Goal: Task Accomplishment & Management: Manage account settings

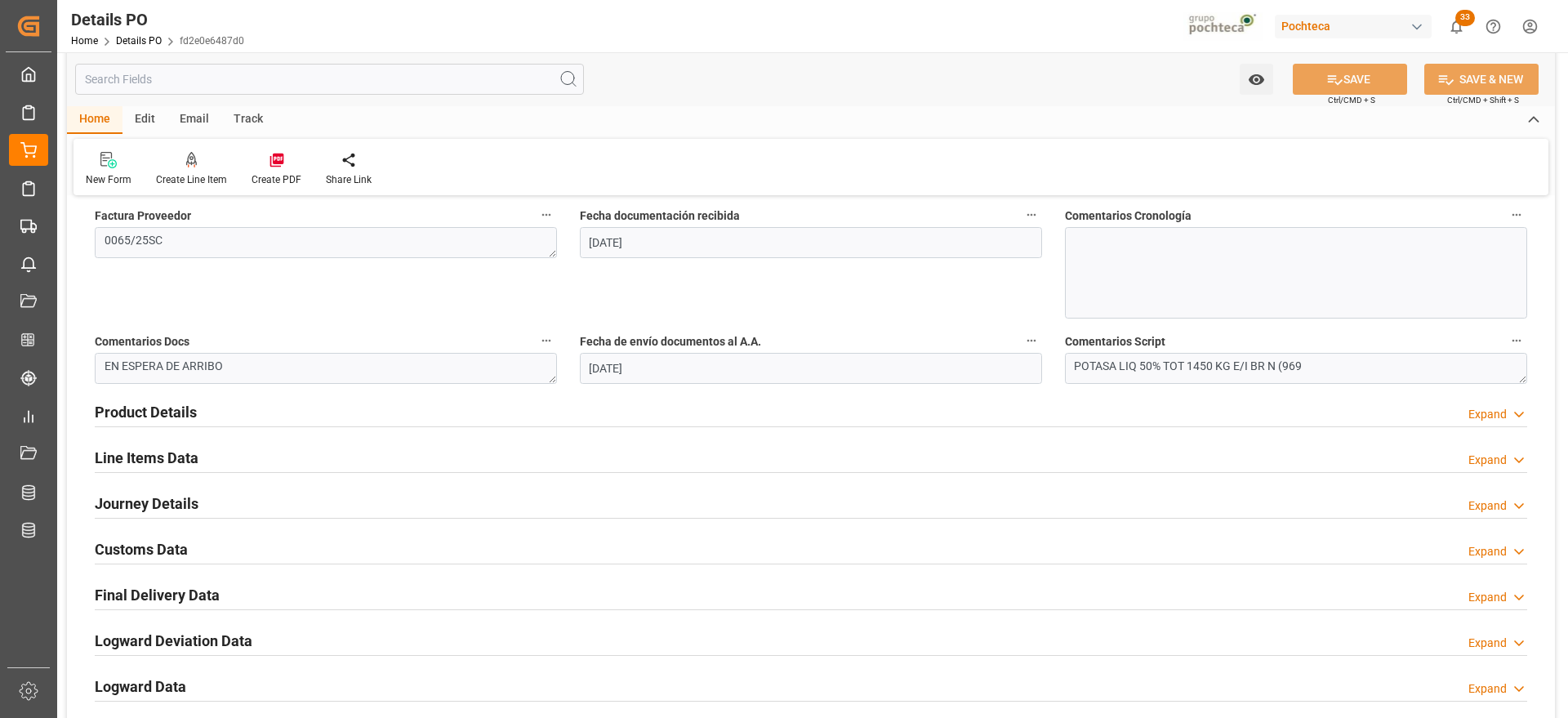
scroll to position [817, 0]
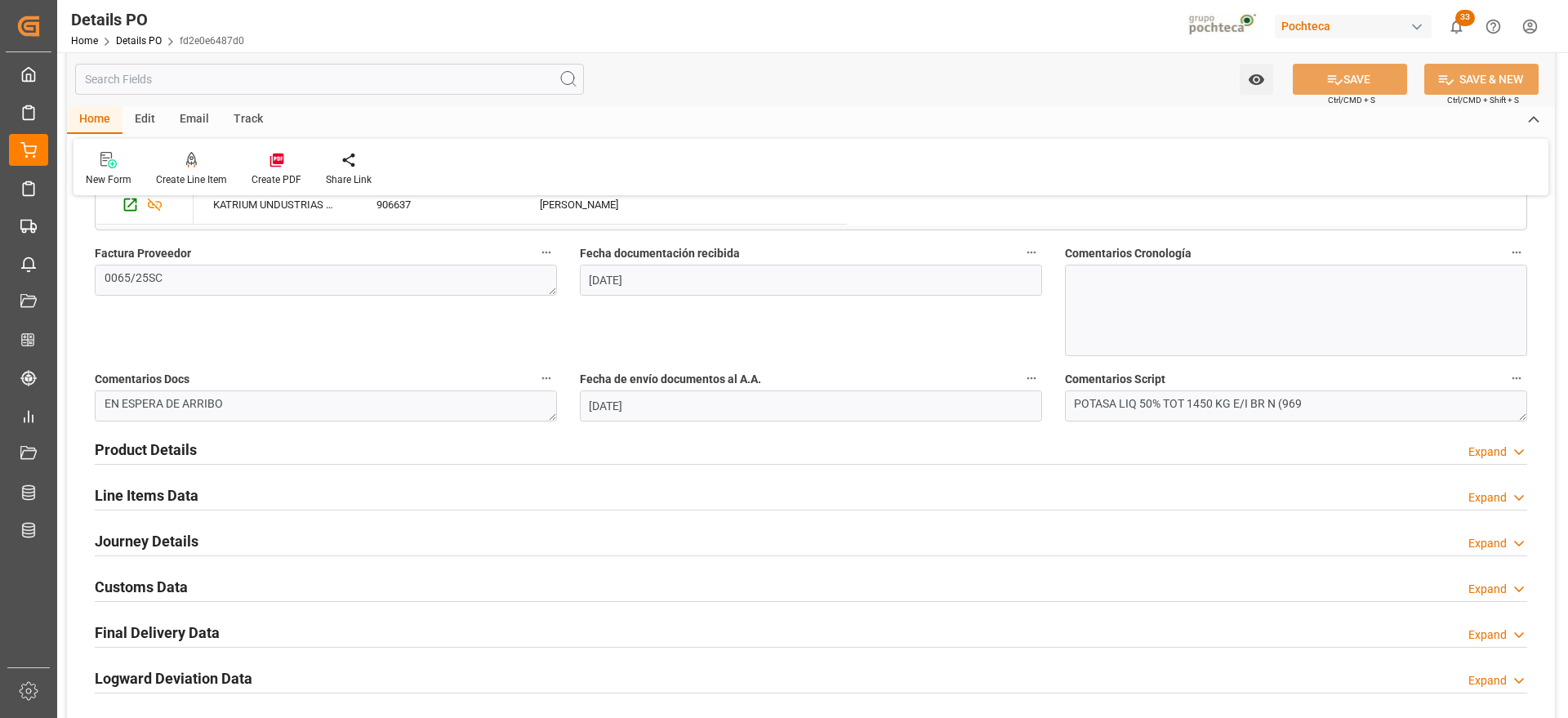
click at [170, 589] on h2 "Customs Data" at bounding box center [141, 587] width 93 height 22
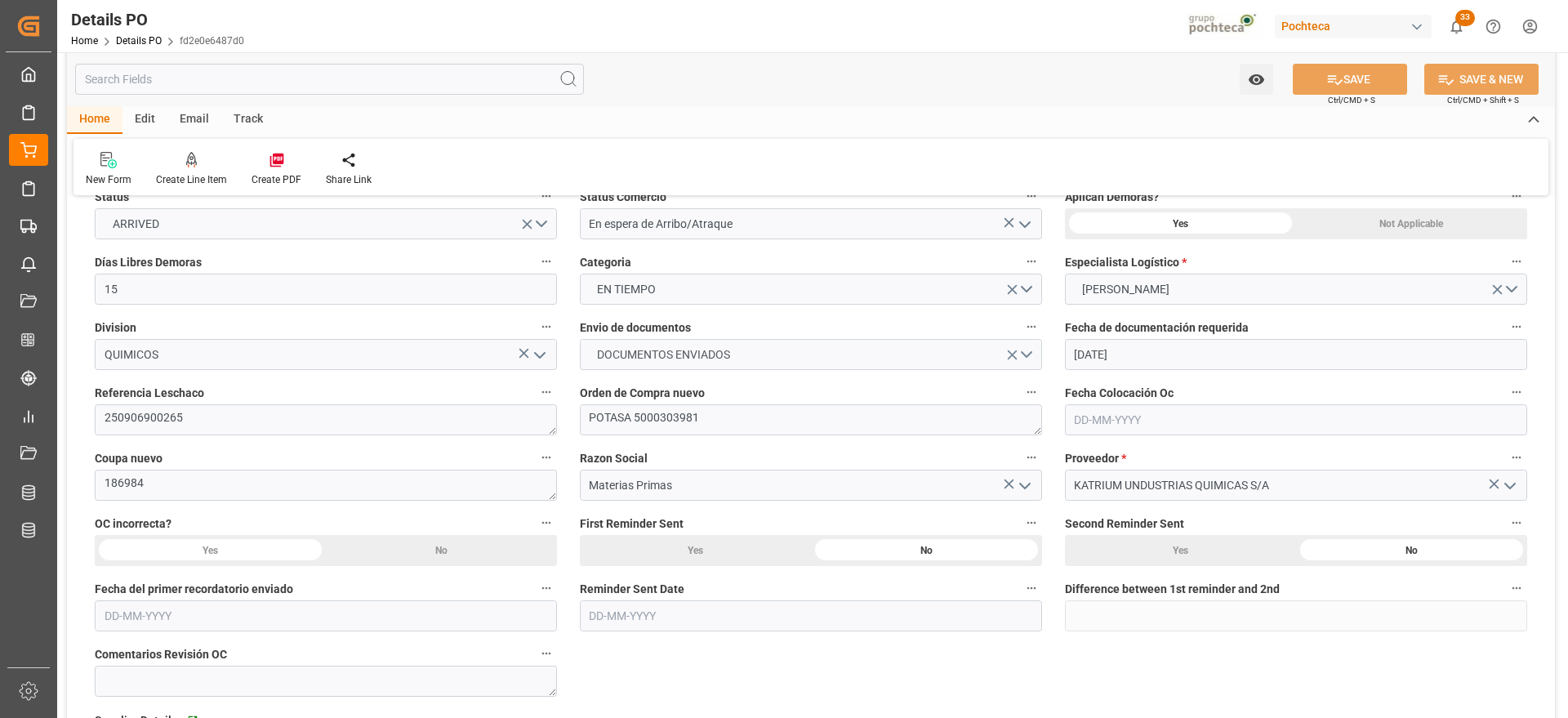
scroll to position [0, 0]
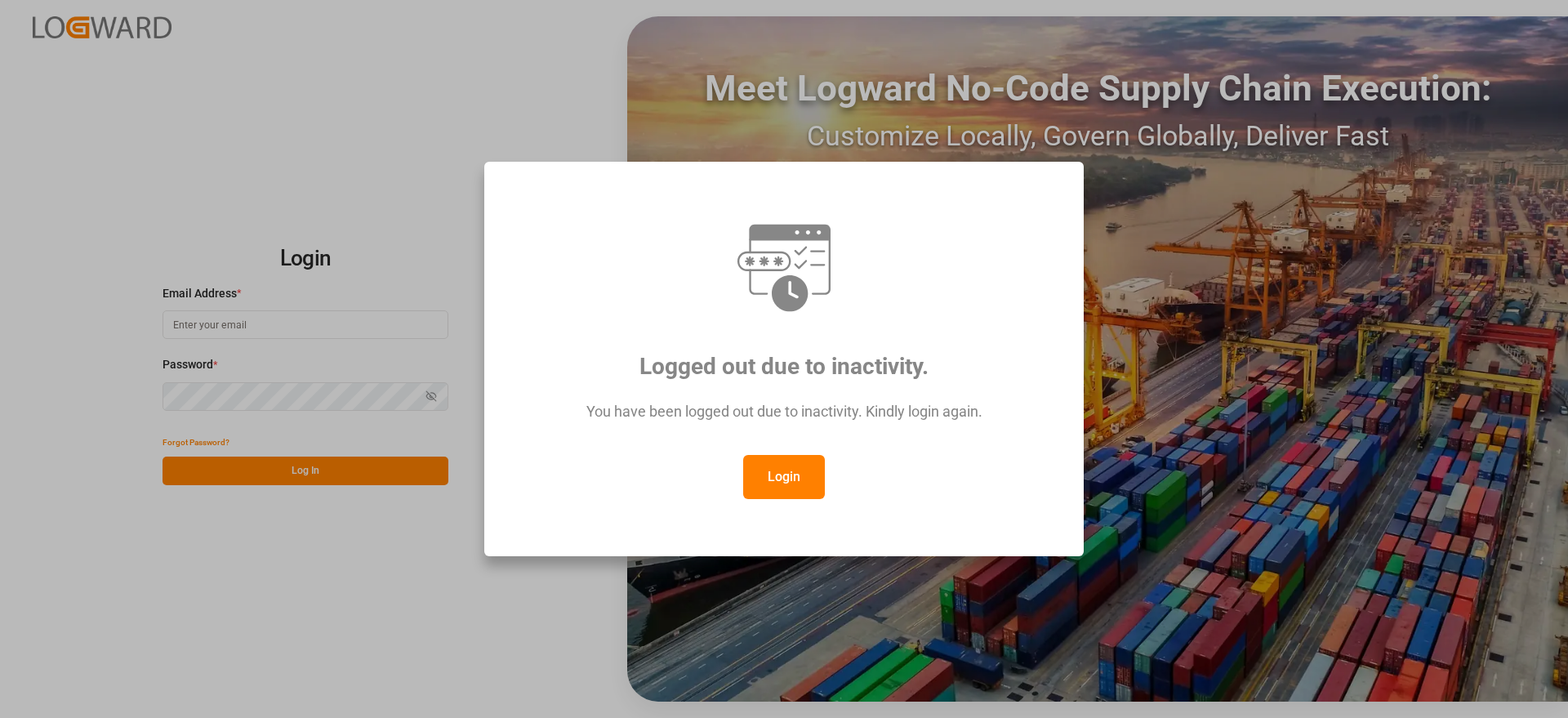
type input "[EMAIL_ADDRESS][DOMAIN_NAME]"
click at [794, 487] on button "Login" at bounding box center [783, 477] width 82 height 44
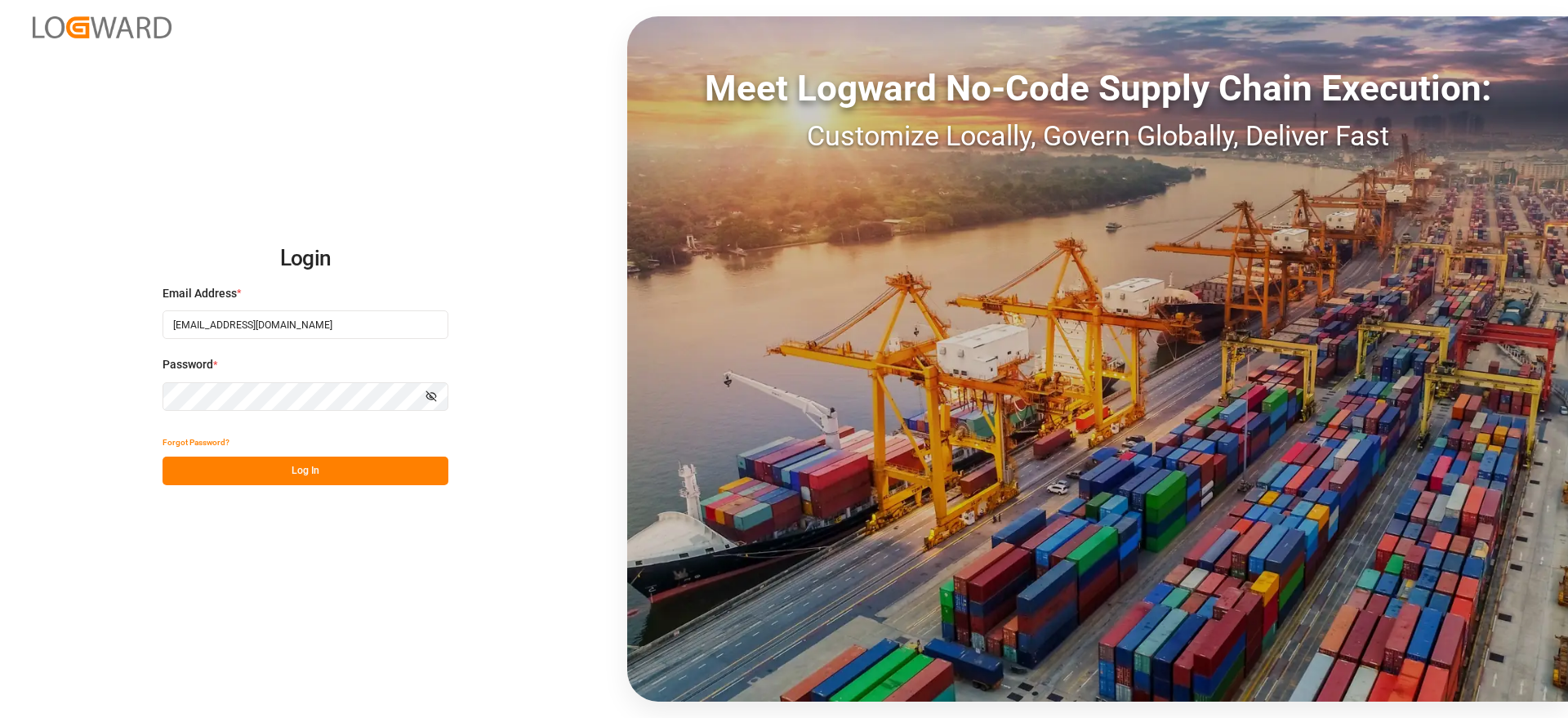
click at [315, 465] on button "Log In" at bounding box center [305, 471] width 286 height 29
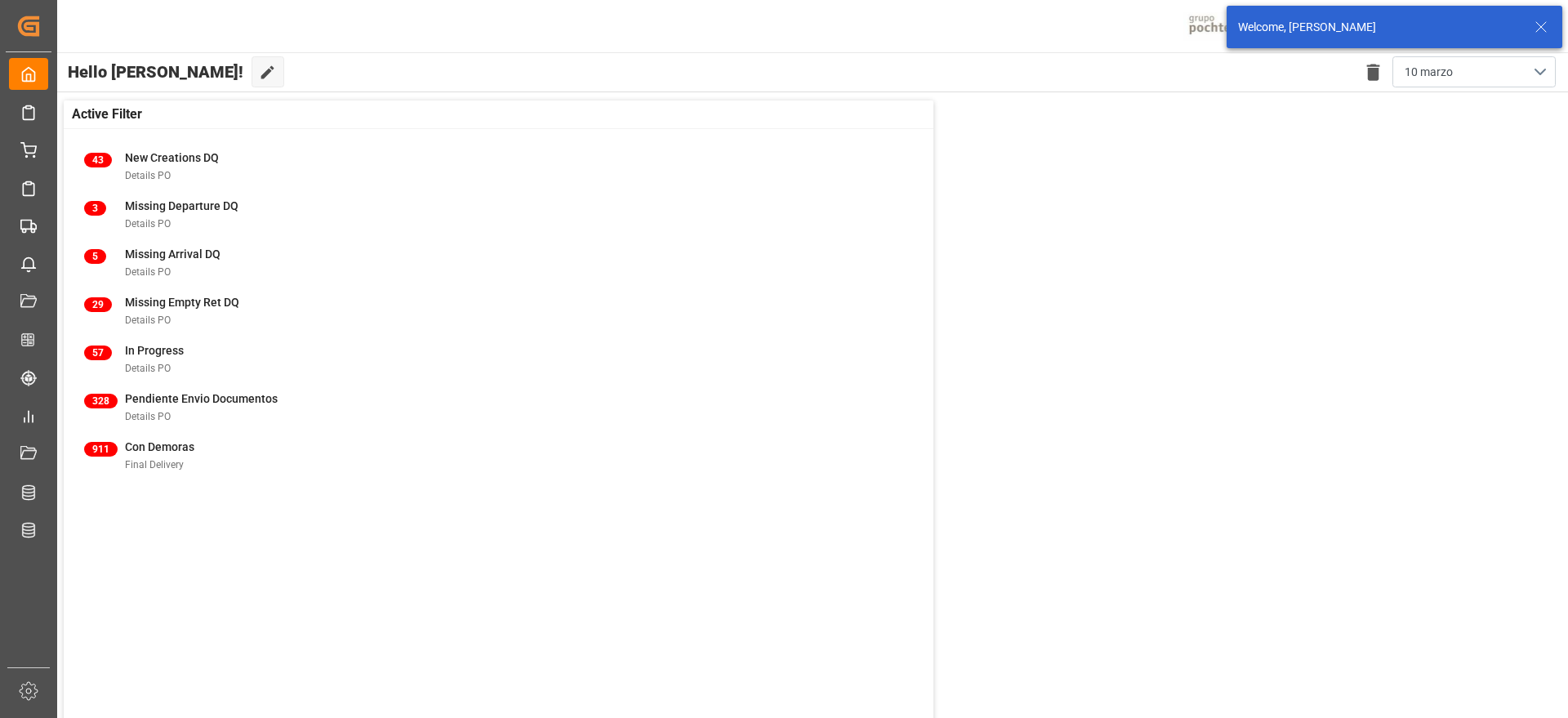
click at [1537, 29] on icon at bounding box center [1540, 26] width 19 height 19
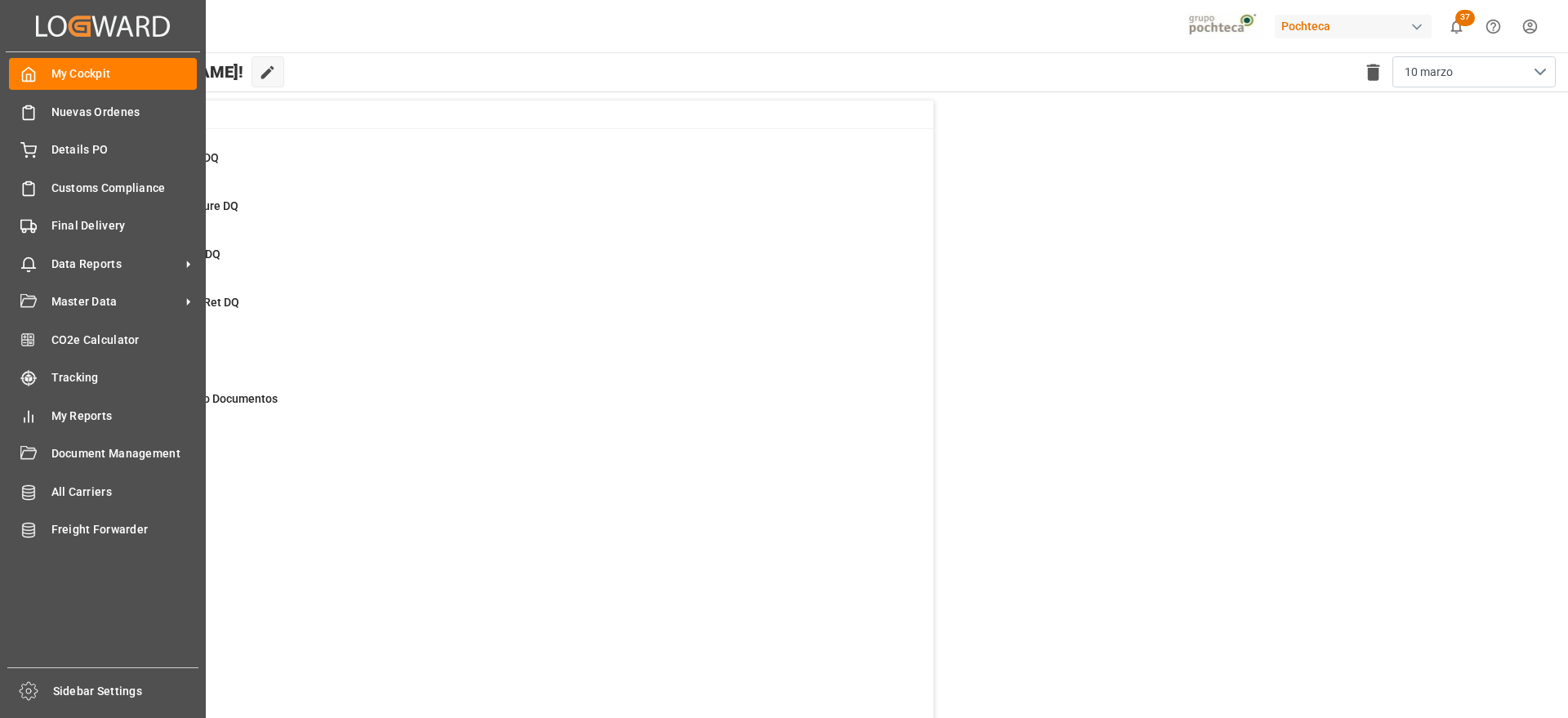
click at [82, 167] on div "My Cockpit My Cockpit Nuevas Ordenes Nuevas Ordenes Details PO Details PO Custo…" at bounding box center [103, 360] width 194 height 615
click at [82, 151] on span "Details PO" at bounding box center [124, 150] width 146 height 17
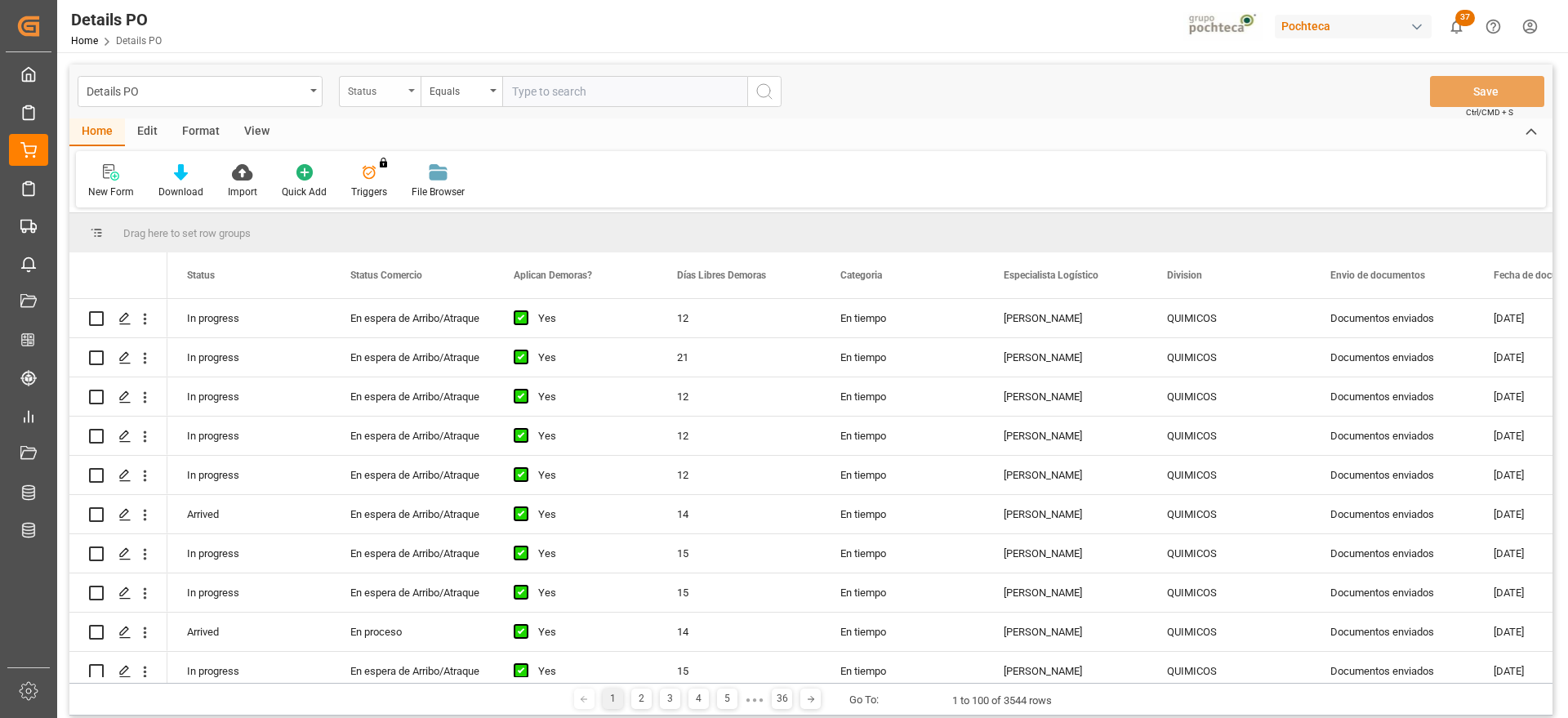
click at [378, 95] on div "Status" at bounding box center [376, 89] width 55 height 18
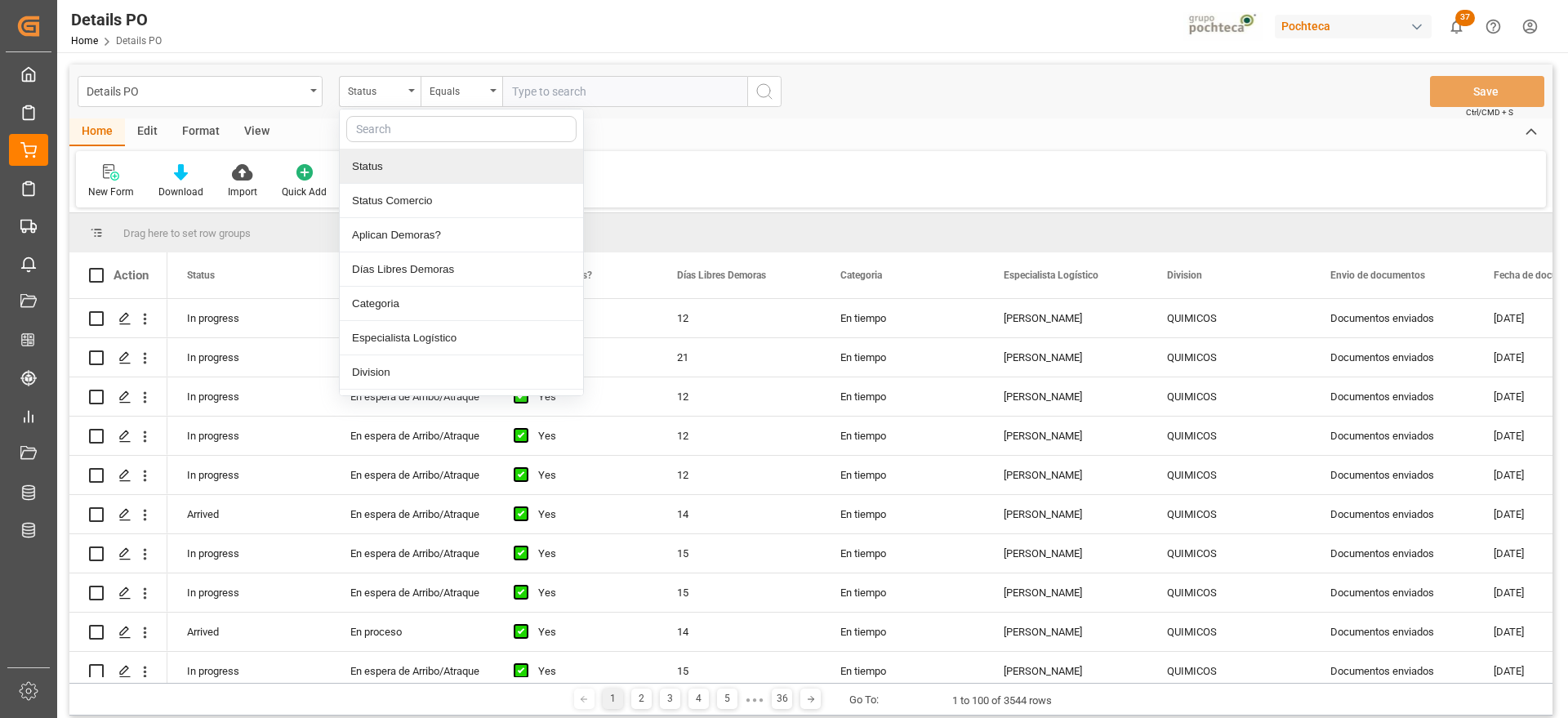
click at [397, 129] on input "text" at bounding box center [461, 129] width 230 height 26
type input "ref"
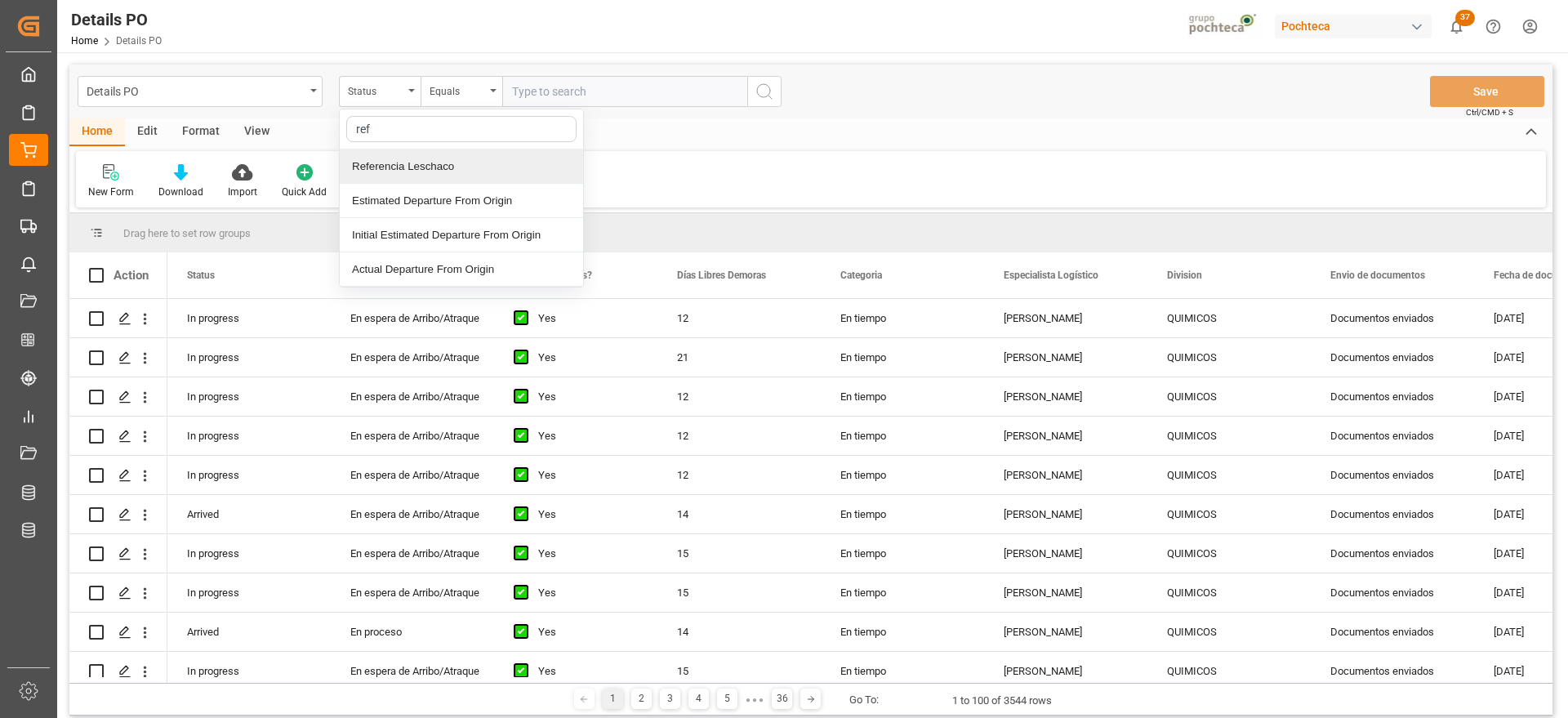
click at [391, 164] on div "Referencia Leschaco" at bounding box center [461, 166] width 244 height 34
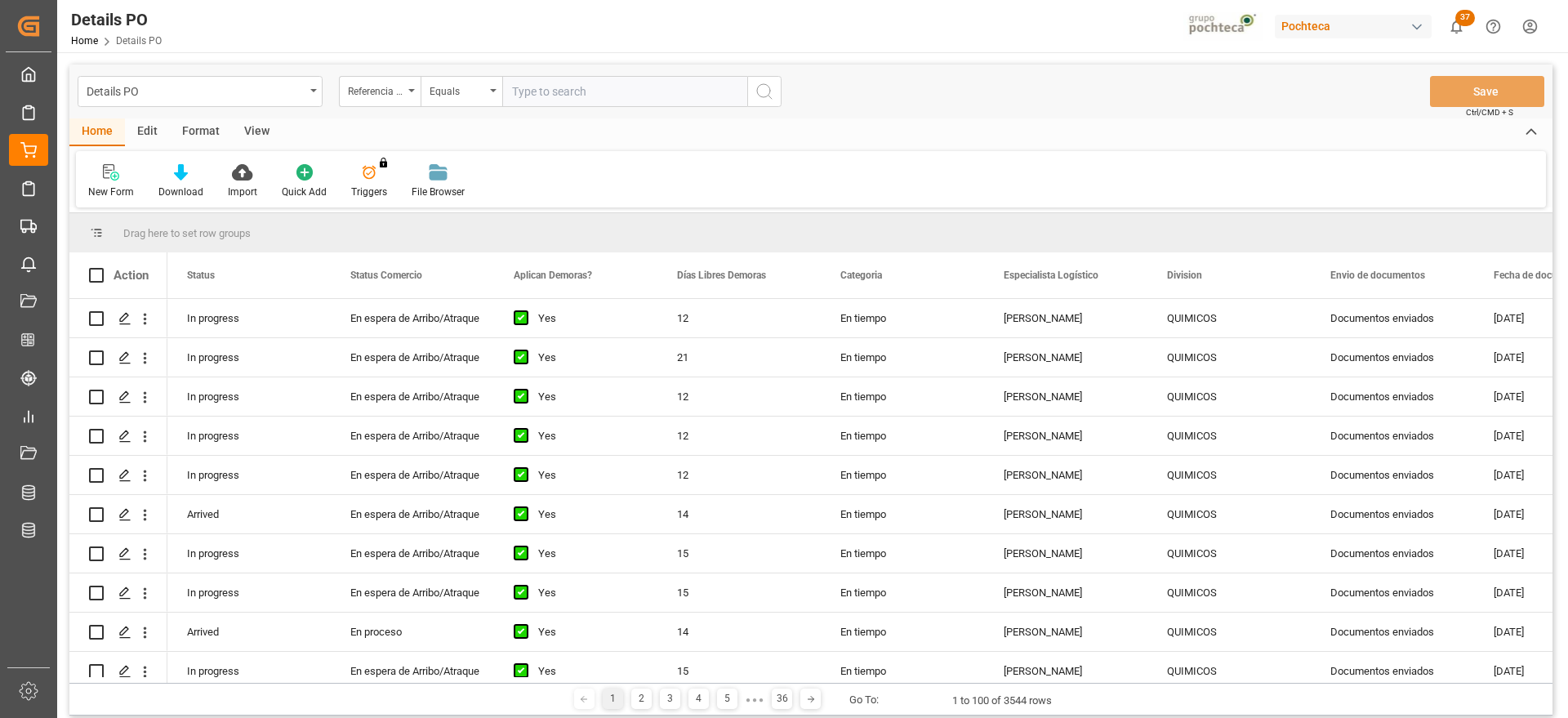
click at [530, 82] on input "text" at bounding box center [625, 91] width 245 height 31
paste input "250906900464"
type input "250906900464"
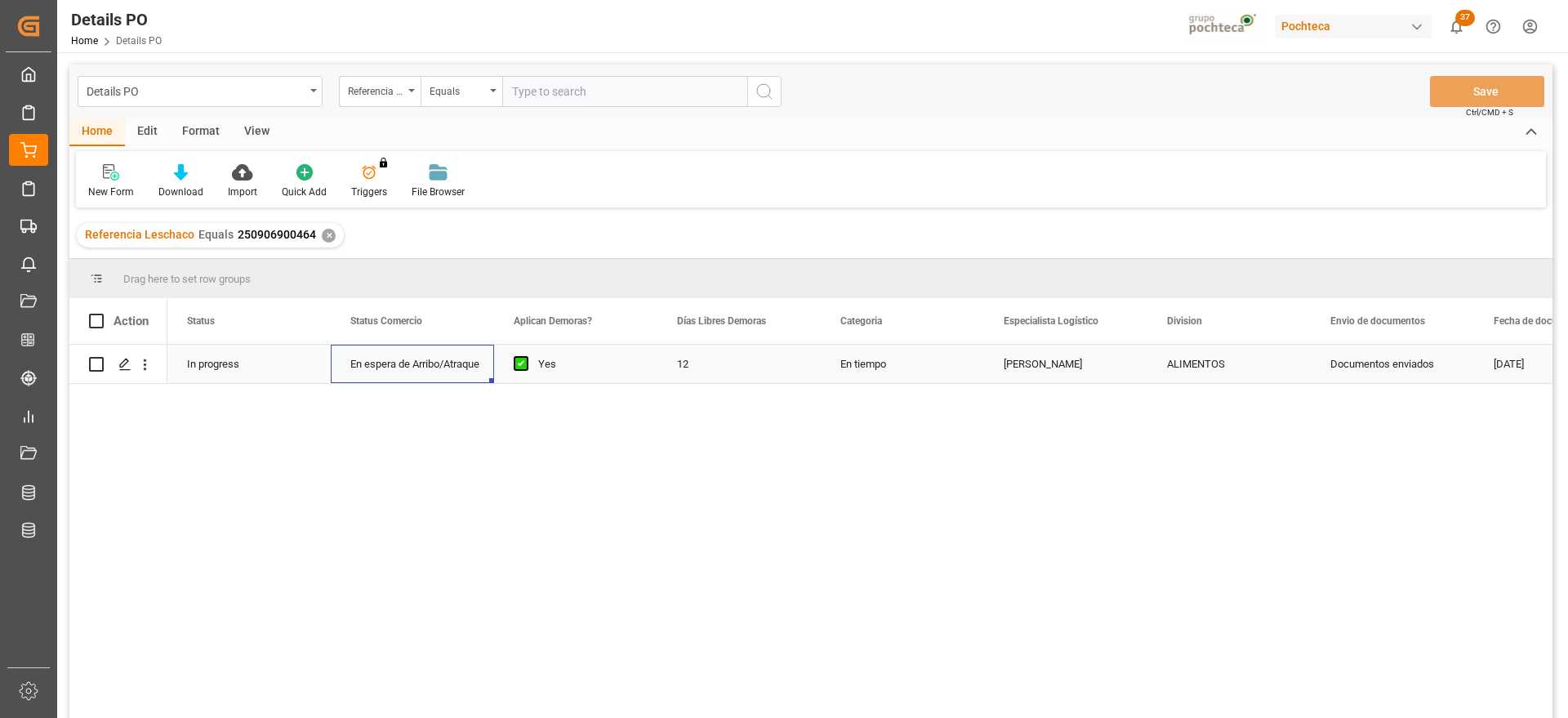
click at [377, 363] on div "En espera de Arribo/Atraque" at bounding box center [413, 364] width 124 height 38
click at [122, 358] on icon "Press SPACE to select this row." at bounding box center [125, 365] width 13 height 13
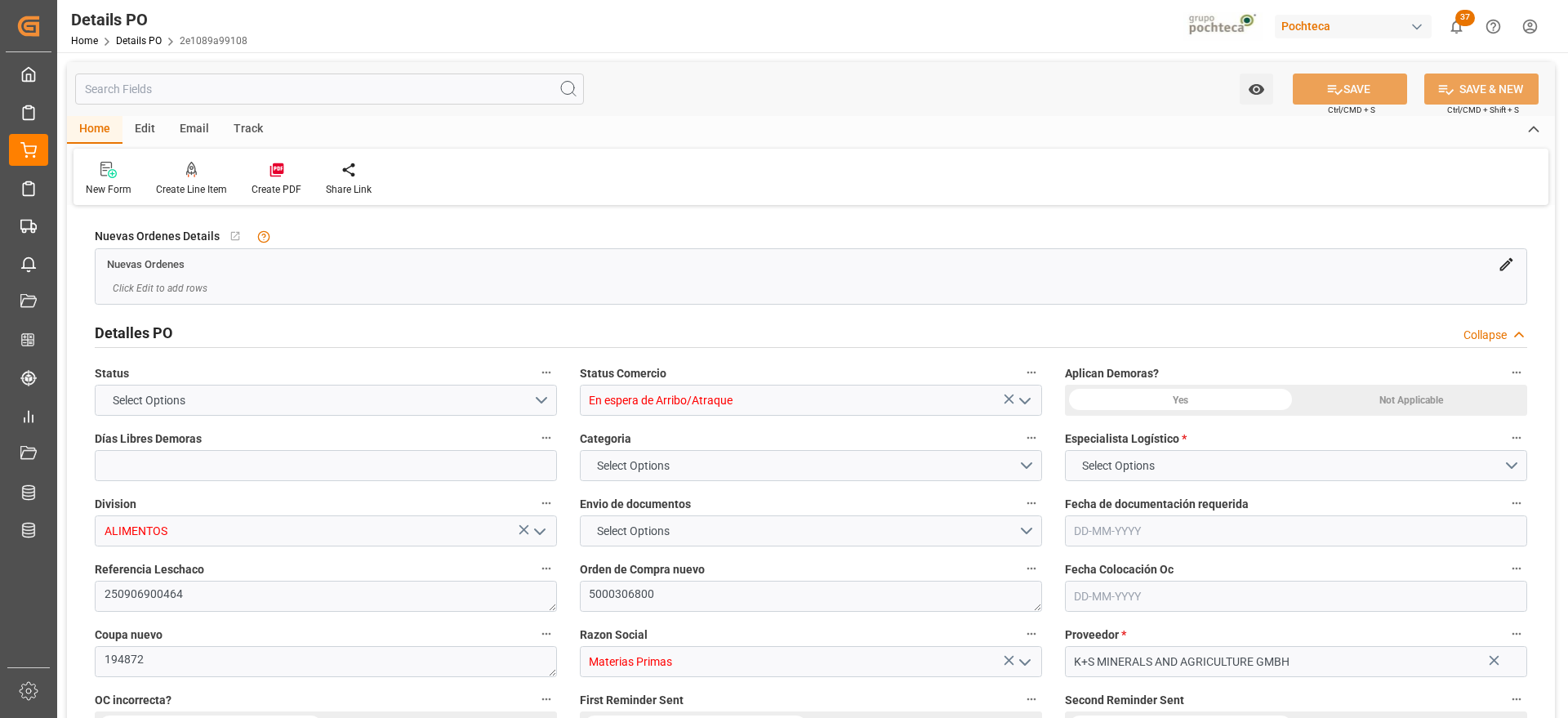
type input "12"
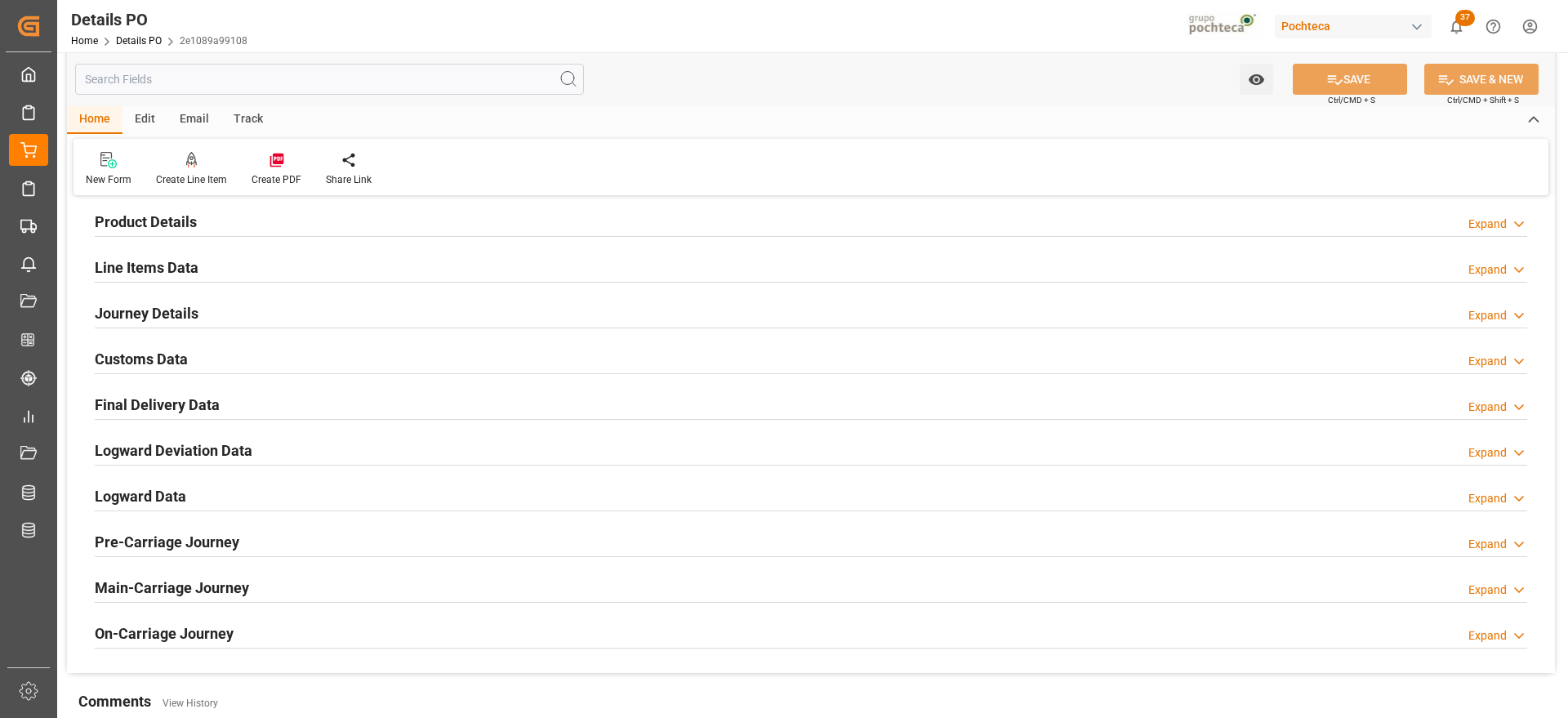
type input "[DATE]"
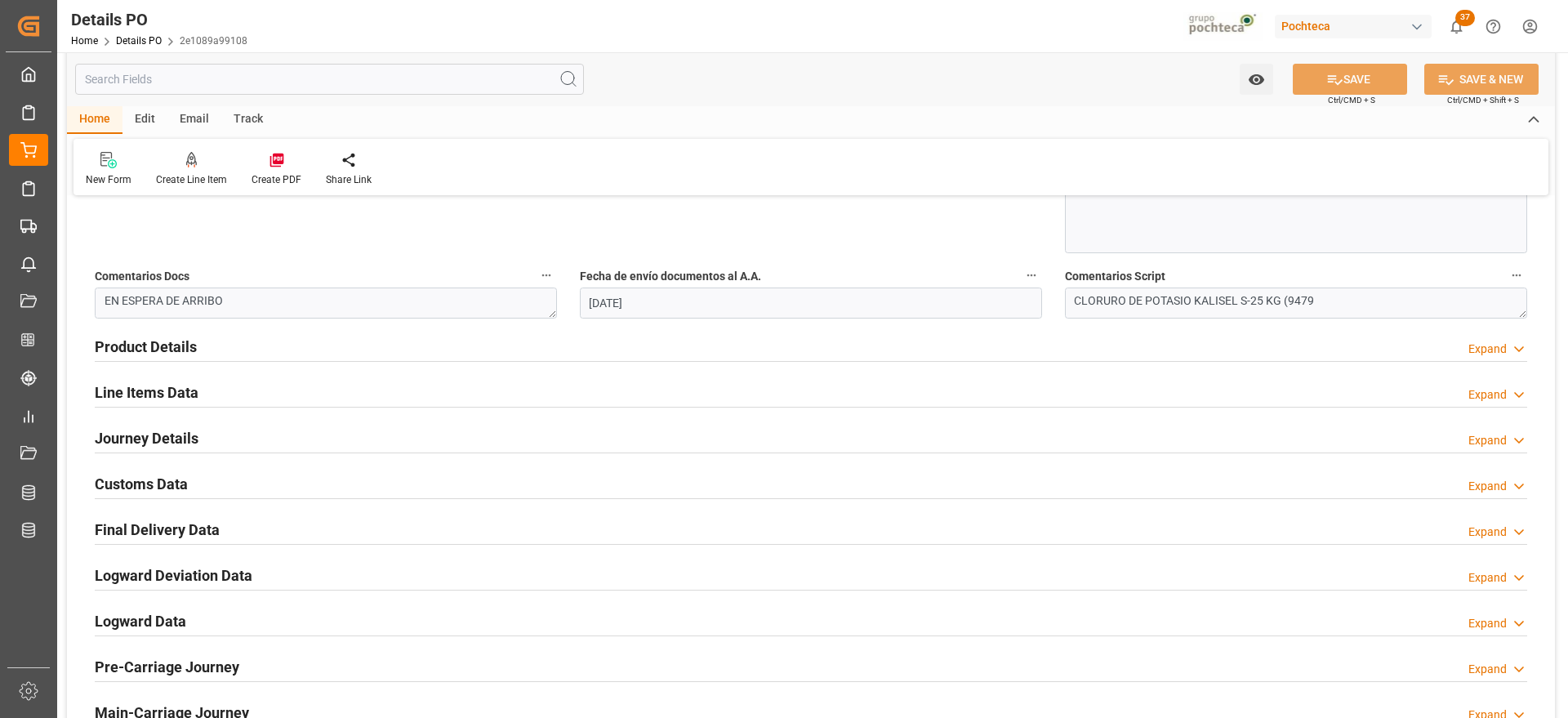
scroll to position [919, 0]
click at [167, 467] on div "Customs Data Expand" at bounding box center [811, 485] width 1455 height 45
click at [165, 473] on div "Customs Data" at bounding box center [141, 483] width 93 height 31
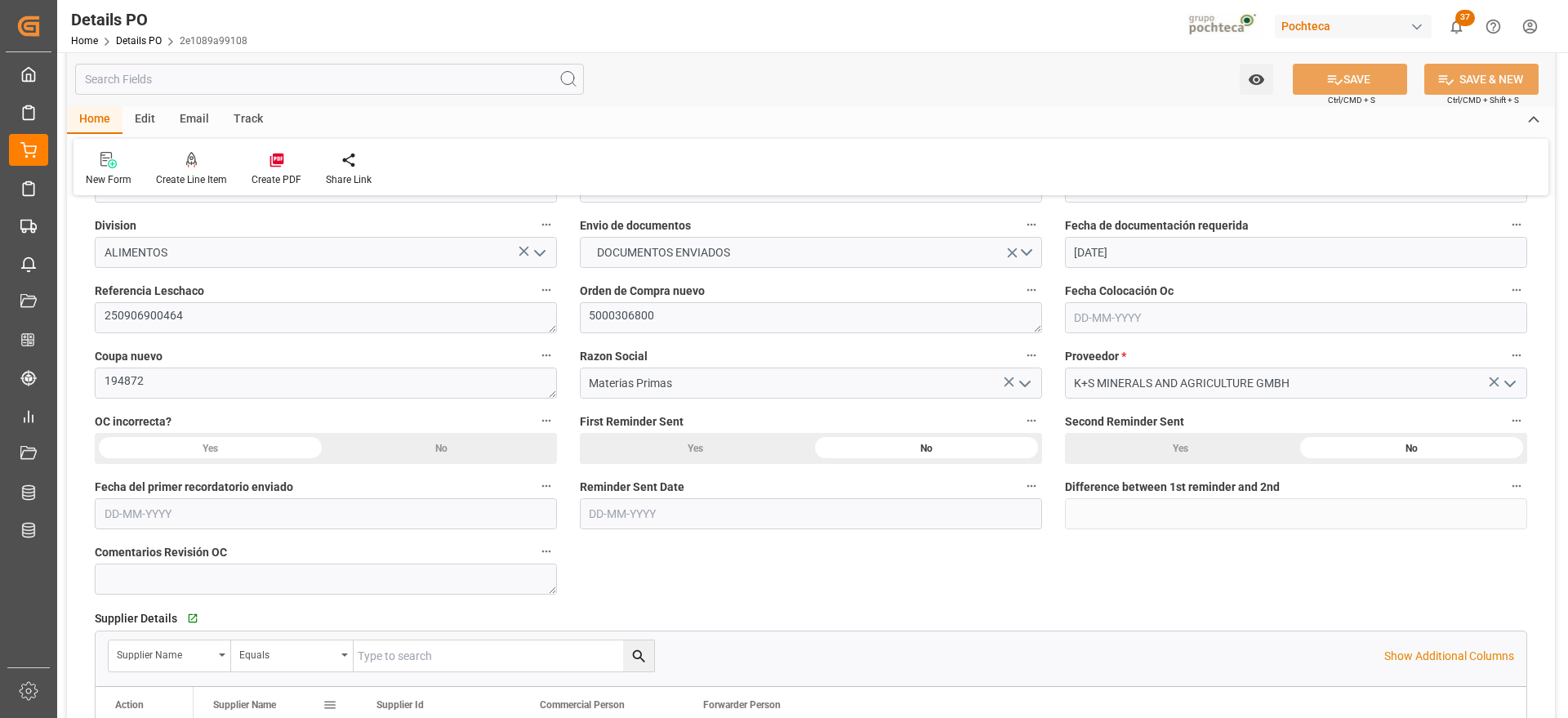
scroll to position [0, 0]
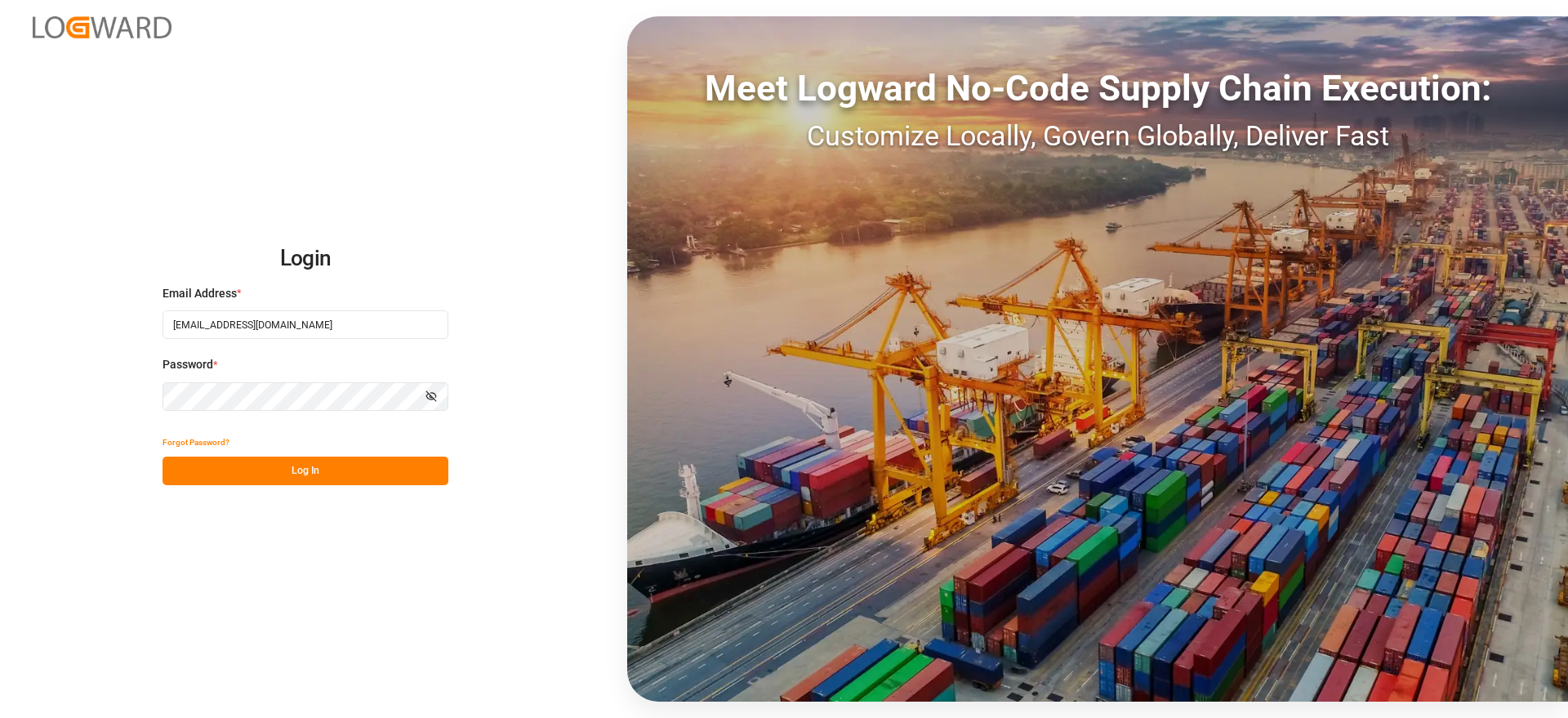
click at [304, 473] on button "Log In" at bounding box center [305, 471] width 286 height 29
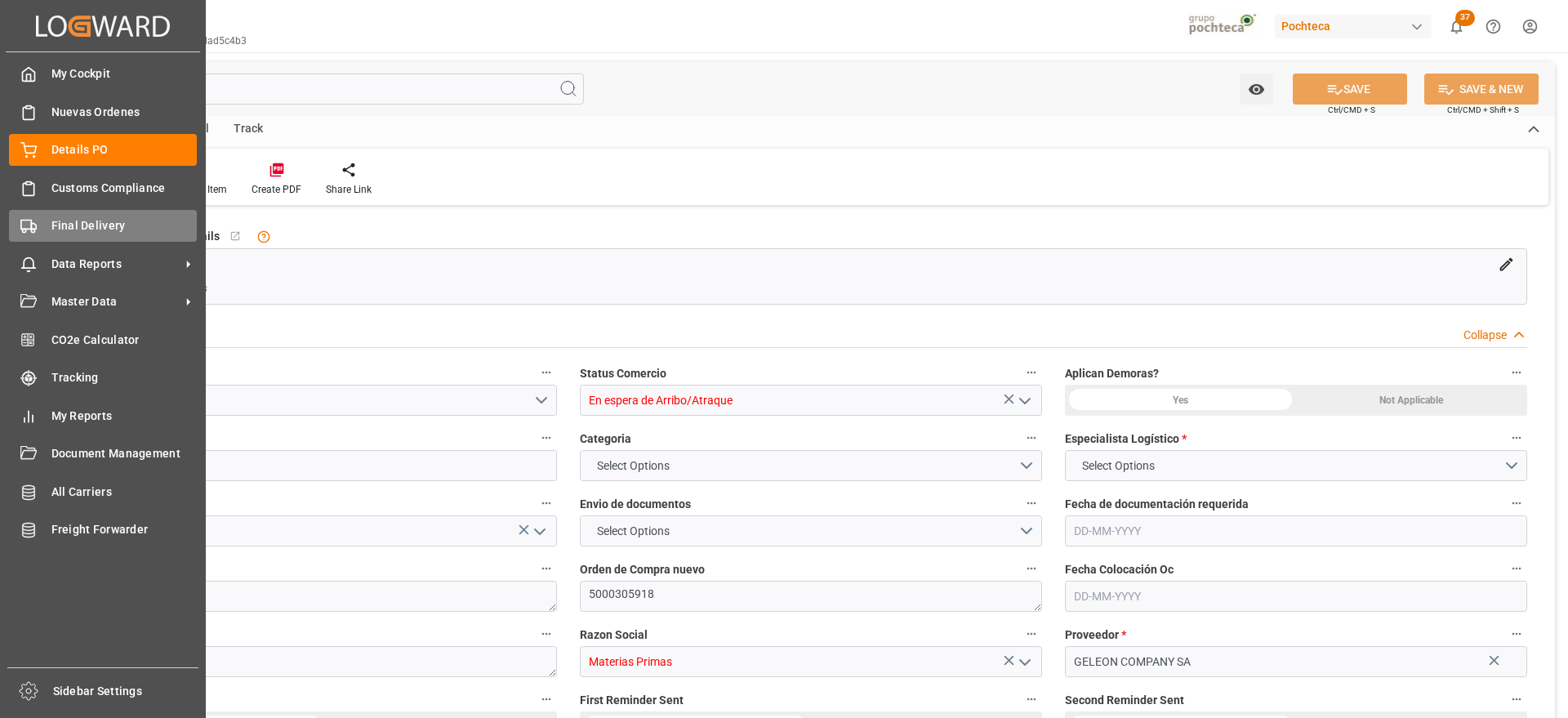
click at [37, 224] on div "Final Delivery Final Delivery" at bounding box center [103, 226] width 188 height 32
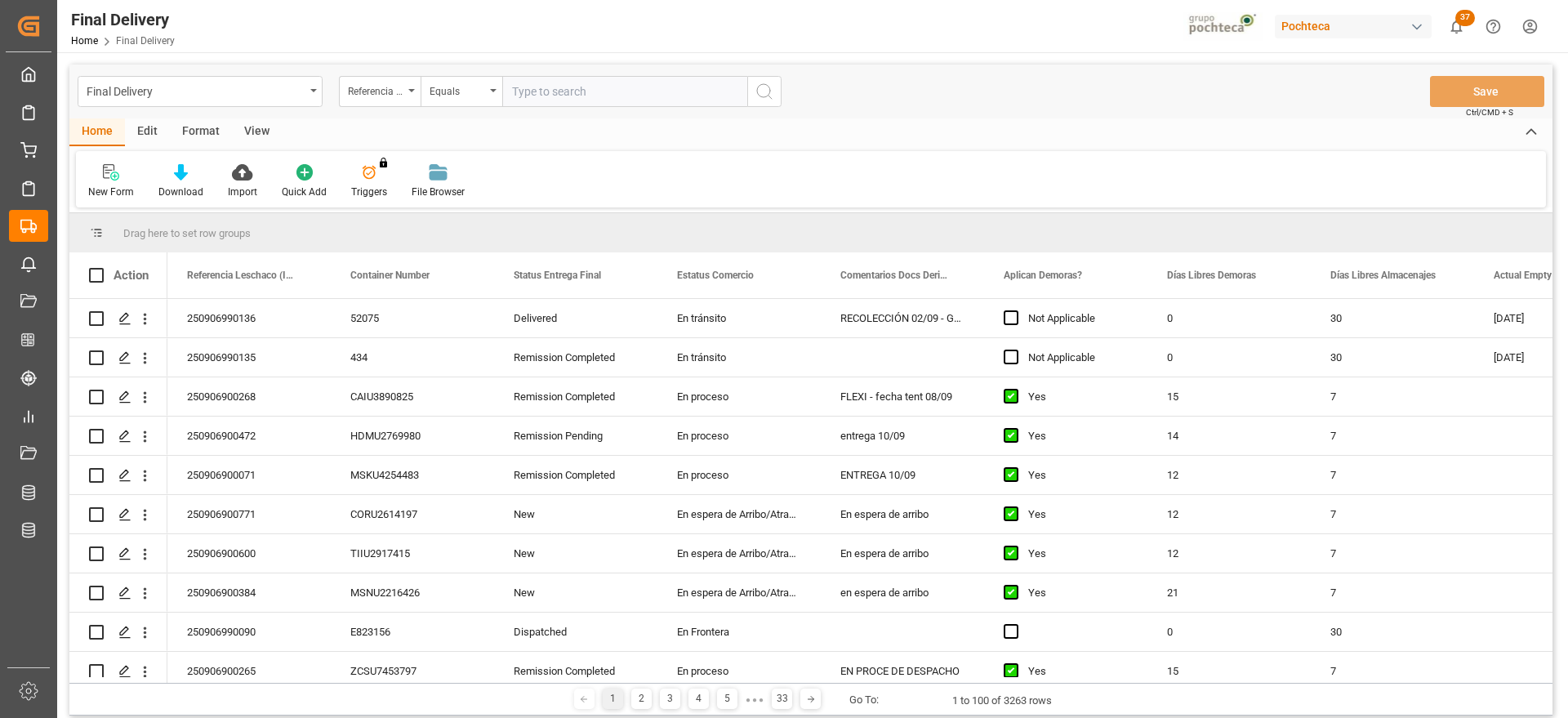
click at [581, 95] on input "text" at bounding box center [625, 91] width 245 height 31
type input "250906900464"
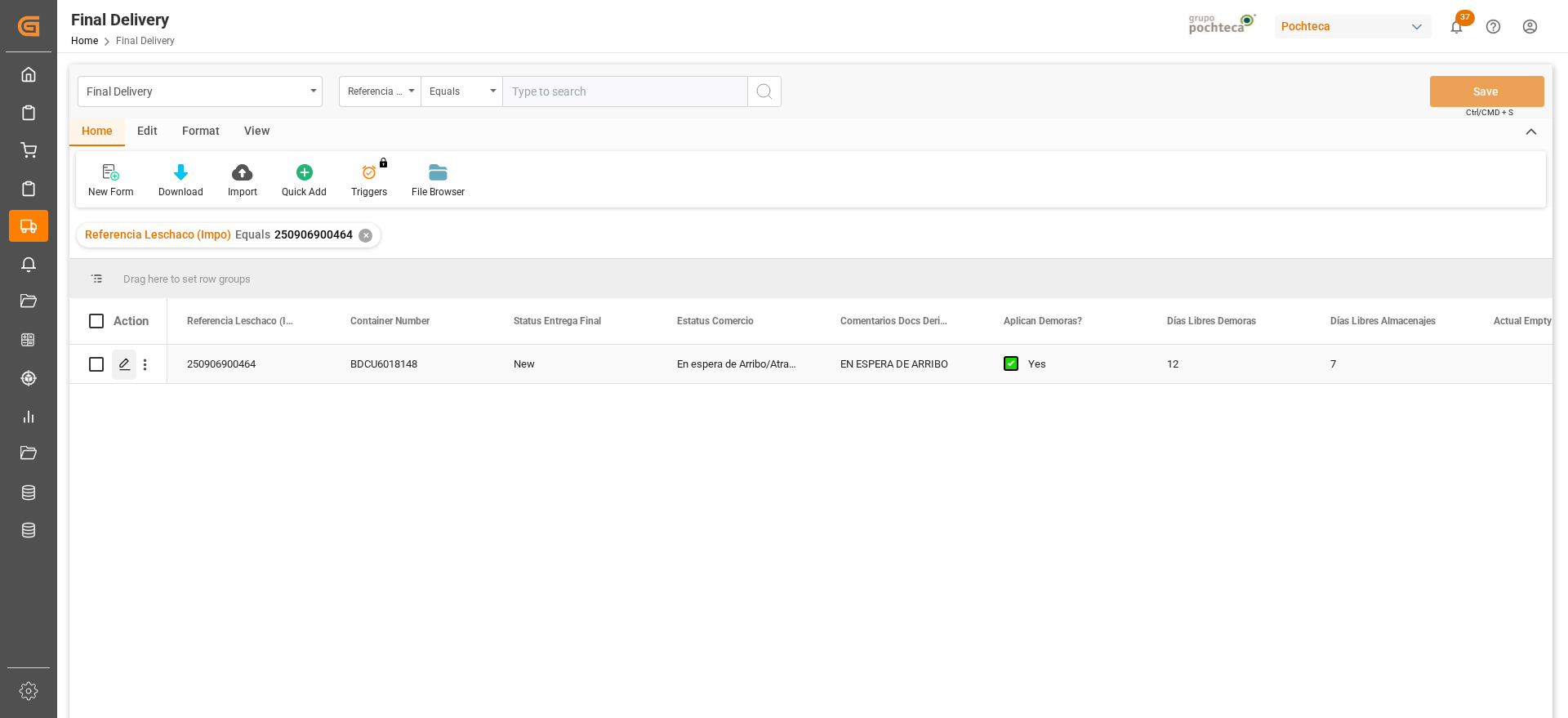
click at [124, 361] on icon "Press SPACE to select this row." at bounding box center [125, 365] width 13 height 13
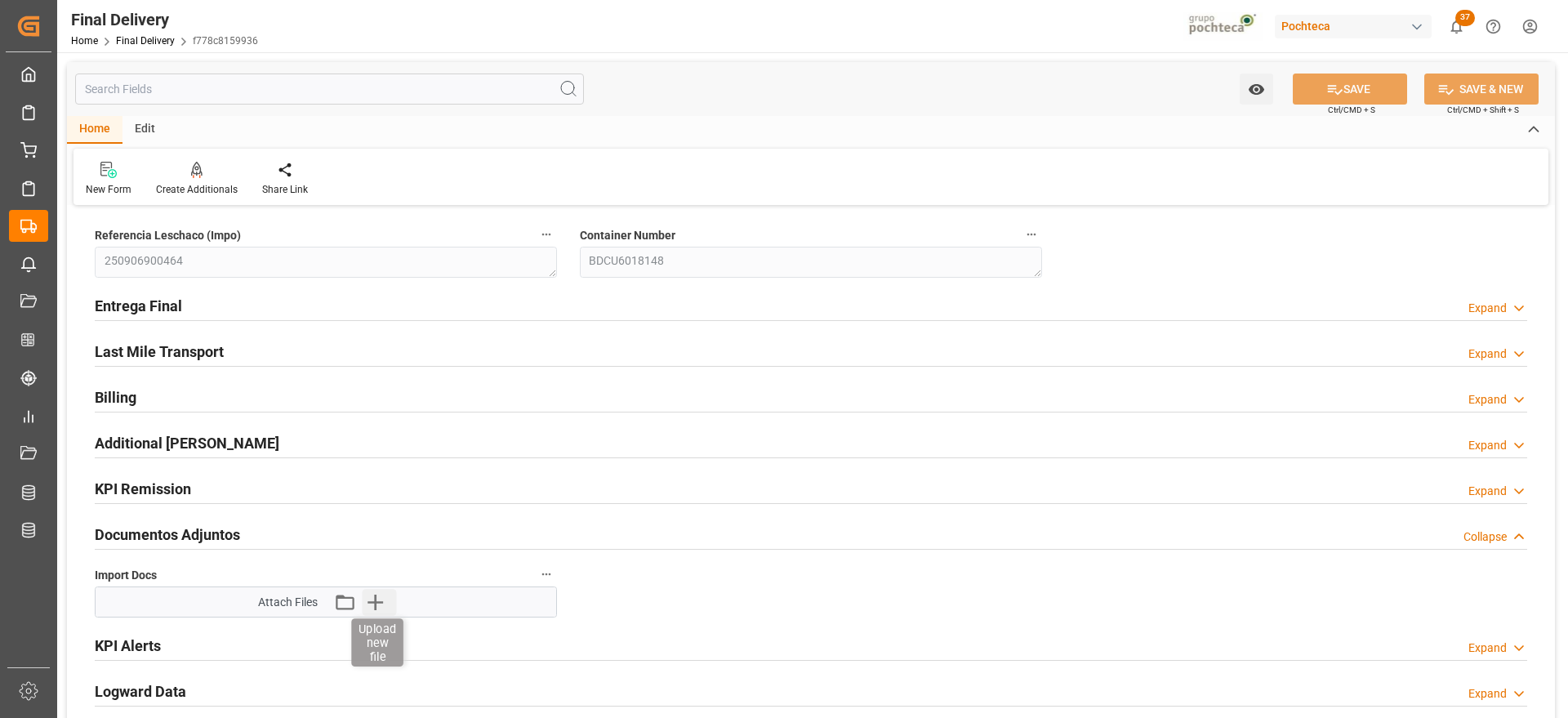
click at [378, 600] on icon "button" at bounding box center [374, 602] width 26 height 26
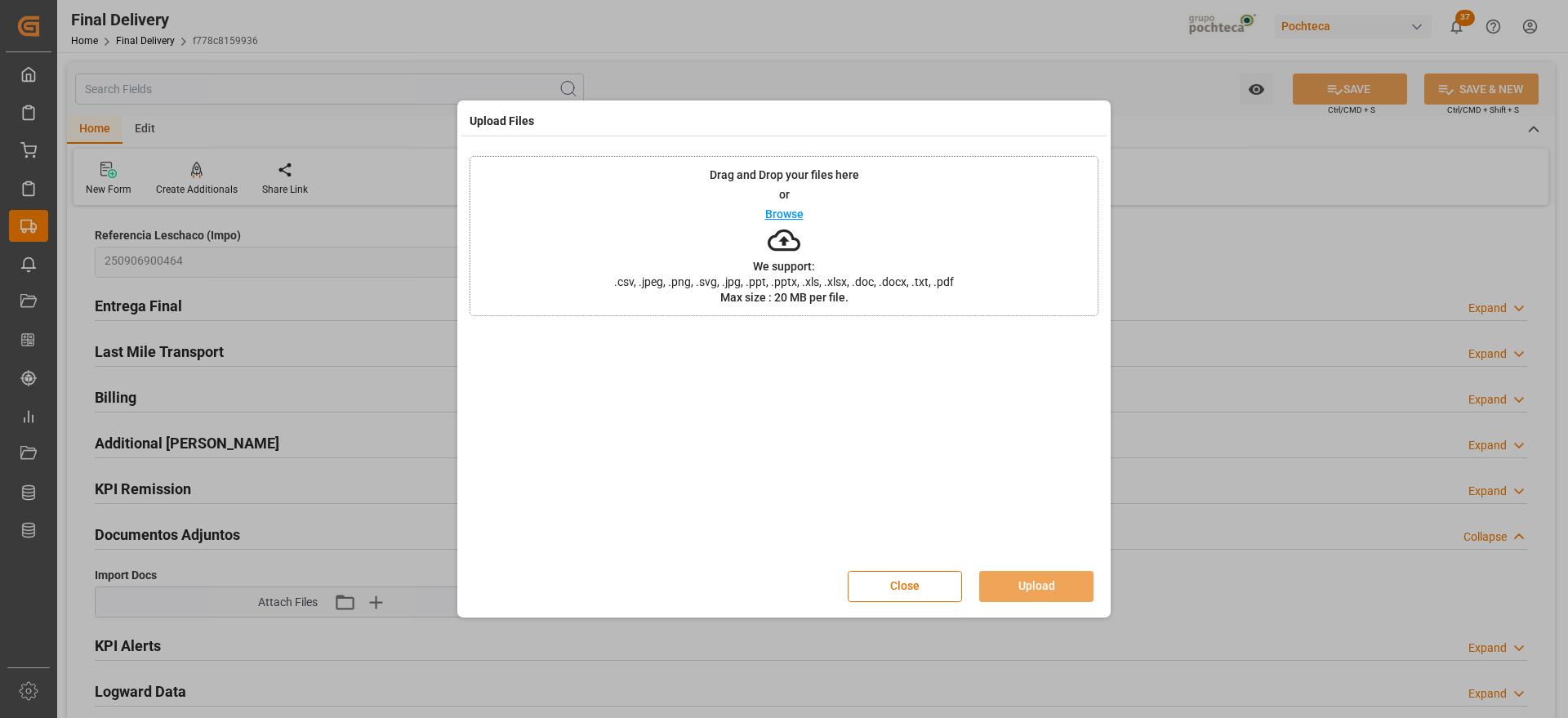
drag, startPoint x: 913, startPoint y: 566, endPoint x: 913, endPoint y: 594, distance: 28.0
click at [913, 567] on div "Close Upload" at bounding box center [784, 587] width 629 height 54
click at [913, 594] on button "Close" at bounding box center [905, 586] width 114 height 31
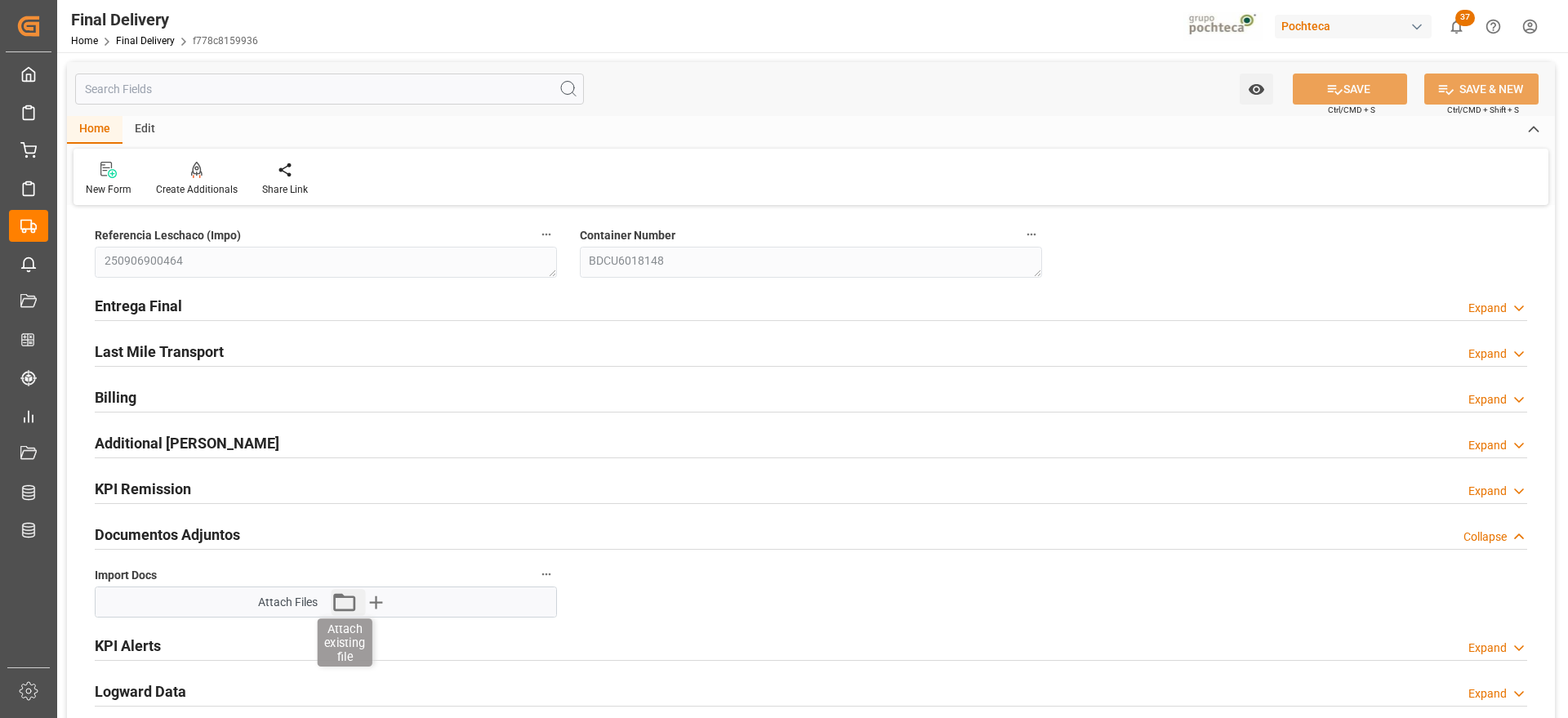
click at [343, 601] on icon "button" at bounding box center [344, 602] width 26 height 26
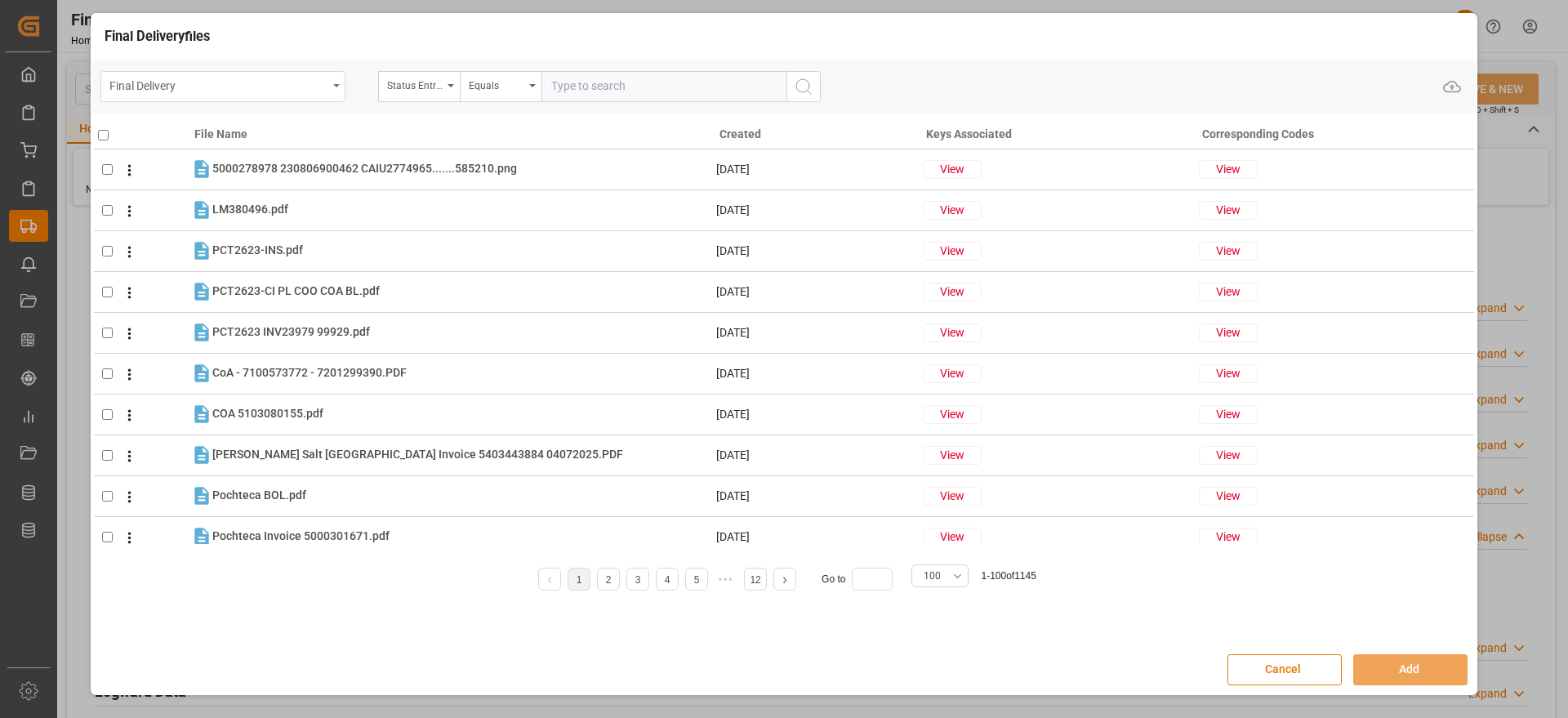
click at [262, 86] on div "Final Delivery" at bounding box center [218, 84] width 218 height 20
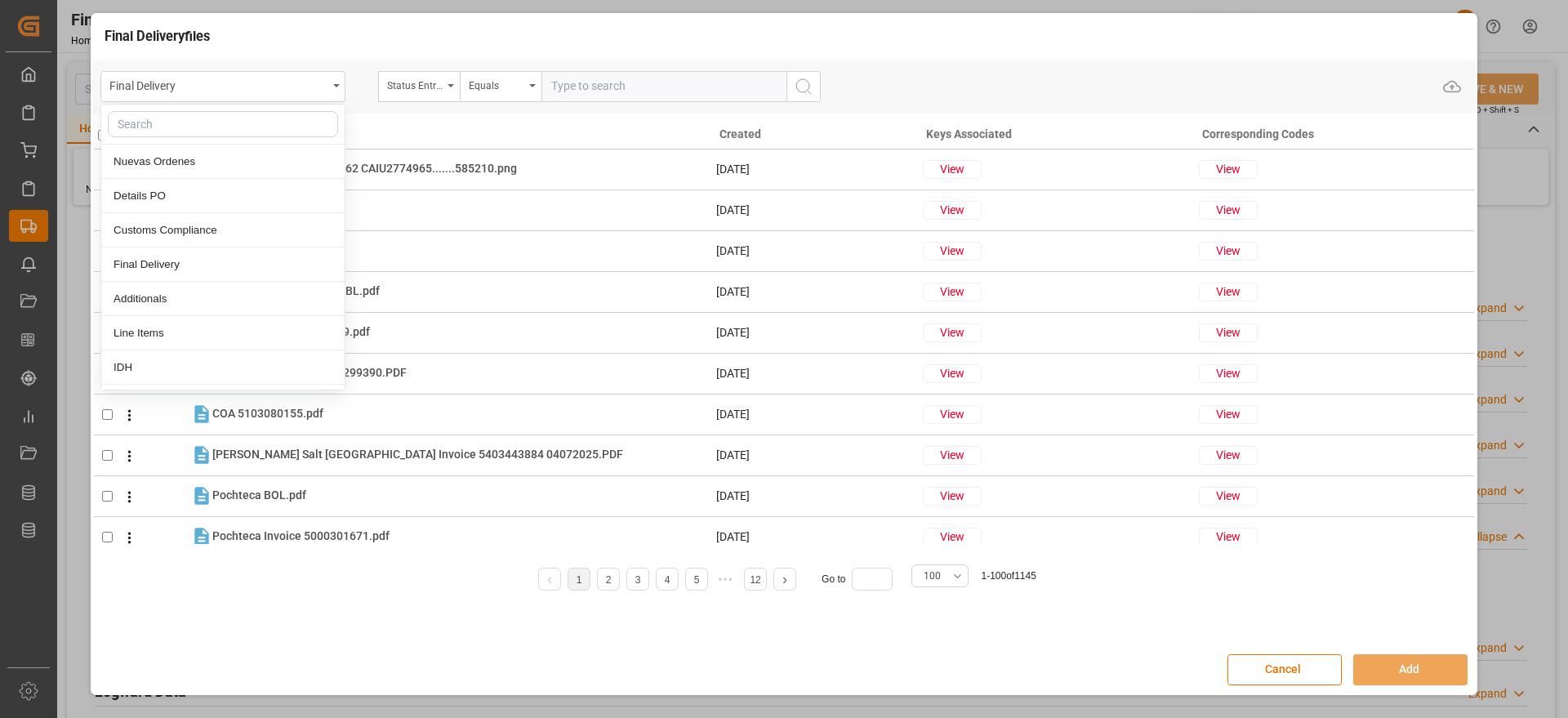
click at [266, 119] on input "text" at bounding box center [223, 124] width 230 height 26
click at [204, 192] on div "Details PO" at bounding box center [223, 196] width 244 height 34
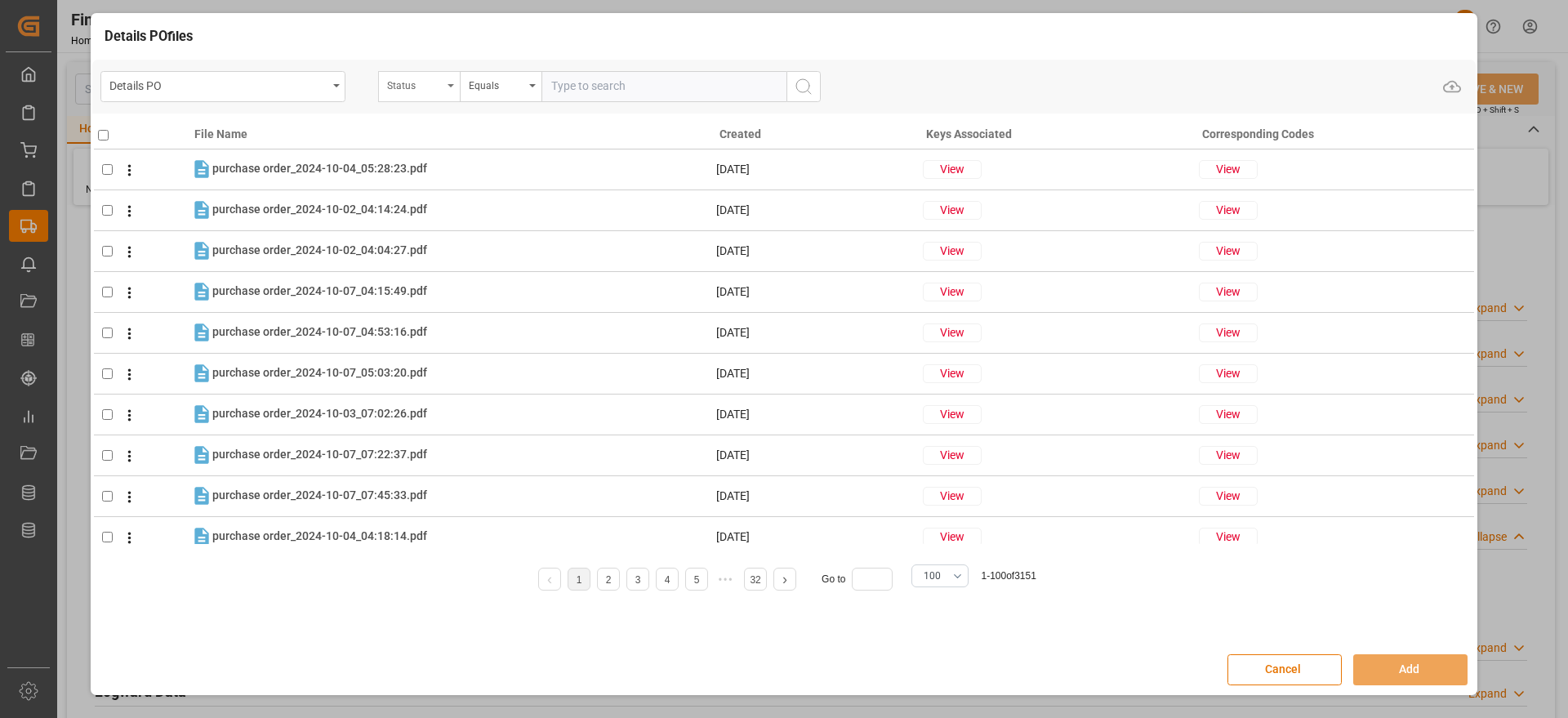
click at [405, 93] on div "Status" at bounding box center [418, 87] width 82 height 31
click at [453, 124] on input "text" at bounding box center [501, 124] width 230 height 26
type input "i"
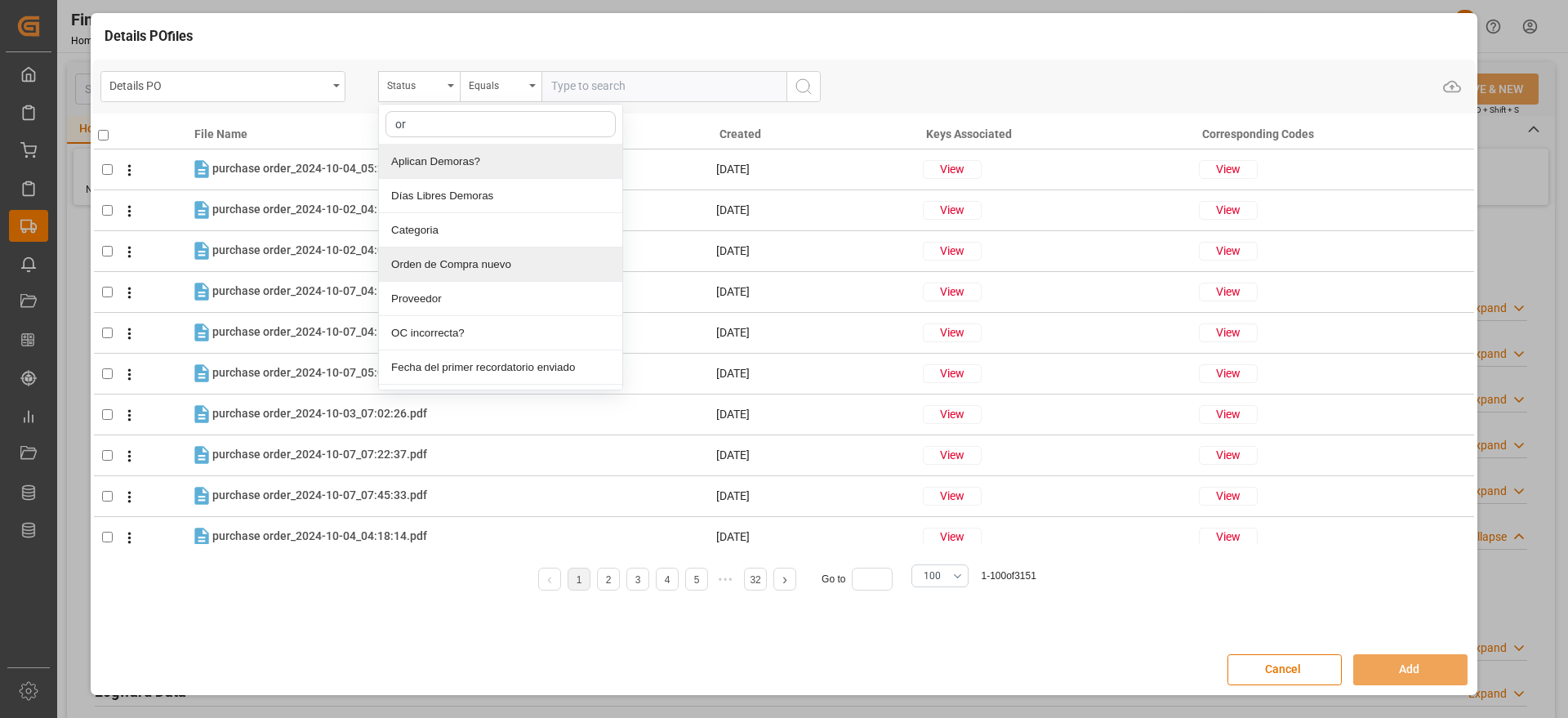
type input "ord"
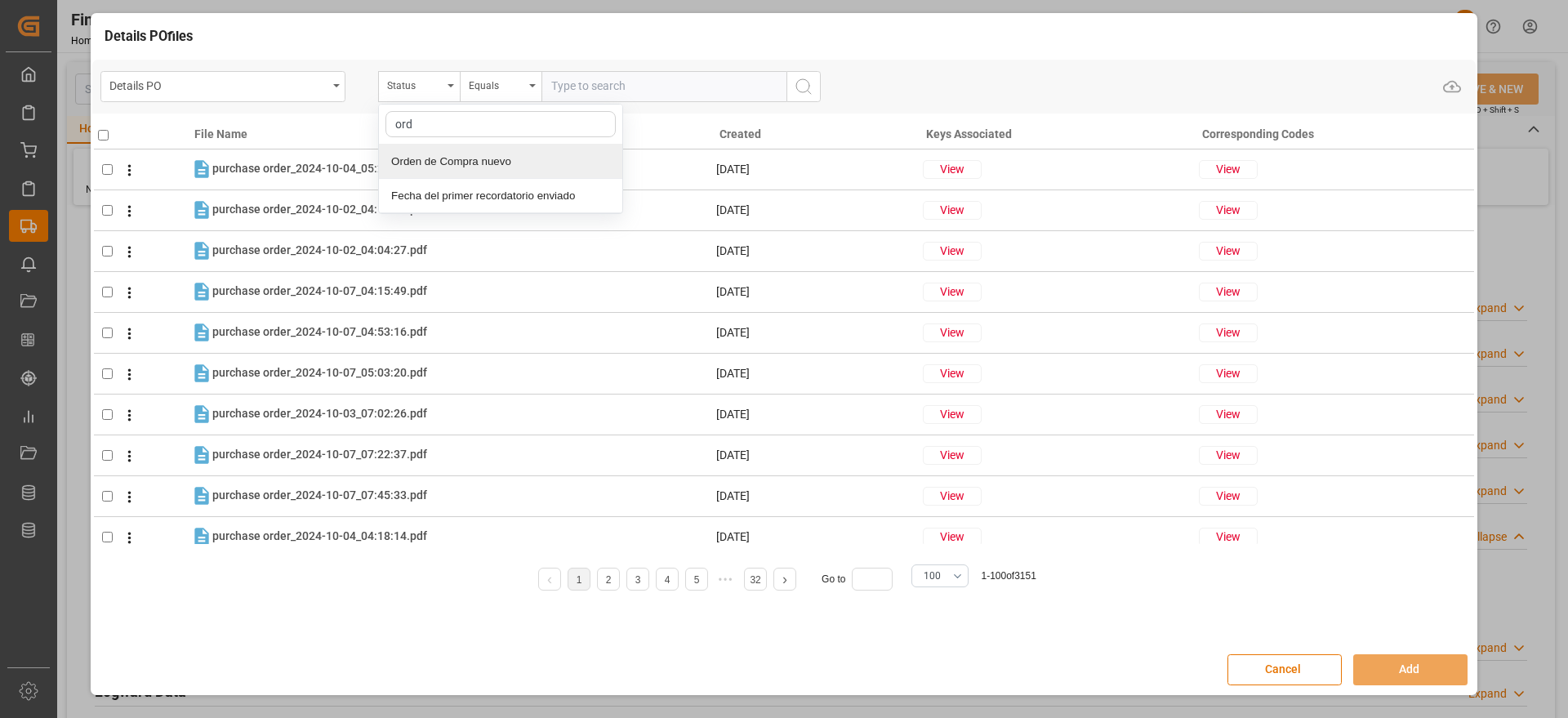
click at [458, 171] on div "Orden de Compra nuevo" at bounding box center [501, 161] width 244 height 34
click at [566, 92] on input "text" at bounding box center [664, 87] width 245 height 31
paste input "5000306800"
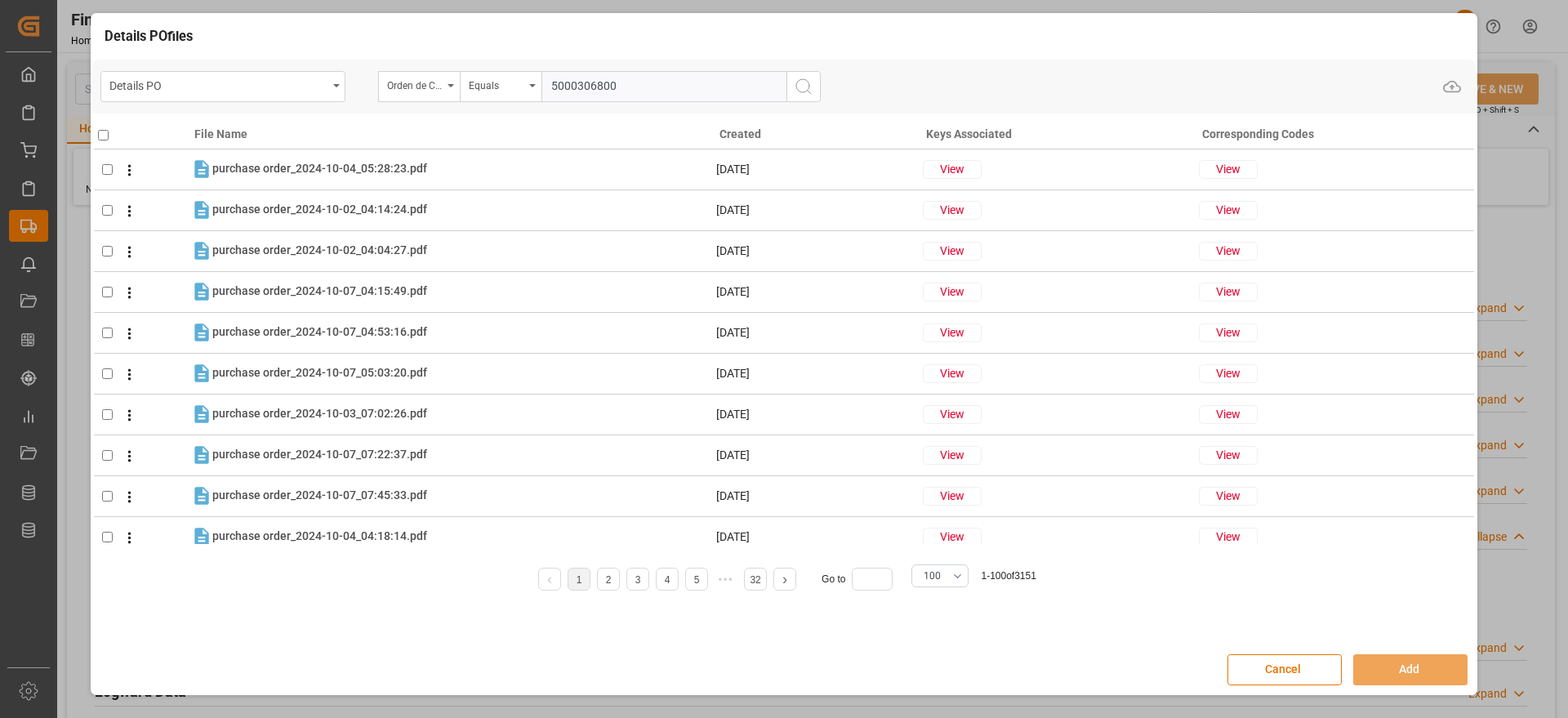
type input "5000306800"
click at [810, 92] on line "search button" at bounding box center [809, 92] width 3 height 3
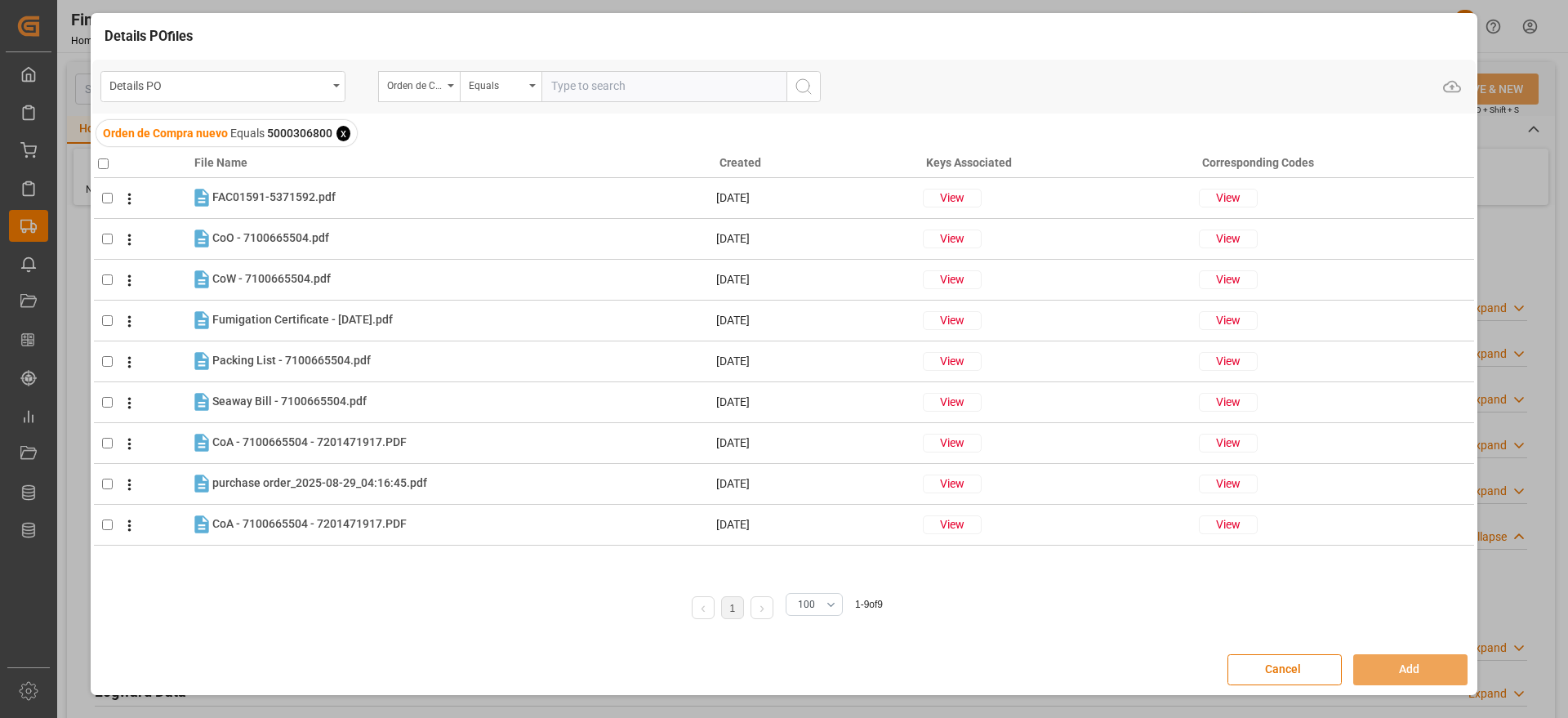
click at [101, 159] on input "checkbox" at bounding box center [103, 164] width 11 height 11
checkbox input "true"
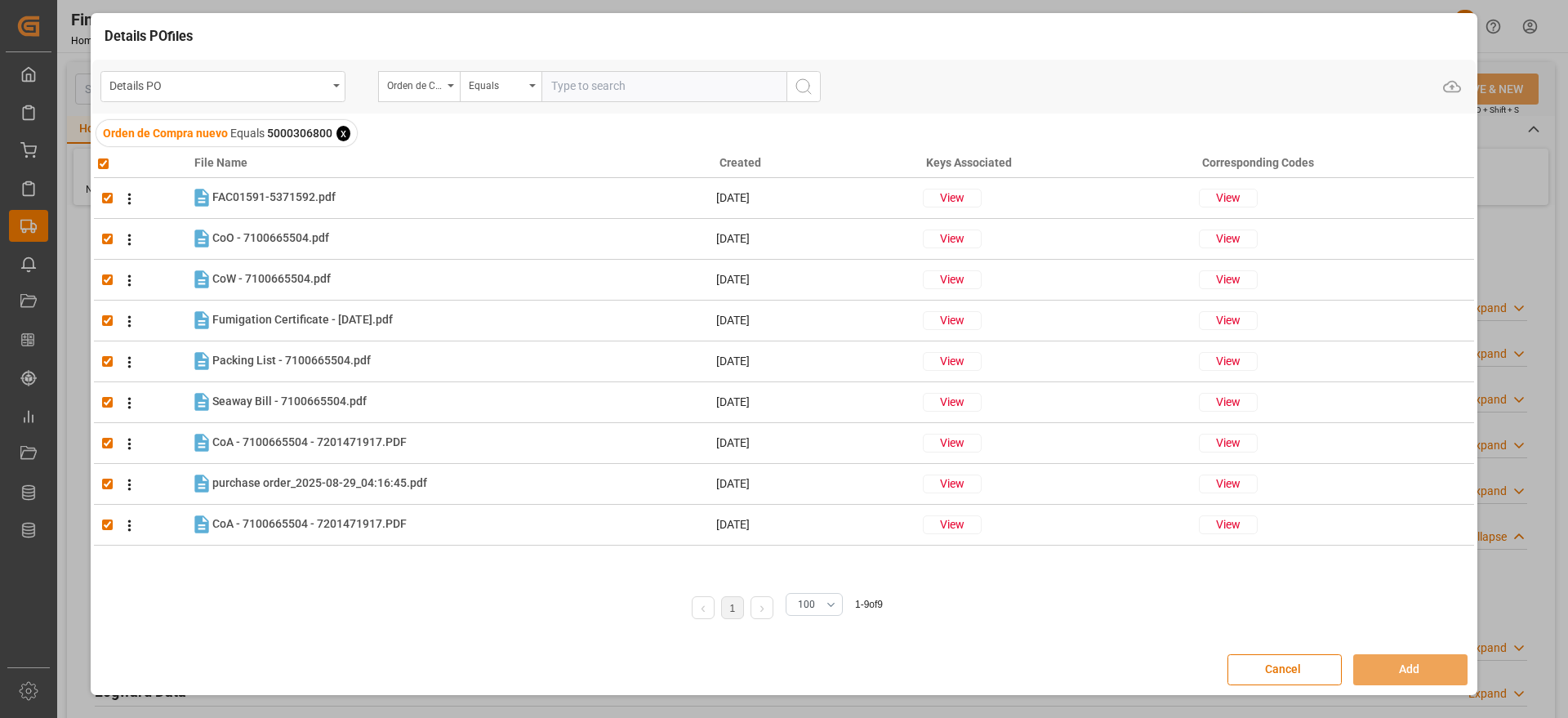
checkbox input "true"
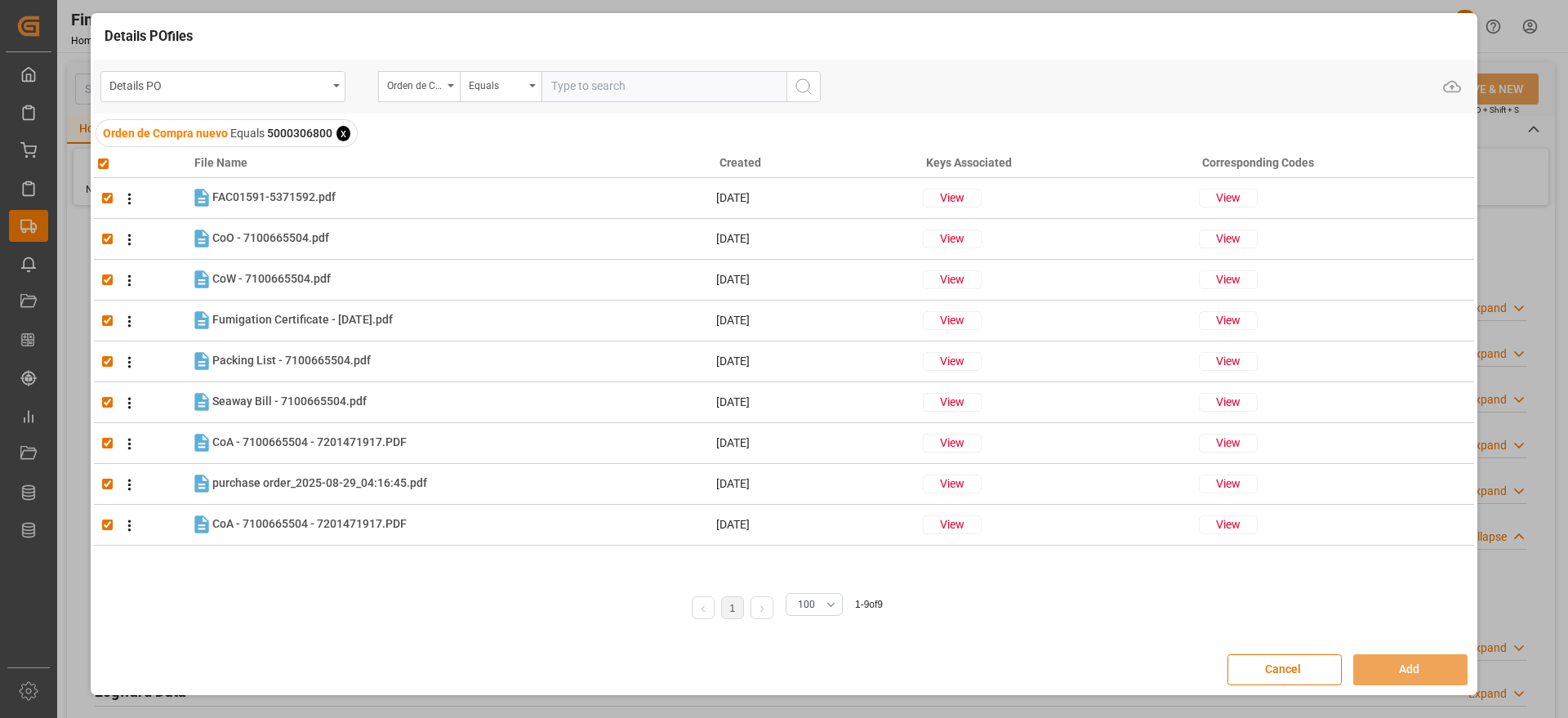
checkbox input "true"
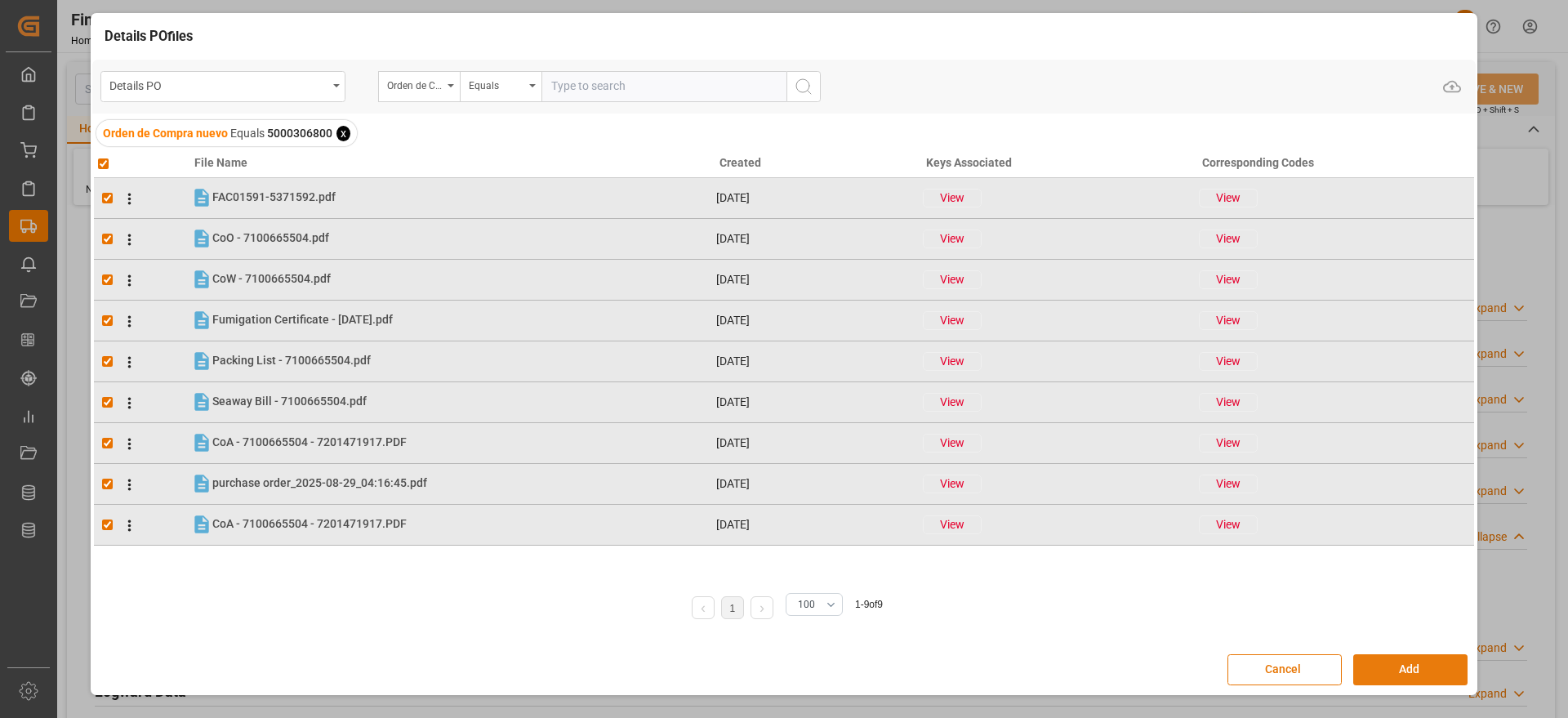
click at [1418, 664] on button "Add" at bounding box center [1410, 669] width 114 height 31
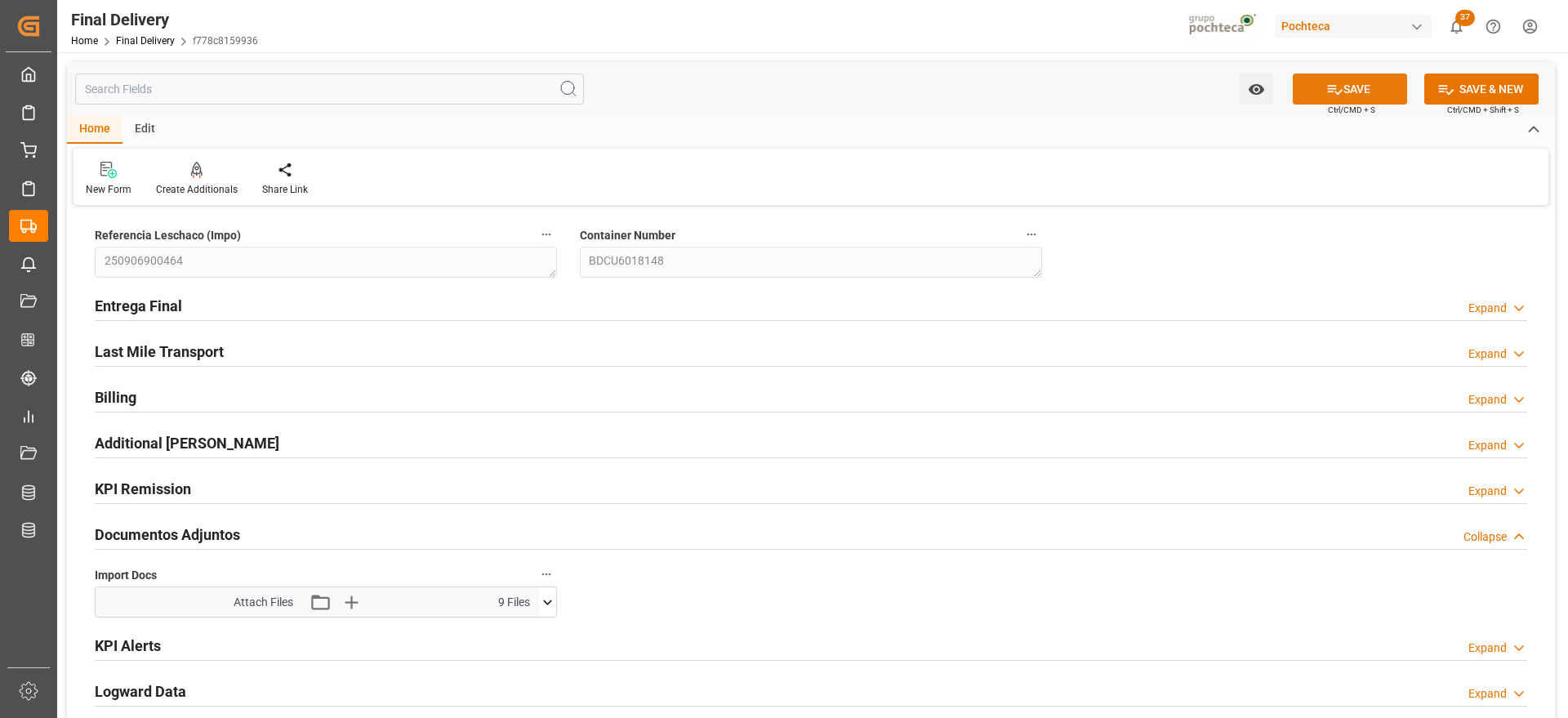
click at [1360, 86] on button "SAVE" at bounding box center [1350, 88] width 114 height 31
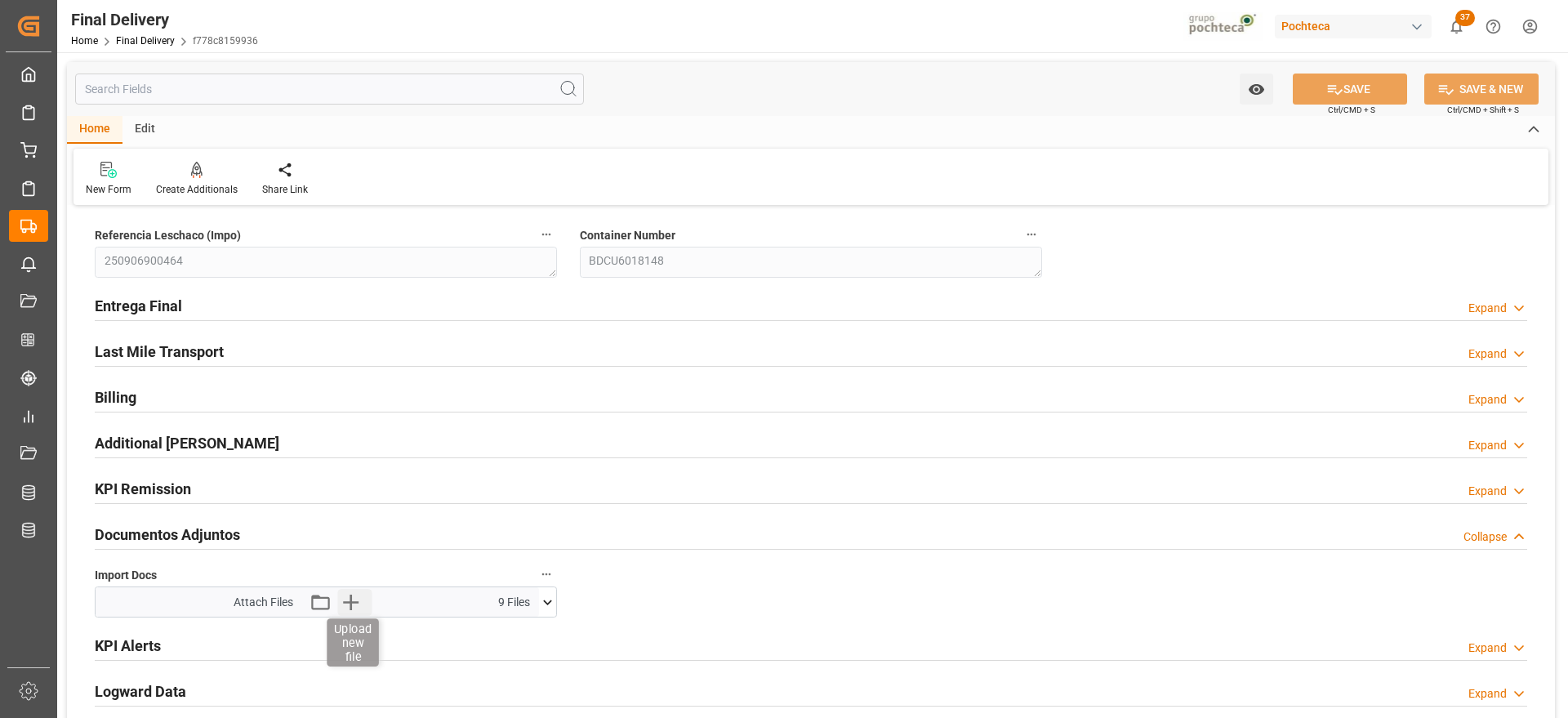
click at [350, 600] on icon "button" at bounding box center [350, 602] width 15 height 15
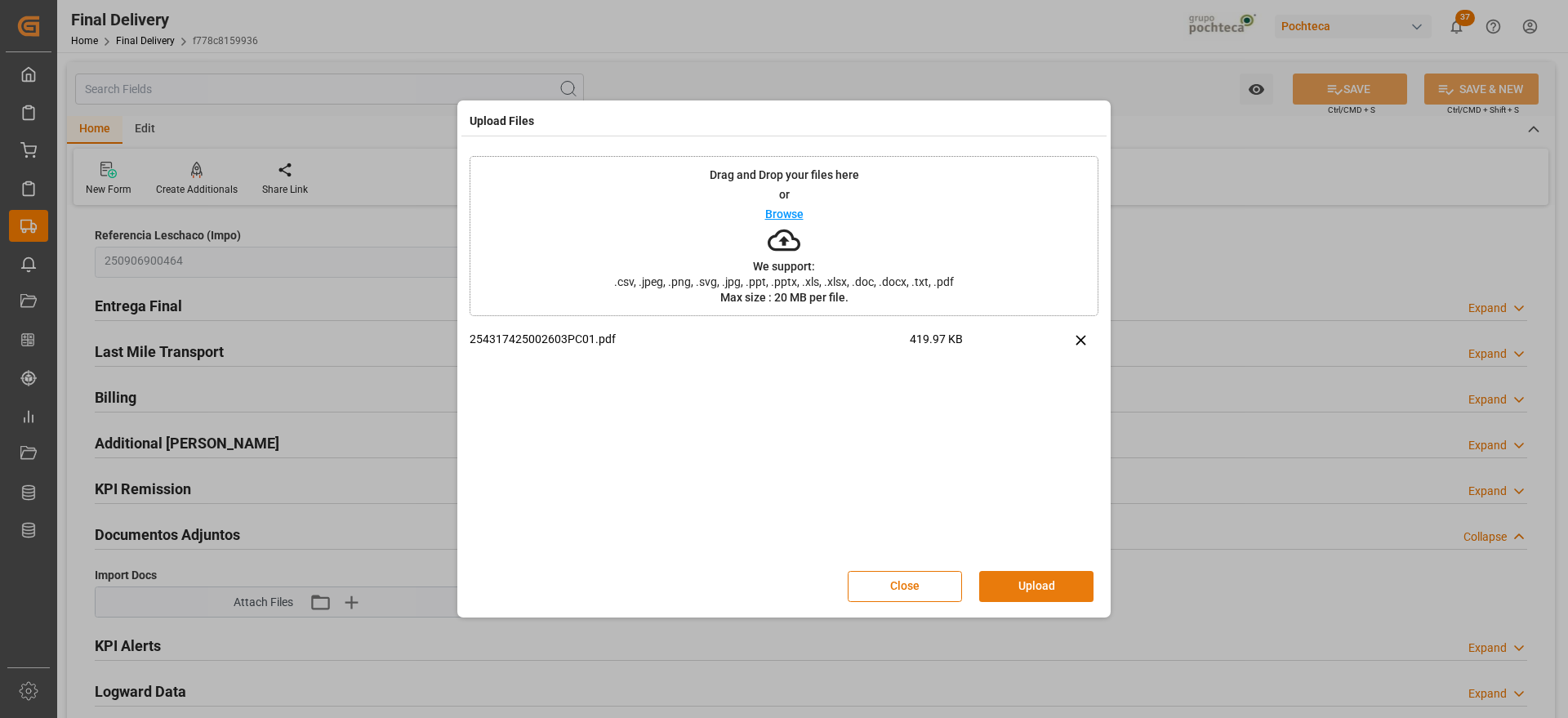
click at [1027, 583] on button "Upload" at bounding box center [1036, 586] width 114 height 31
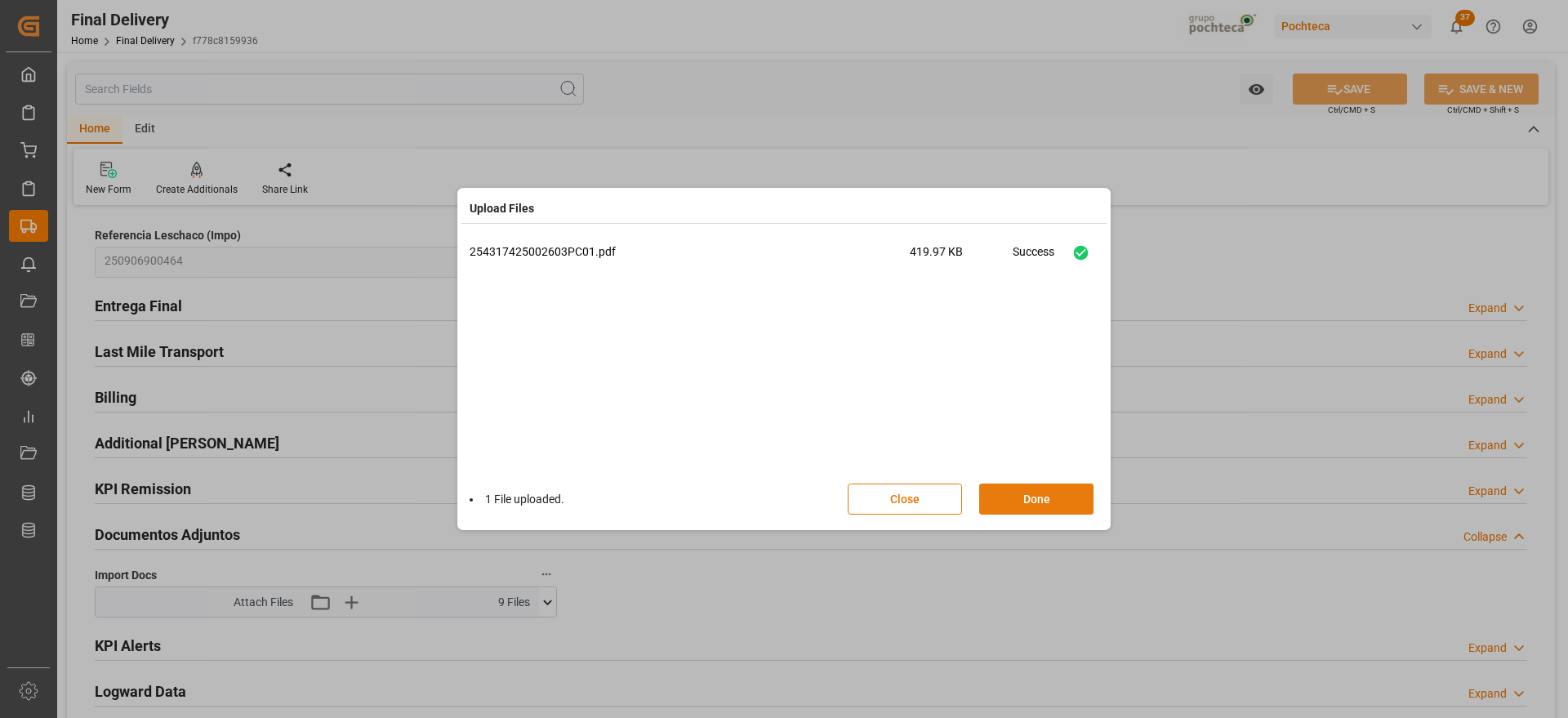
click at [1078, 495] on button "Done" at bounding box center [1036, 499] width 114 height 31
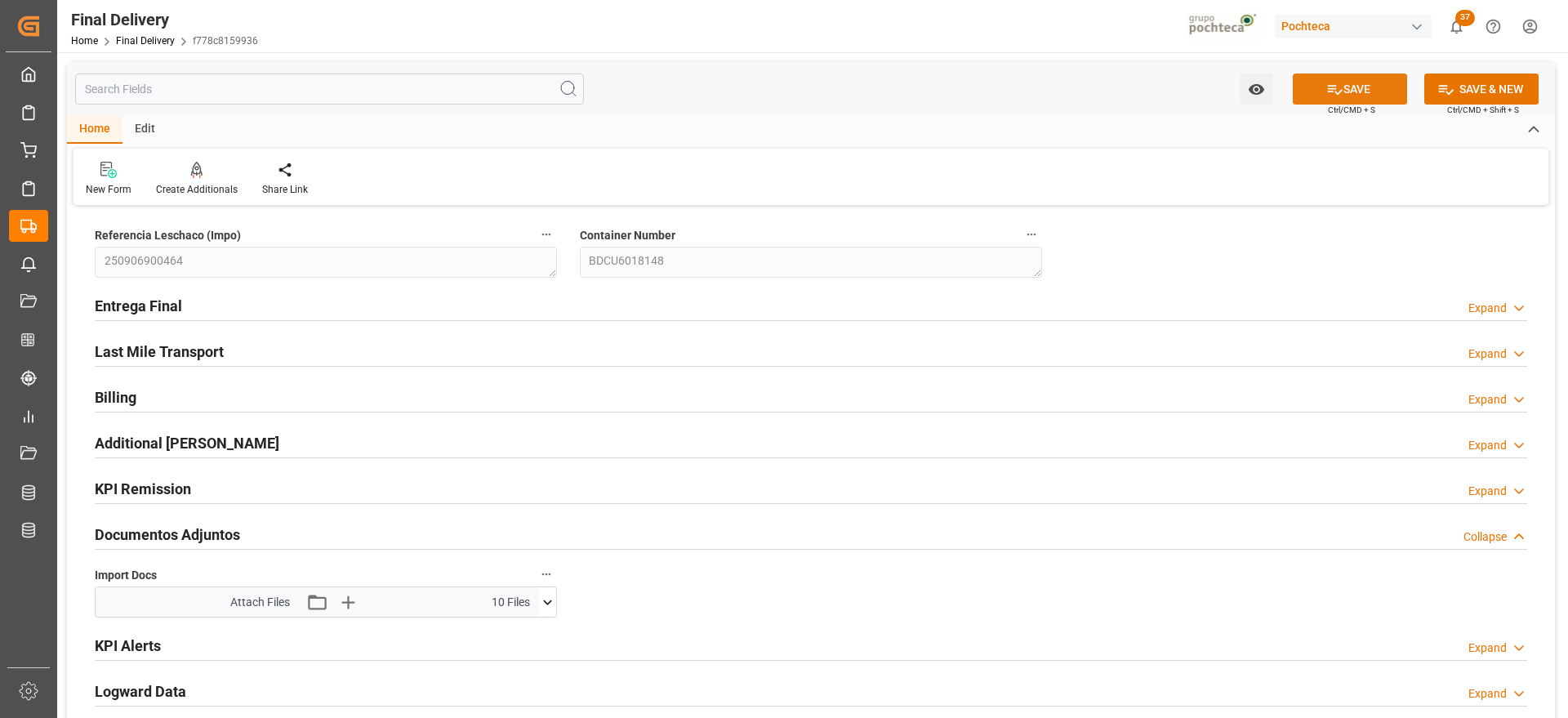
click at [1355, 90] on button "SAVE" at bounding box center [1350, 88] width 114 height 31
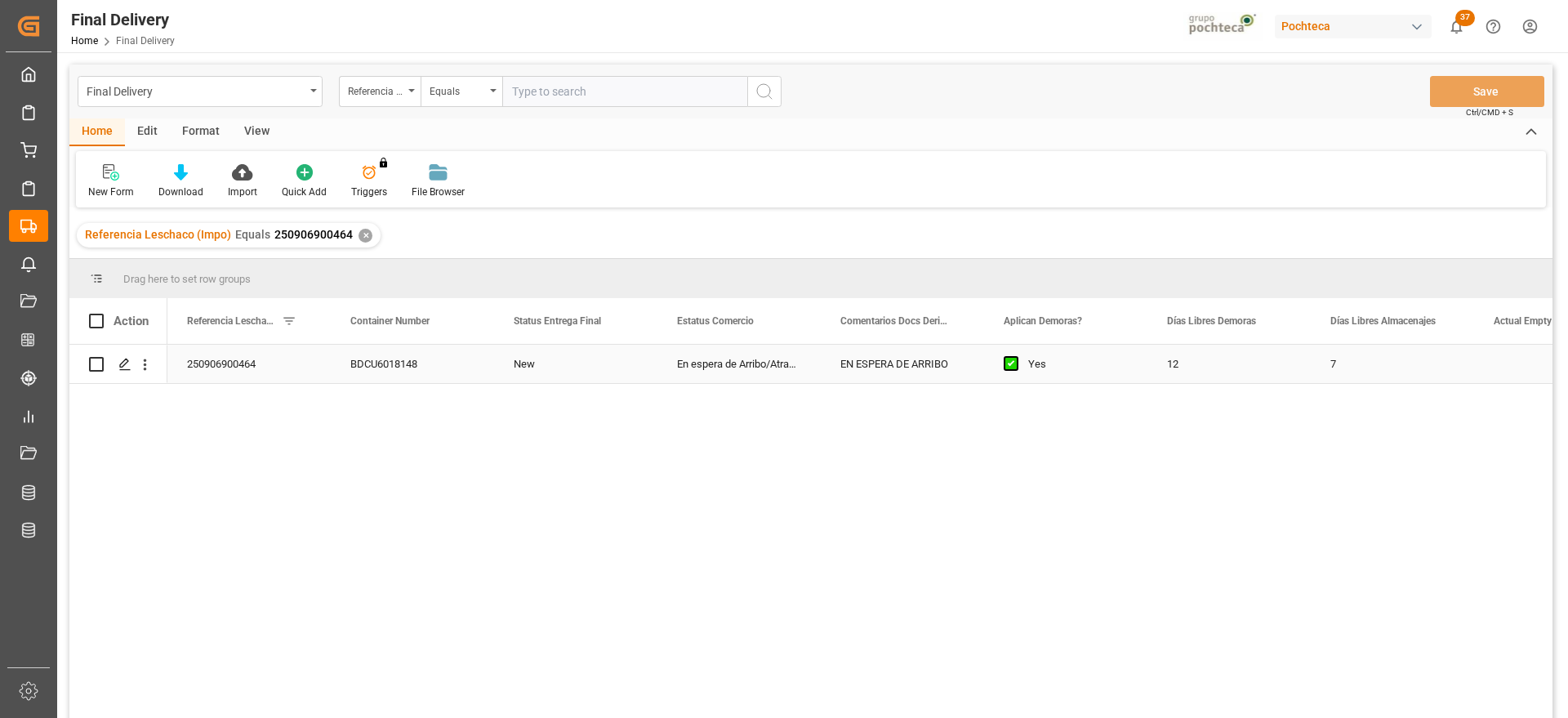
click at [1197, 362] on div "12" at bounding box center [1229, 364] width 163 height 39
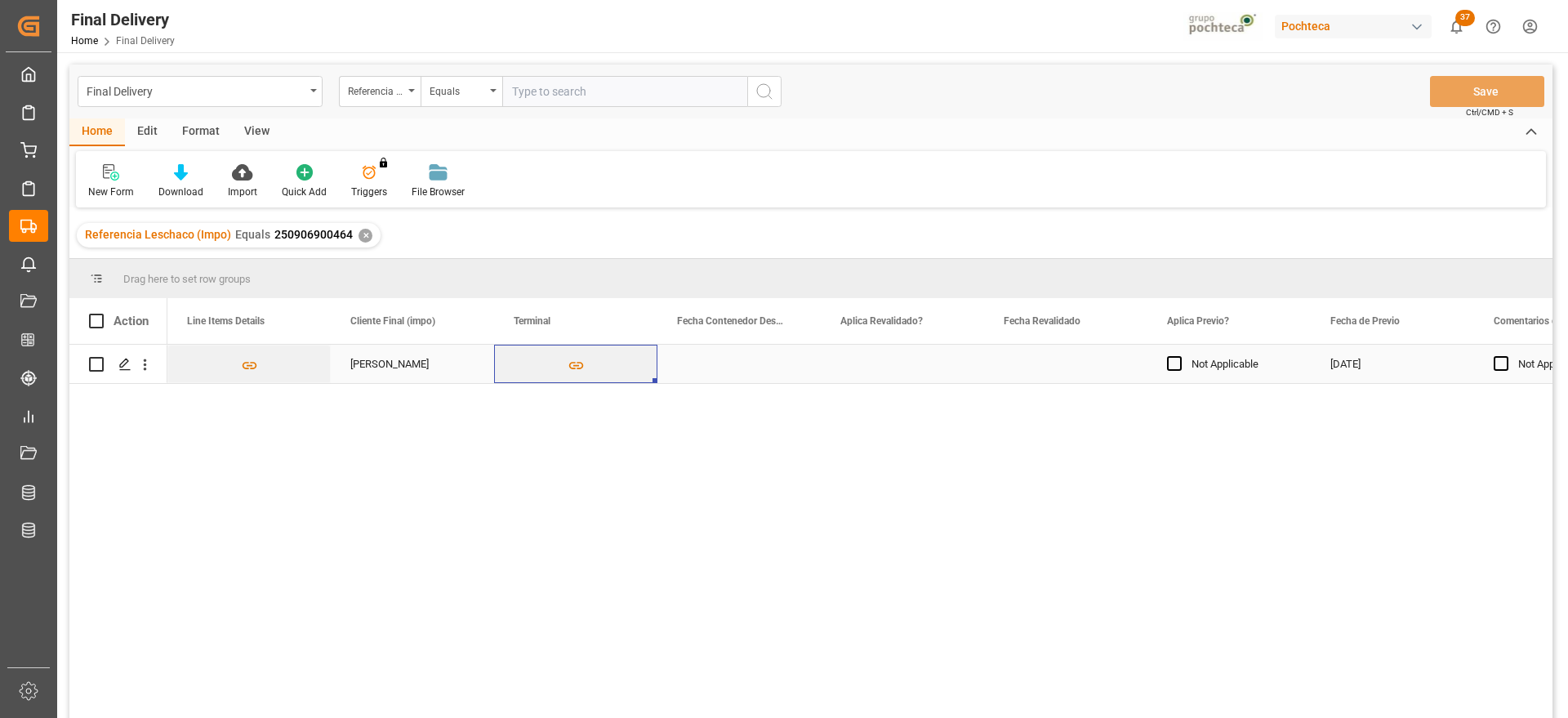
scroll to position [0, 1470]
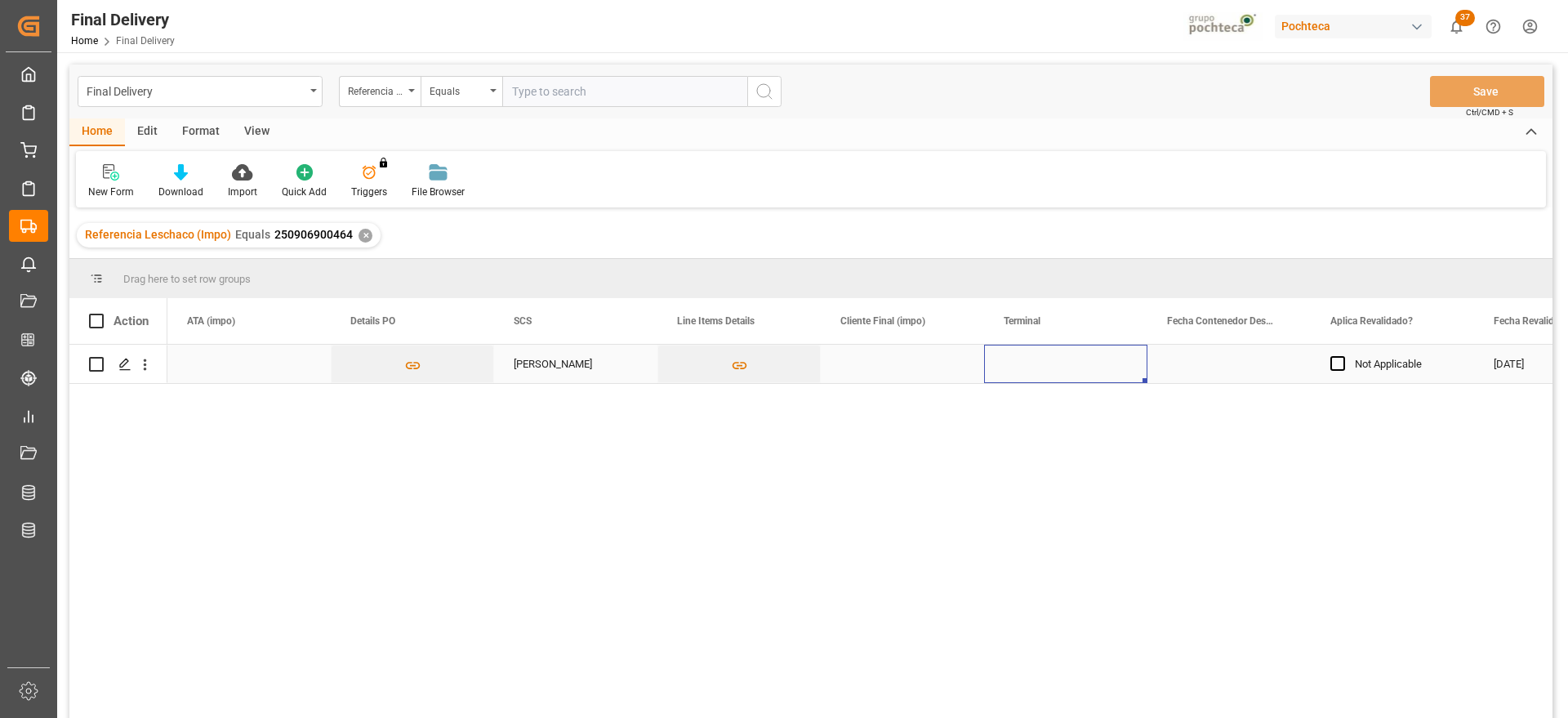
click at [1055, 364] on div "Press SPACE to select this row." at bounding box center [1066, 364] width 163 height 39
click at [1055, 364] on input "Press SPACE to select this row." at bounding box center [1066, 373] width 137 height 31
type input "ICAVE"
click at [1241, 358] on div "Press SPACE to select this row." at bounding box center [1229, 364] width 163 height 39
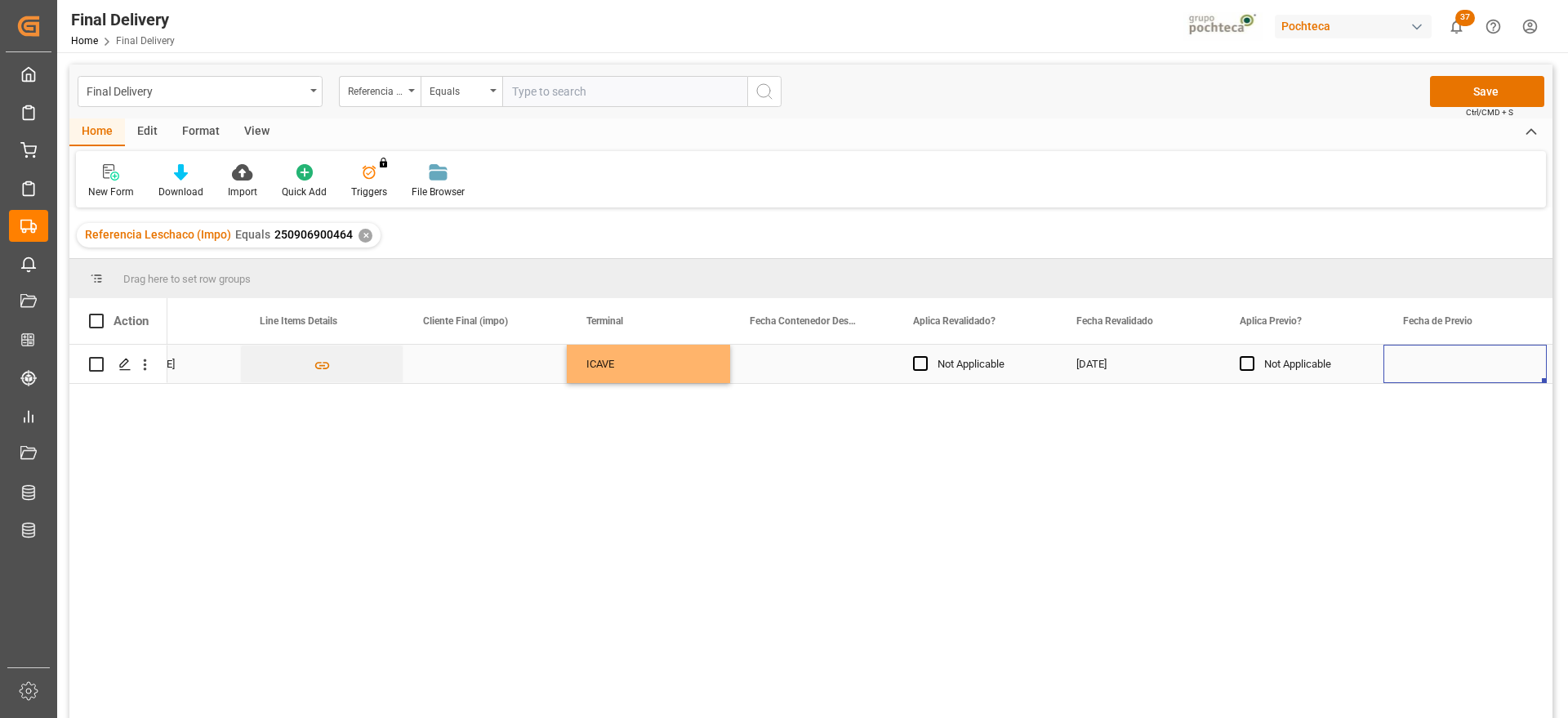
scroll to position [0, 2050]
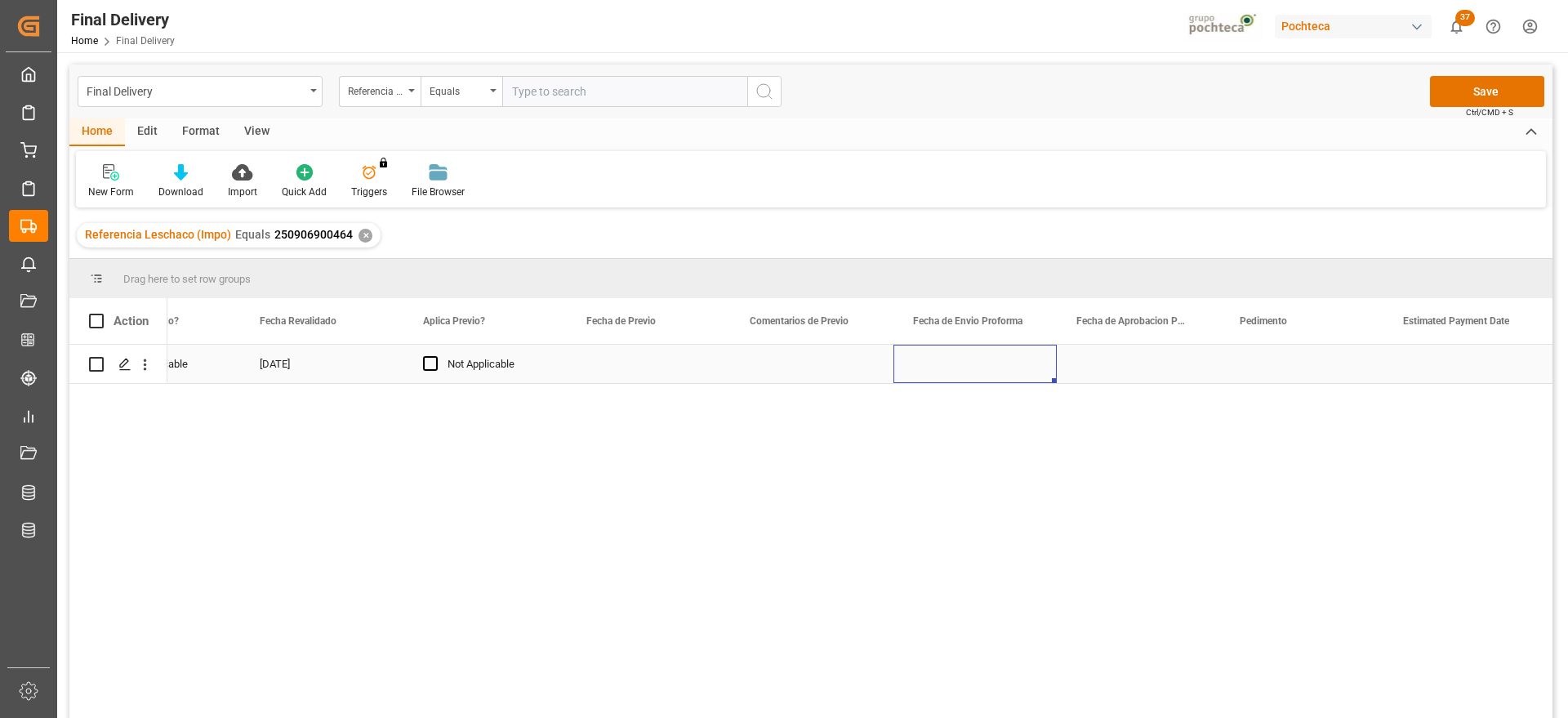
click at [947, 369] on div "Press SPACE to select this row." at bounding box center [975, 364] width 163 height 39
click at [962, 364] on div "Press SPACE to select this row." at bounding box center [975, 364] width 163 height 39
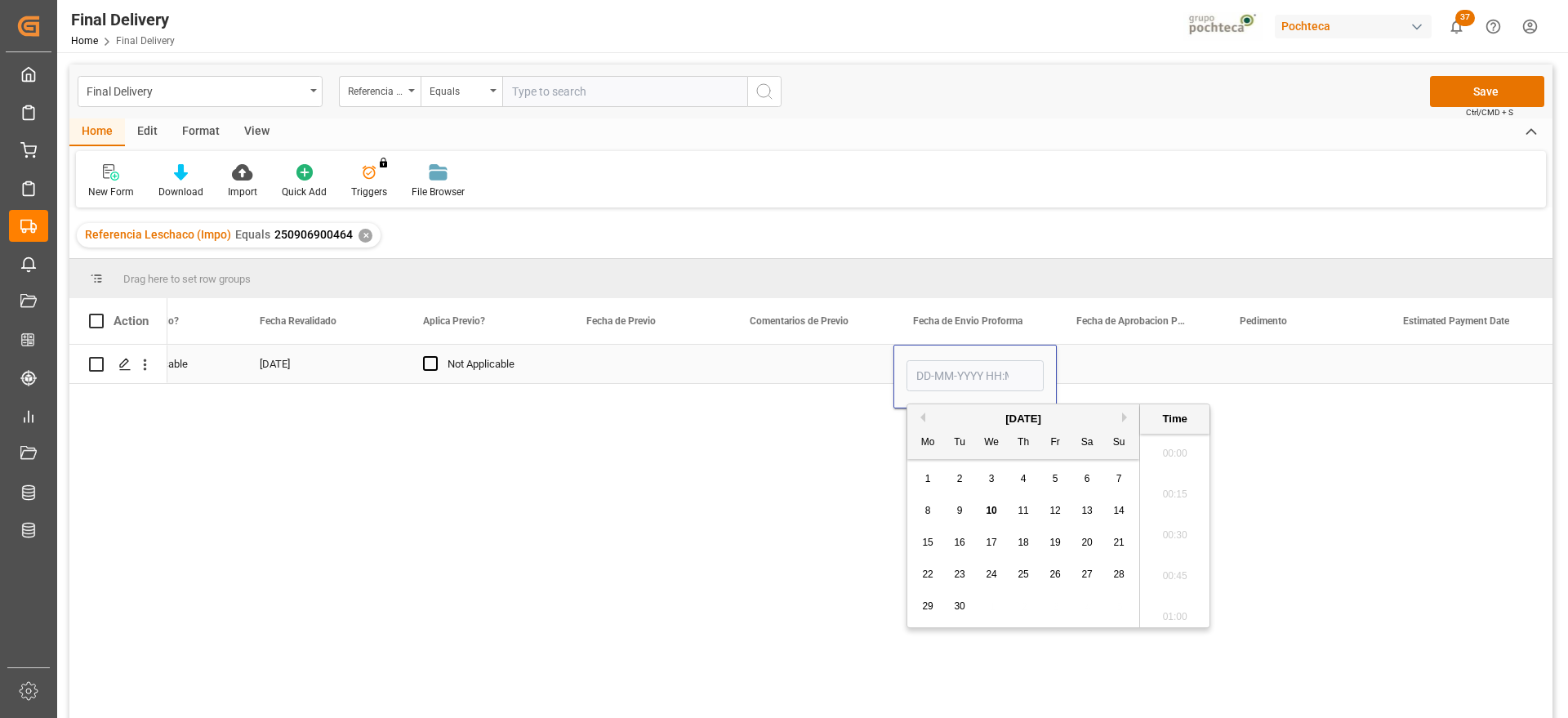
scroll to position [2294, 0]
click at [926, 508] on span "8" at bounding box center [928, 511] width 6 height 12
type input "08-09-2025 00:00"
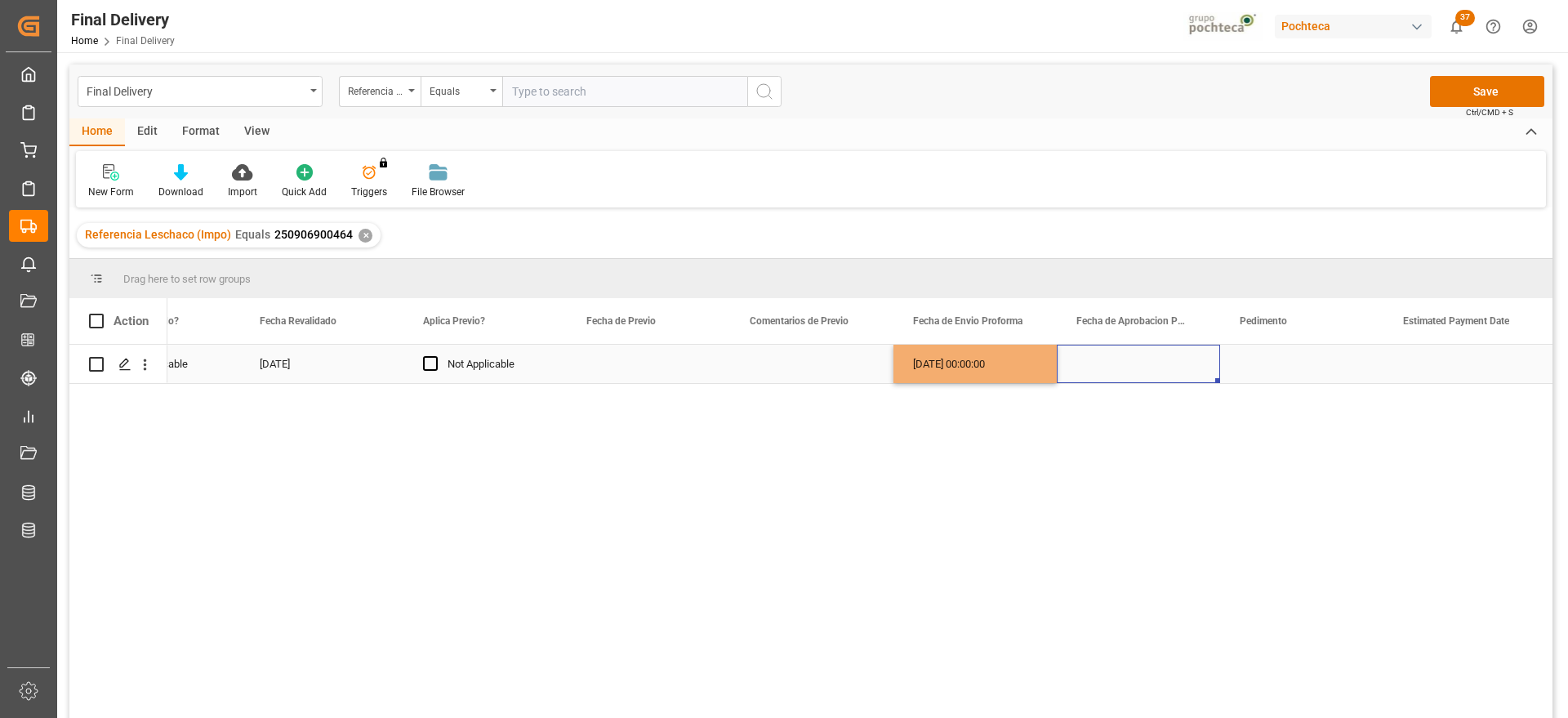
click at [1142, 349] on div "Press SPACE to select this row." at bounding box center [1138, 364] width 163 height 39
click at [993, 373] on div "08-09-2025 00:00:00" at bounding box center [975, 364] width 163 height 39
click at [1139, 367] on div "Press SPACE to select this row." at bounding box center [1138, 364] width 163 height 39
click at [1252, 363] on div "Press SPACE to select this row." at bounding box center [1302, 364] width 163 height 39
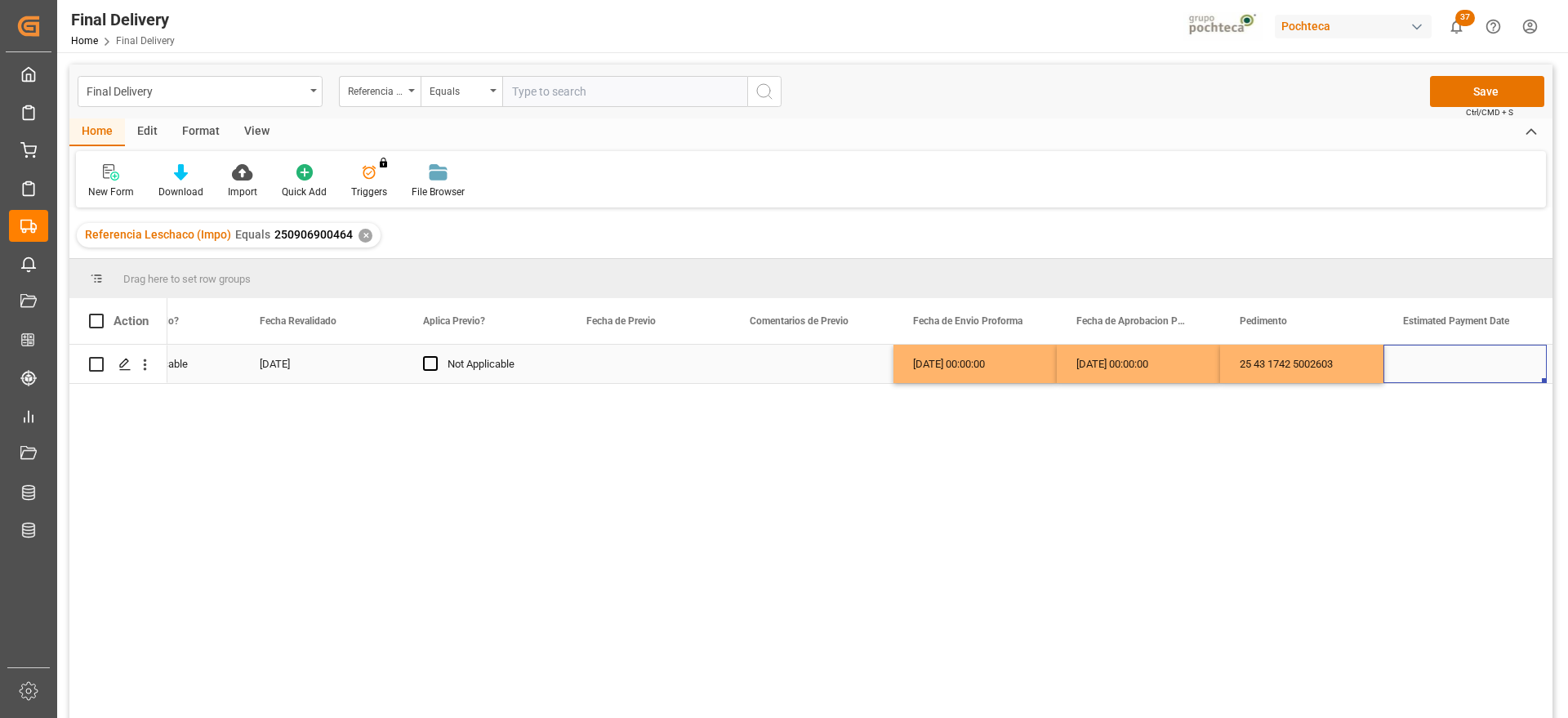
click at [1495, 382] on div "Press SPACE to select this row." at bounding box center [1465, 364] width 163 height 39
click at [1492, 380] on div "Press SPACE to select this row." at bounding box center [1465, 364] width 163 height 39
click at [1486, 370] on div "Press SPACE to select this row." at bounding box center [1465, 364] width 163 height 39
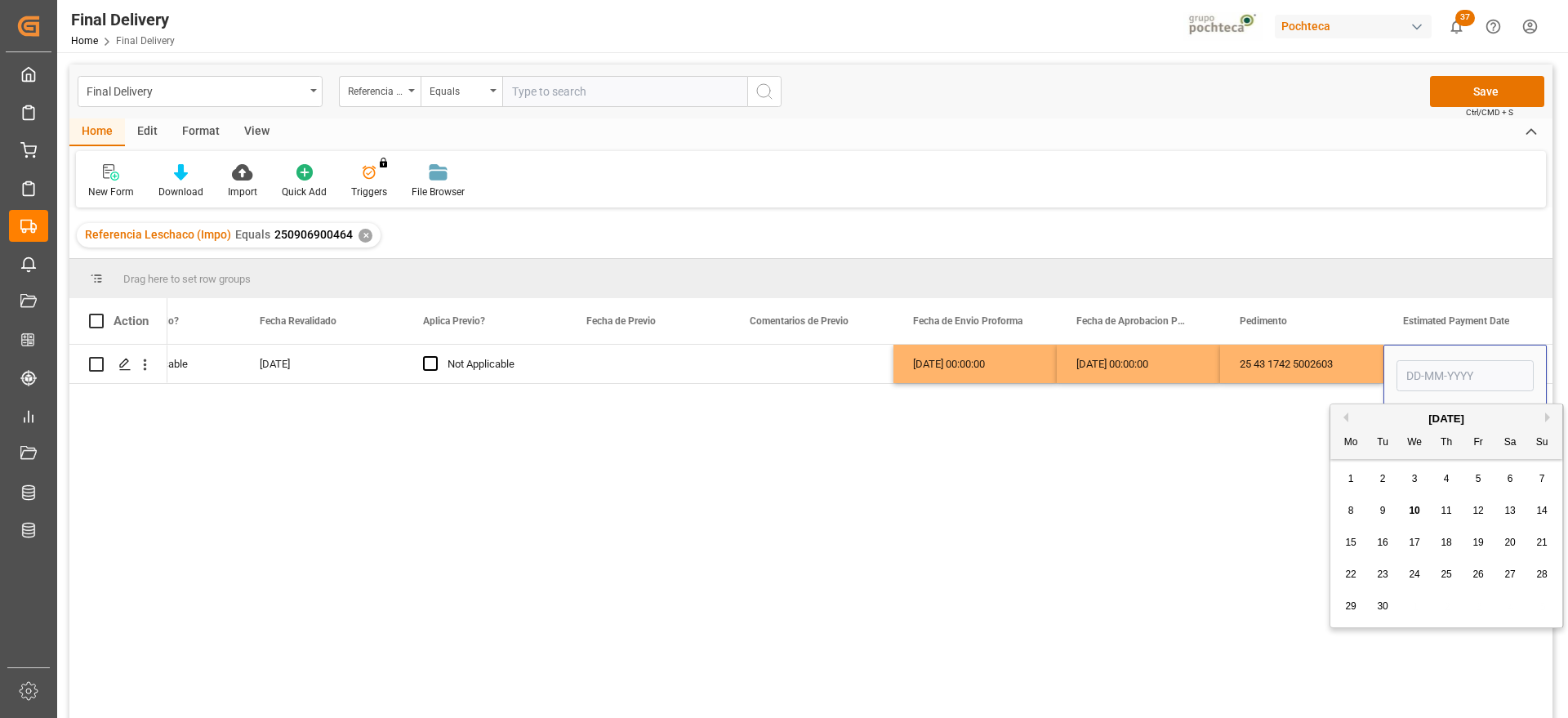
click at [1412, 511] on span "10" at bounding box center [1413, 511] width 11 height 12
type input "[DATE]"
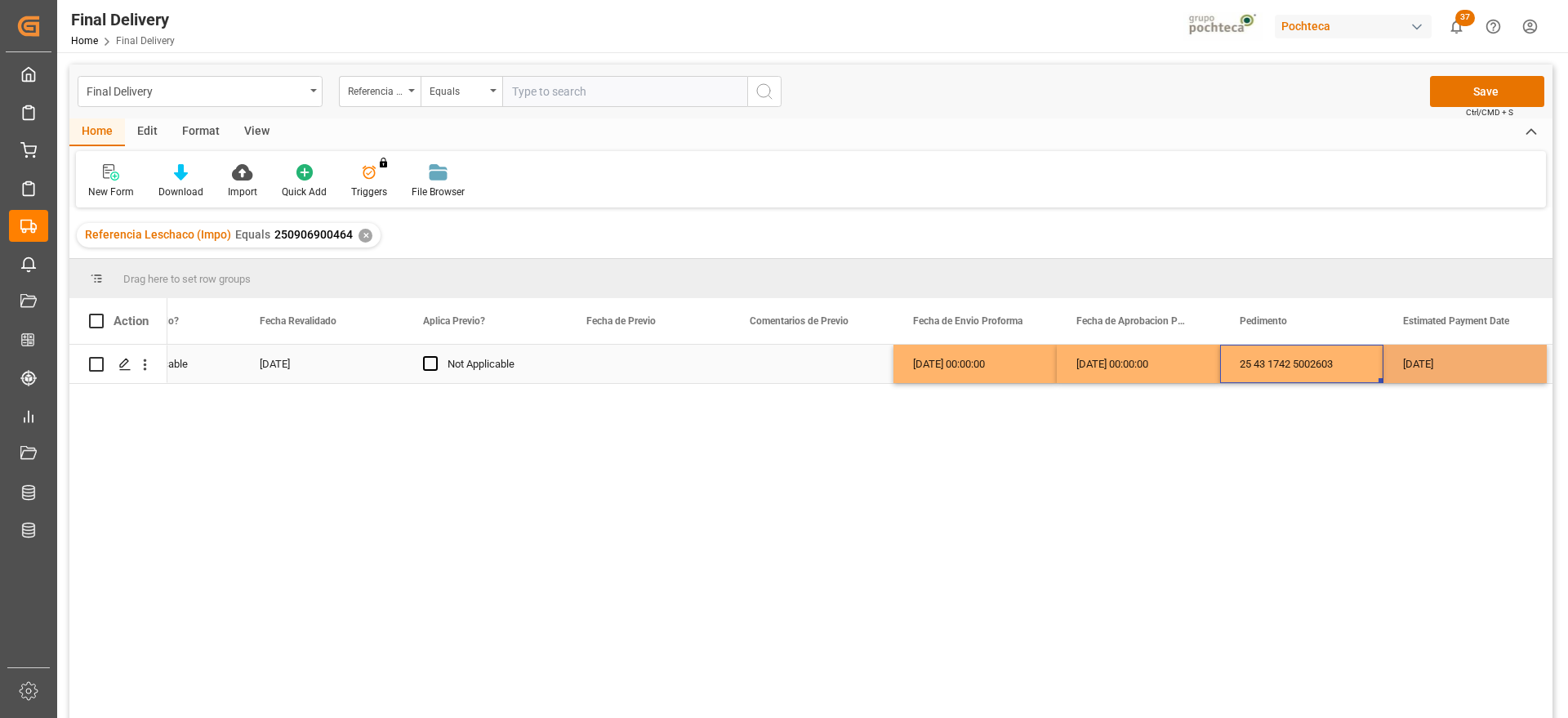
click at [1332, 370] on div "25 43 1742 5002603" at bounding box center [1302, 364] width 163 height 39
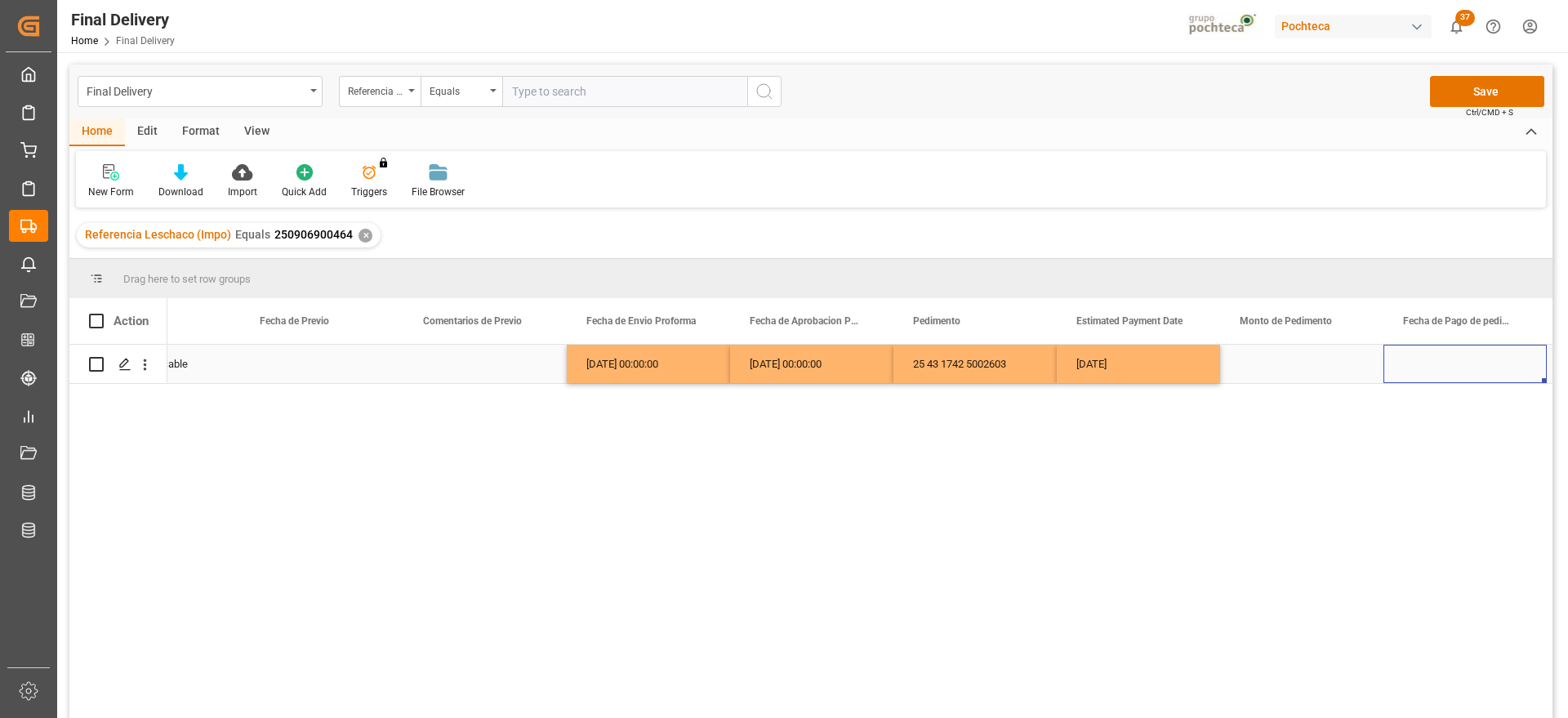
scroll to position [0, 3194]
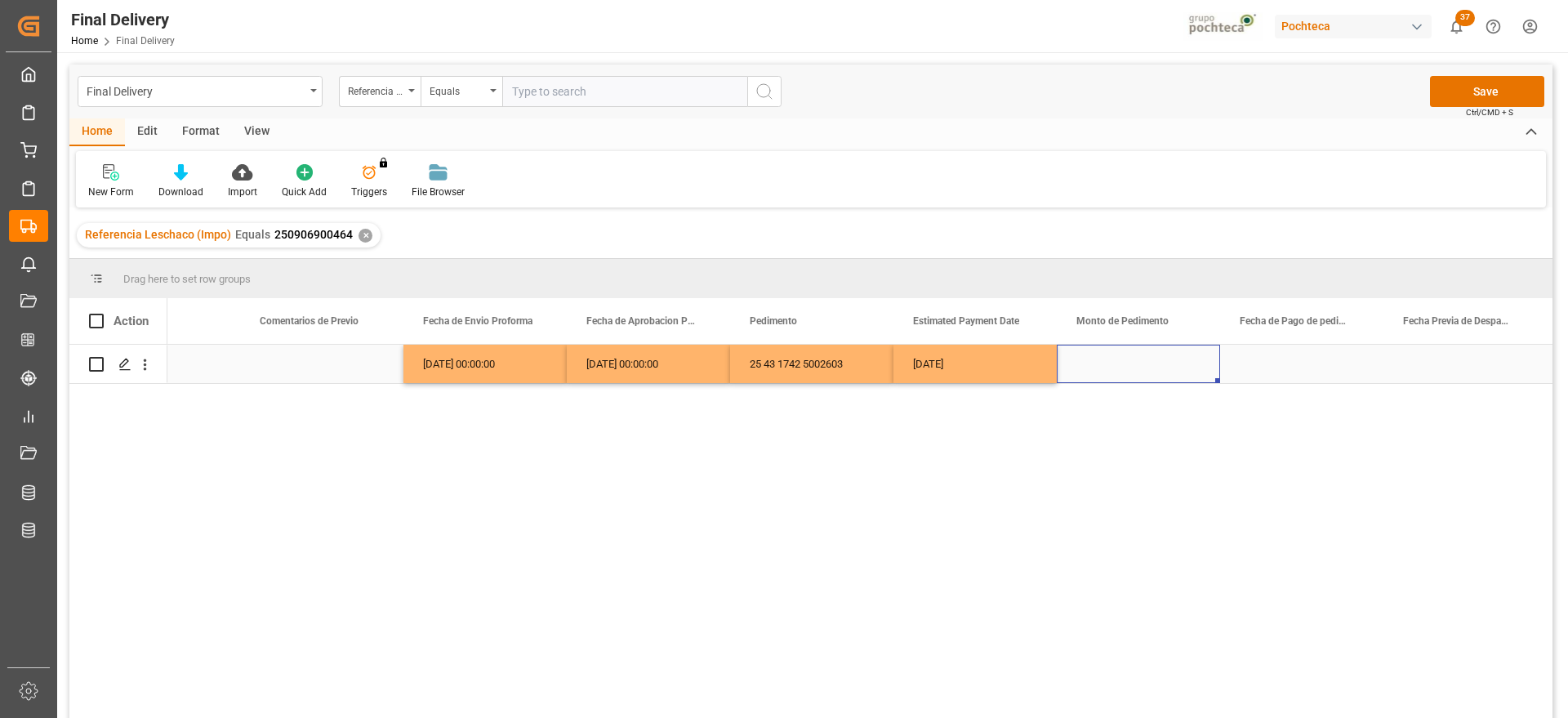
click at [1150, 374] on div "Press SPACE to select this row." at bounding box center [1138, 364] width 163 height 39
click at [1134, 357] on div "Press SPACE to select this row." at bounding box center [1138, 364] width 163 height 39
click at [1135, 361] on input "Press SPACE to select this row." at bounding box center [1138, 373] width 137 height 31
type input "0"
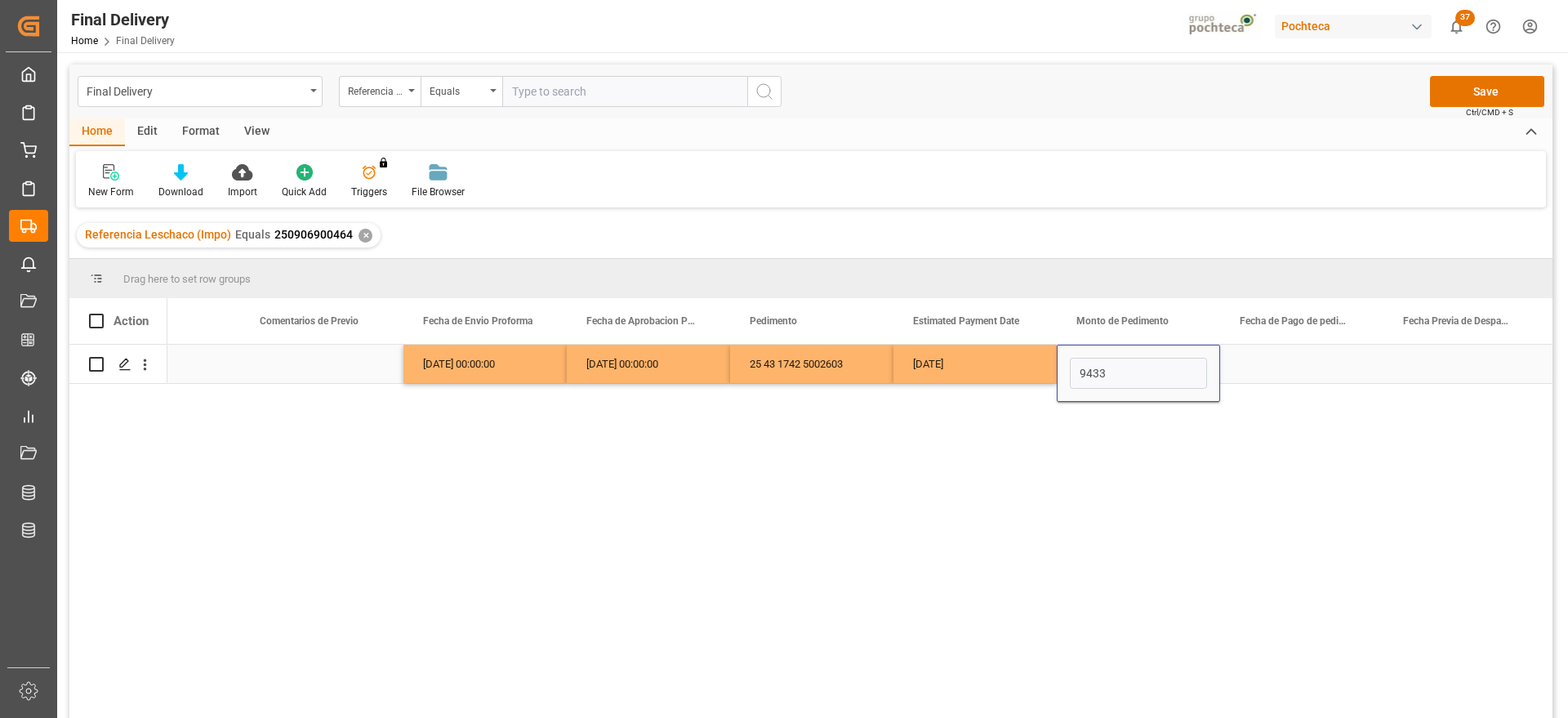
type input "94336"
click at [1288, 365] on div "Press SPACE to select this row." at bounding box center [1302, 364] width 163 height 39
click at [976, 357] on div "[DATE]" at bounding box center [975, 364] width 163 height 39
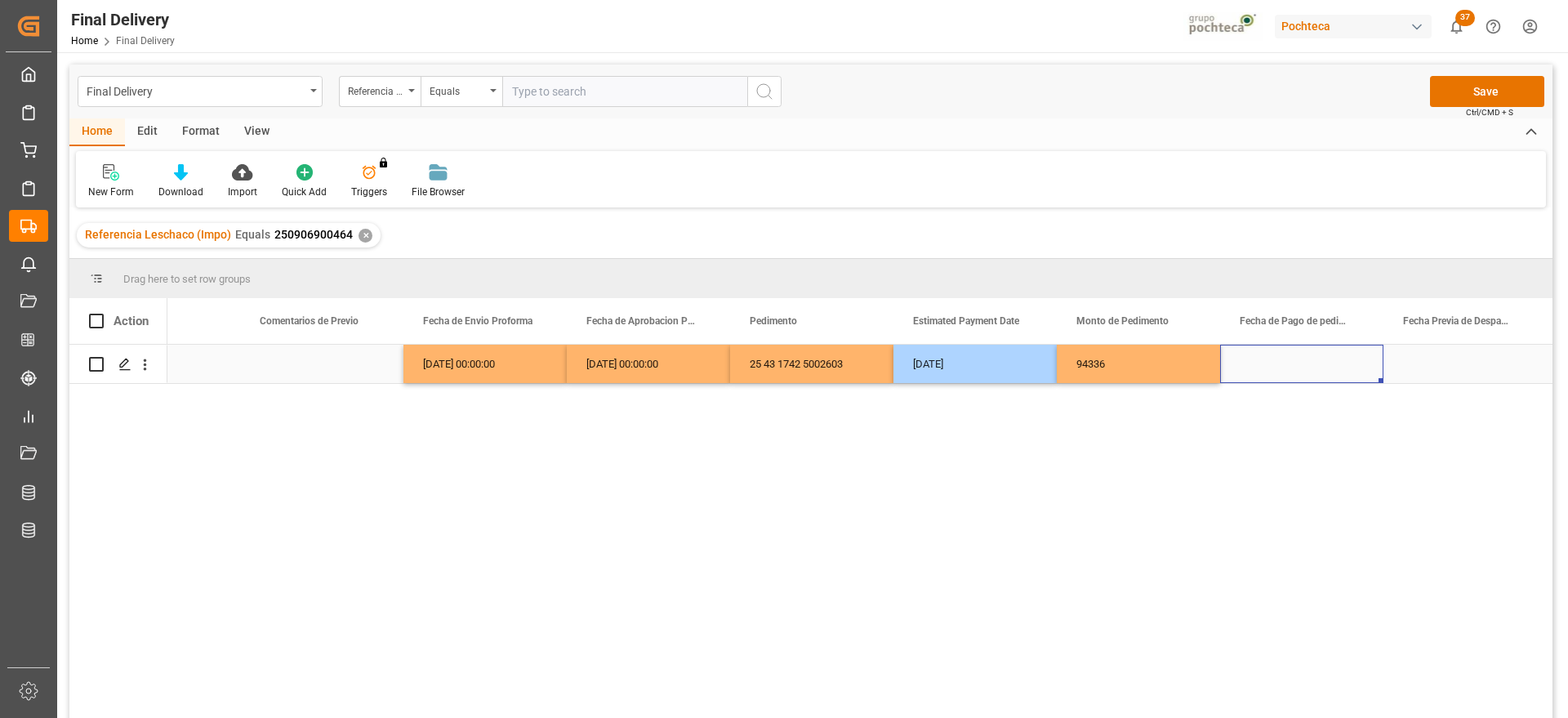
click at [1294, 362] on div "Press SPACE to select this row." at bounding box center [1302, 364] width 163 height 39
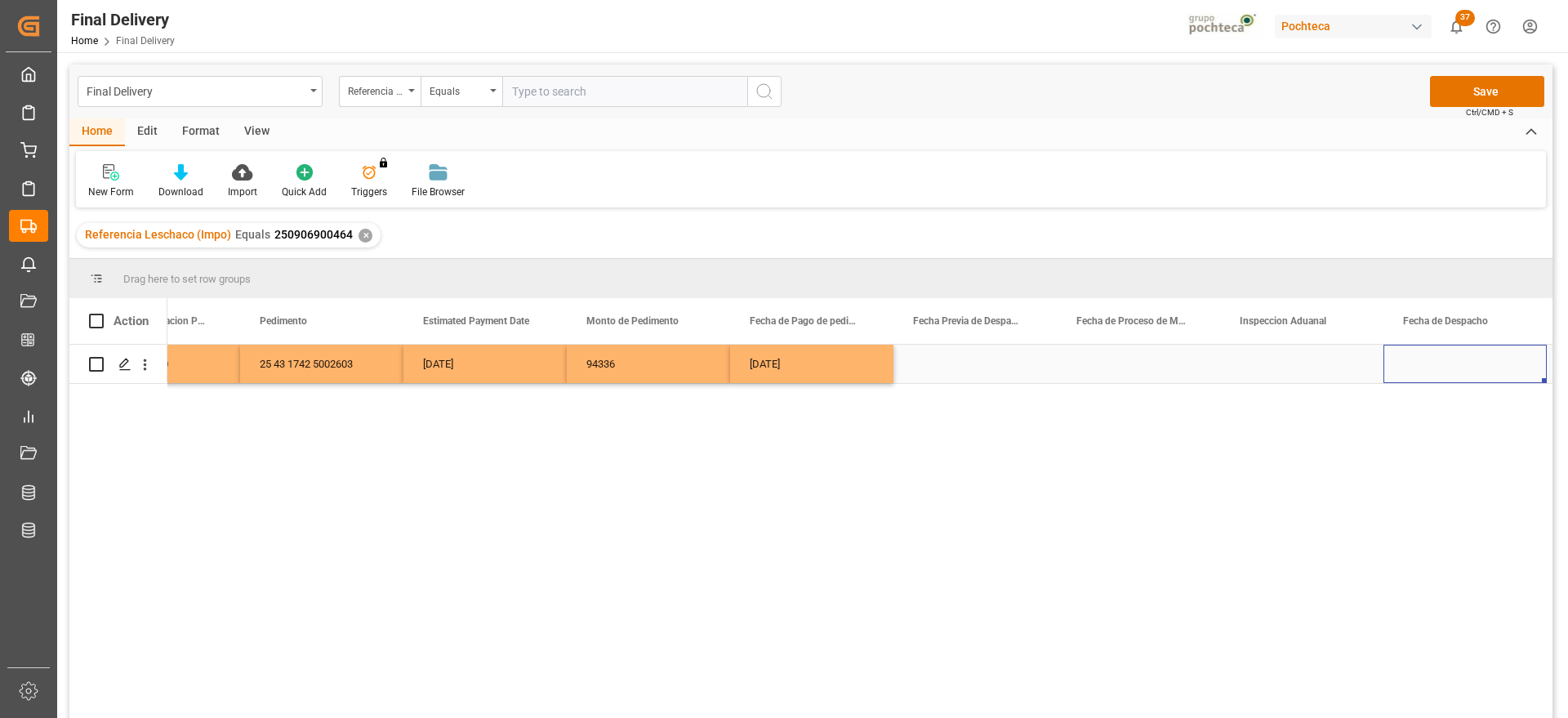
scroll to position [0, 3847]
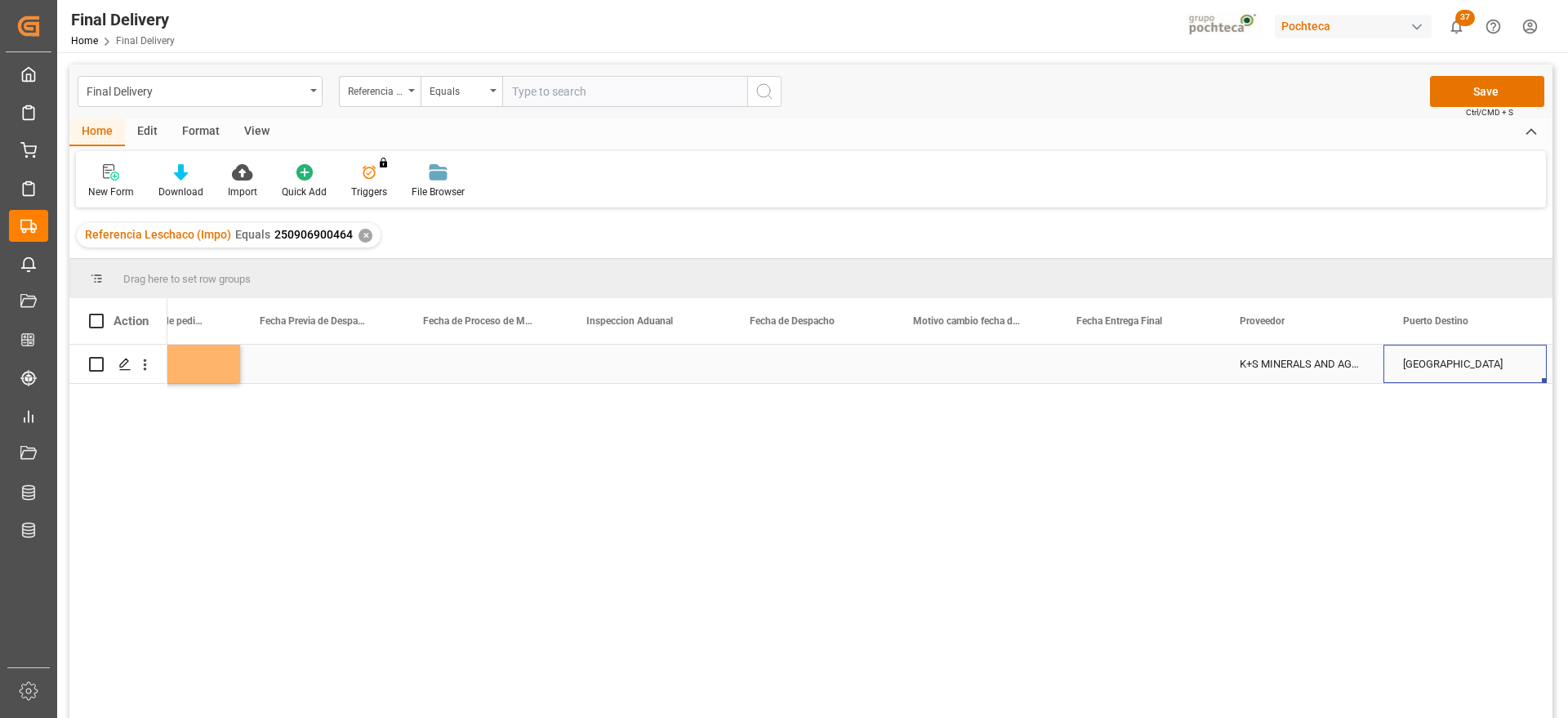
click at [823, 367] on div "Press SPACE to select this row." at bounding box center [812, 364] width 163 height 39
click at [1497, 368] on div "Press SPACE to select this row." at bounding box center [1465, 364] width 163 height 39
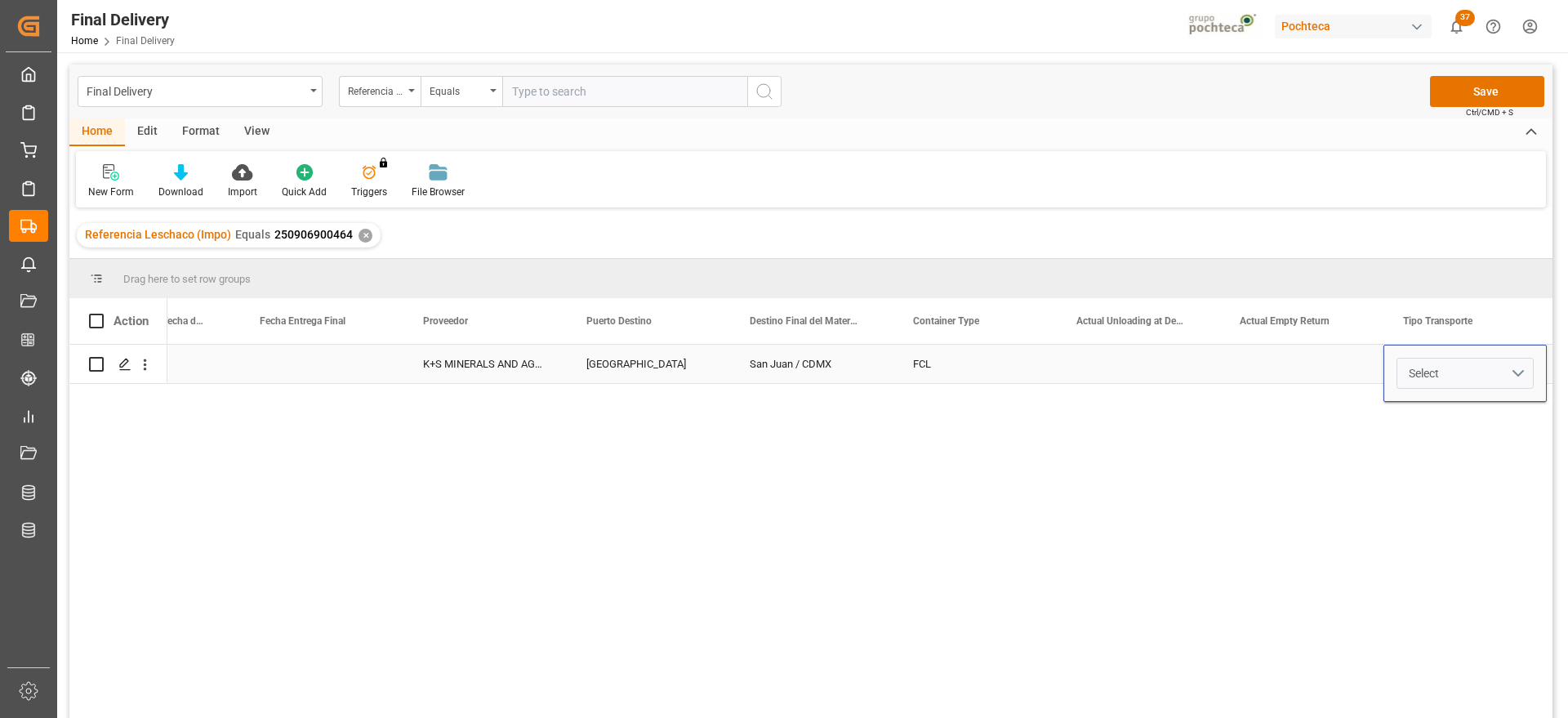
click at [1513, 367] on button "Select" at bounding box center [1465, 373] width 137 height 31
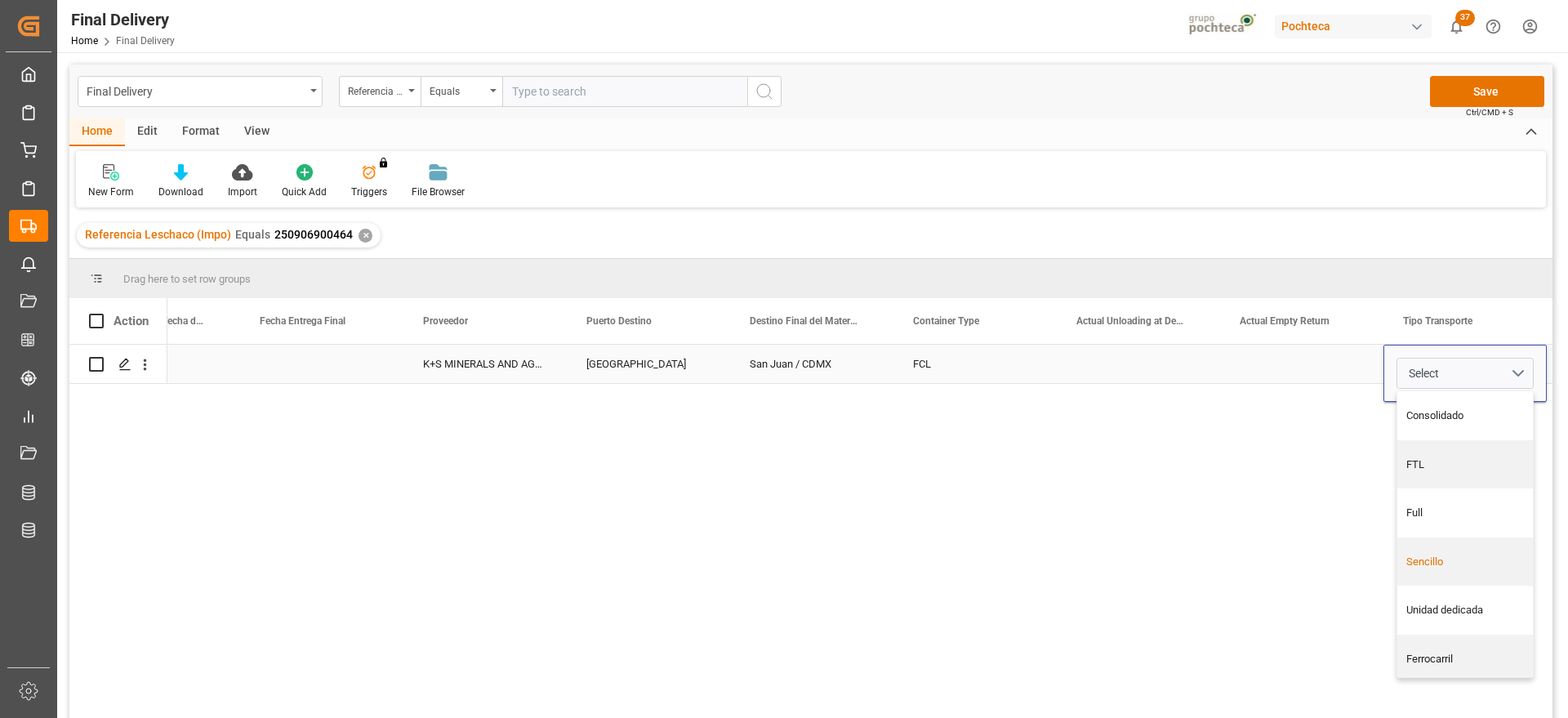
click at [1488, 551] on div "Sencillo" at bounding box center [1465, 562] width 135 height 49
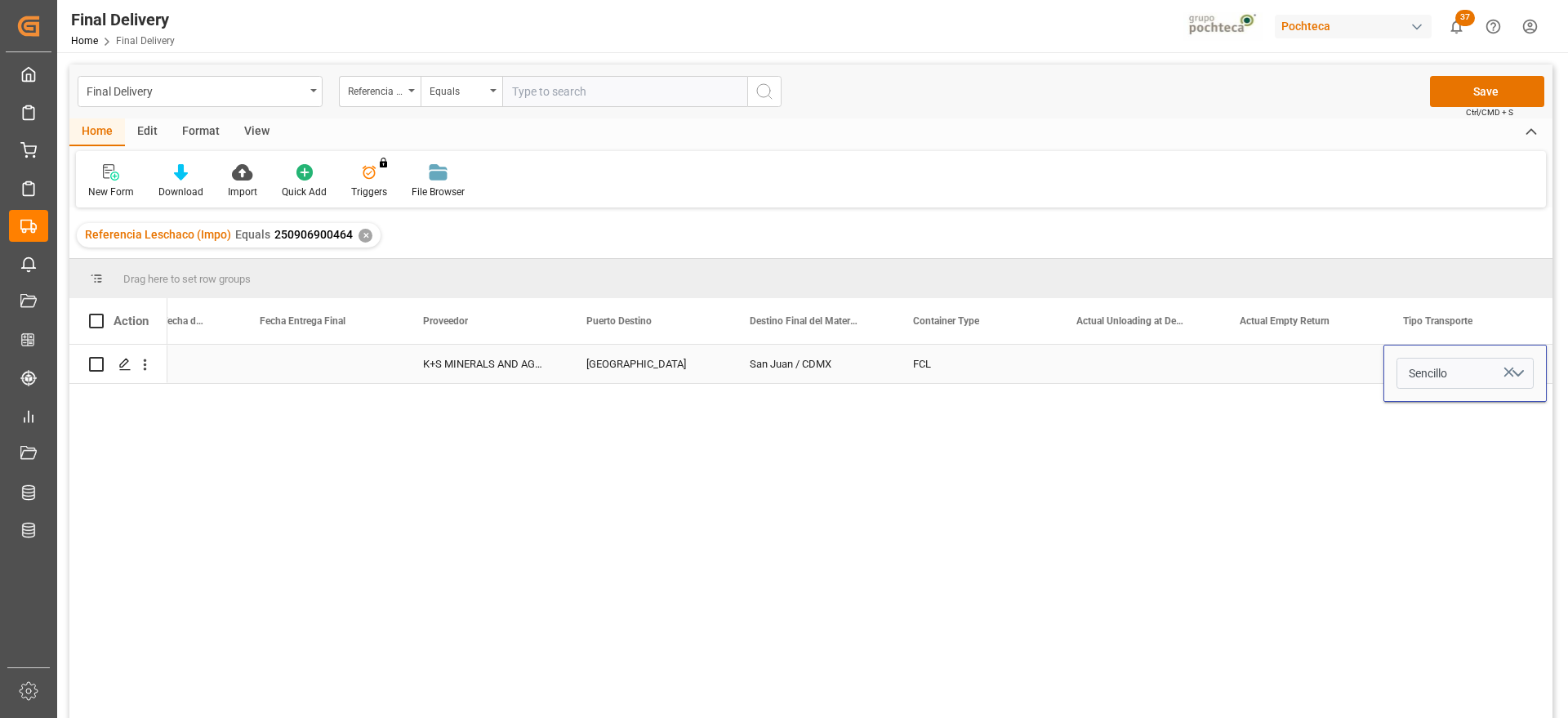
click at [1334, 372] on div "Press SPACE to select this row." at bounding box center [1302, 364] width 163 height 39
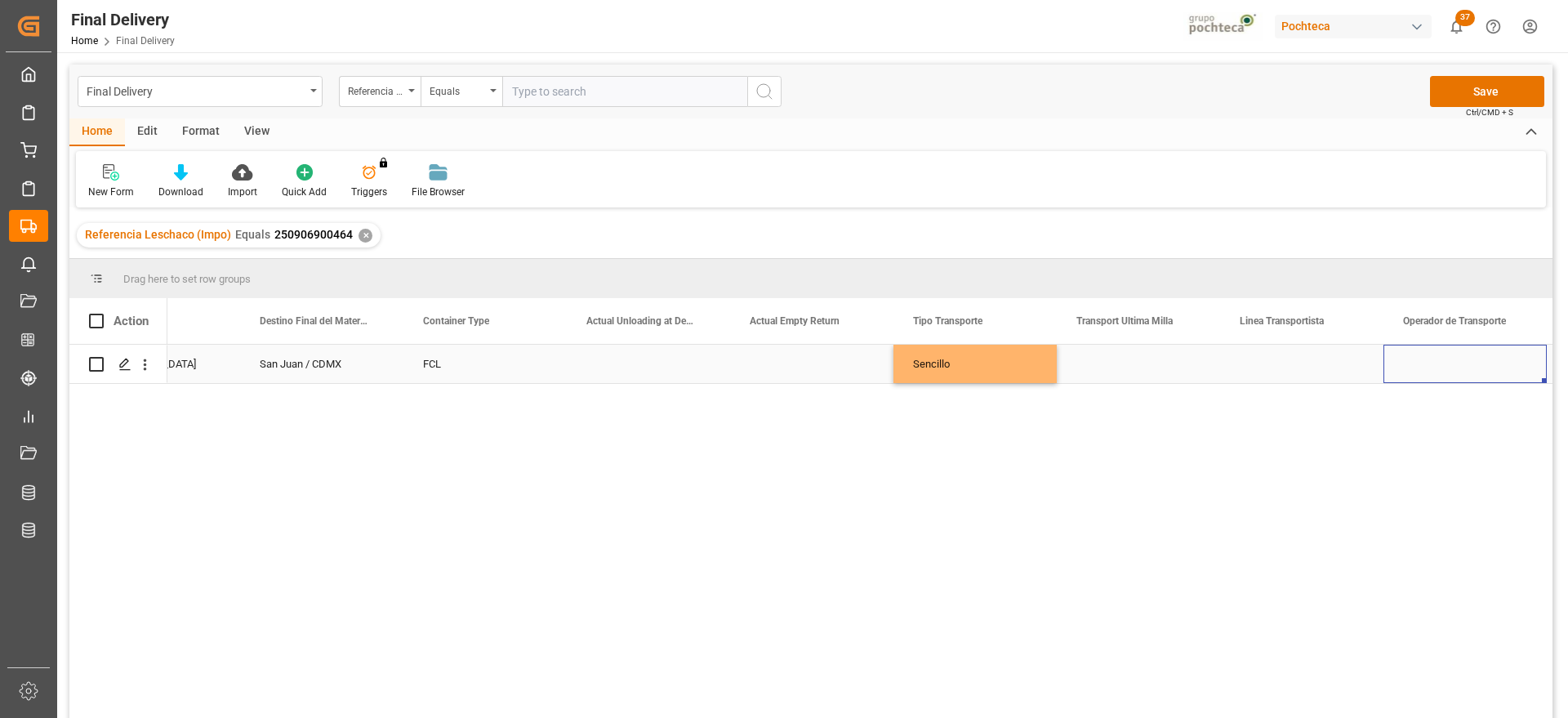
click at [1173, 369] on div "Press SPACE to select this row." at bounding box center [1138, 364] width 163 height 39
click at [1201, 369] on button "Select" at bounding box center [1138, 373] width 137 height 31
click at [1132, 471] on div "Pochteca" at bounding box center [1139, 464] width 118 height 16
click at [1193, 374] on button "Pochteca" at bounding box center [1138, 373] width 137 height 31
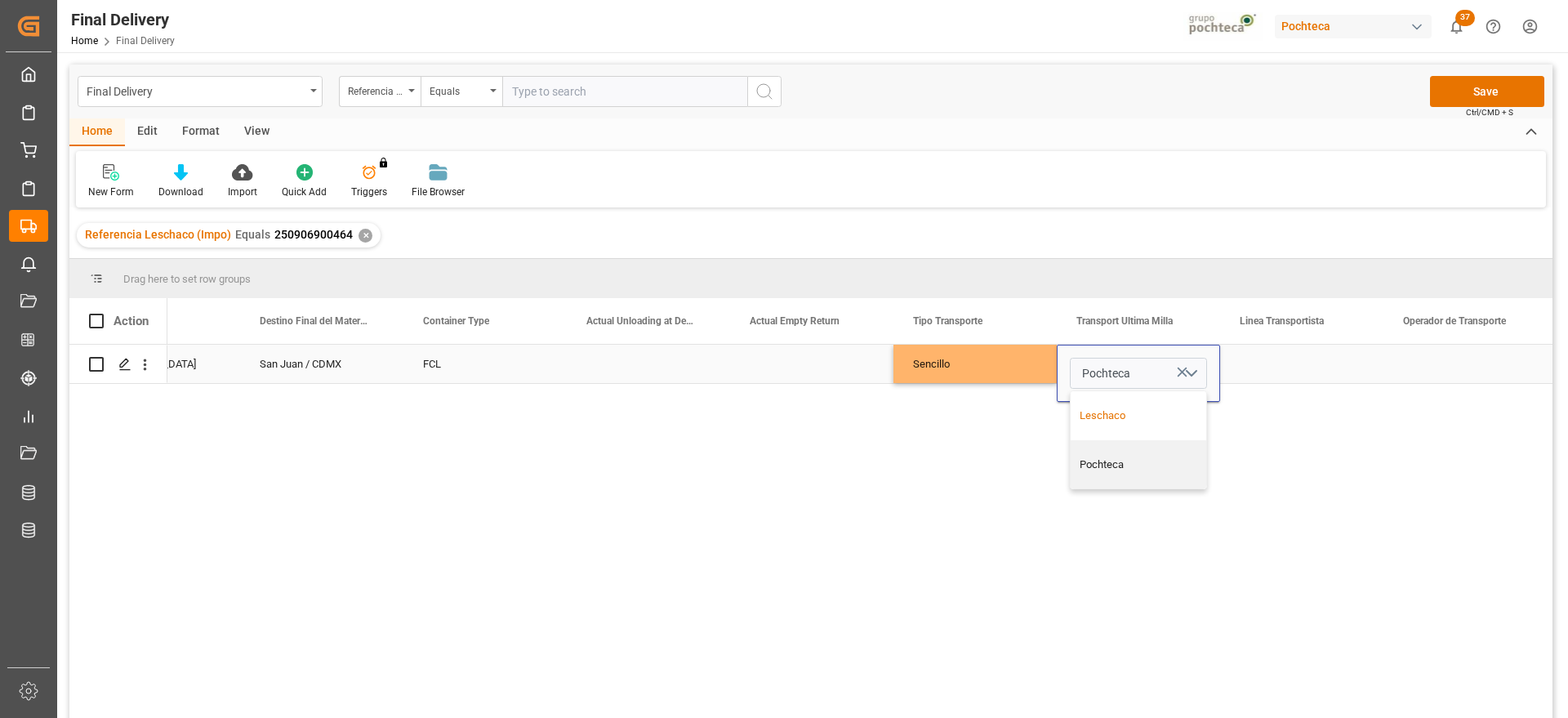
click at [1164, 421] on div "Leschaco" at bounding box center [1139, 415] width 118 height 16
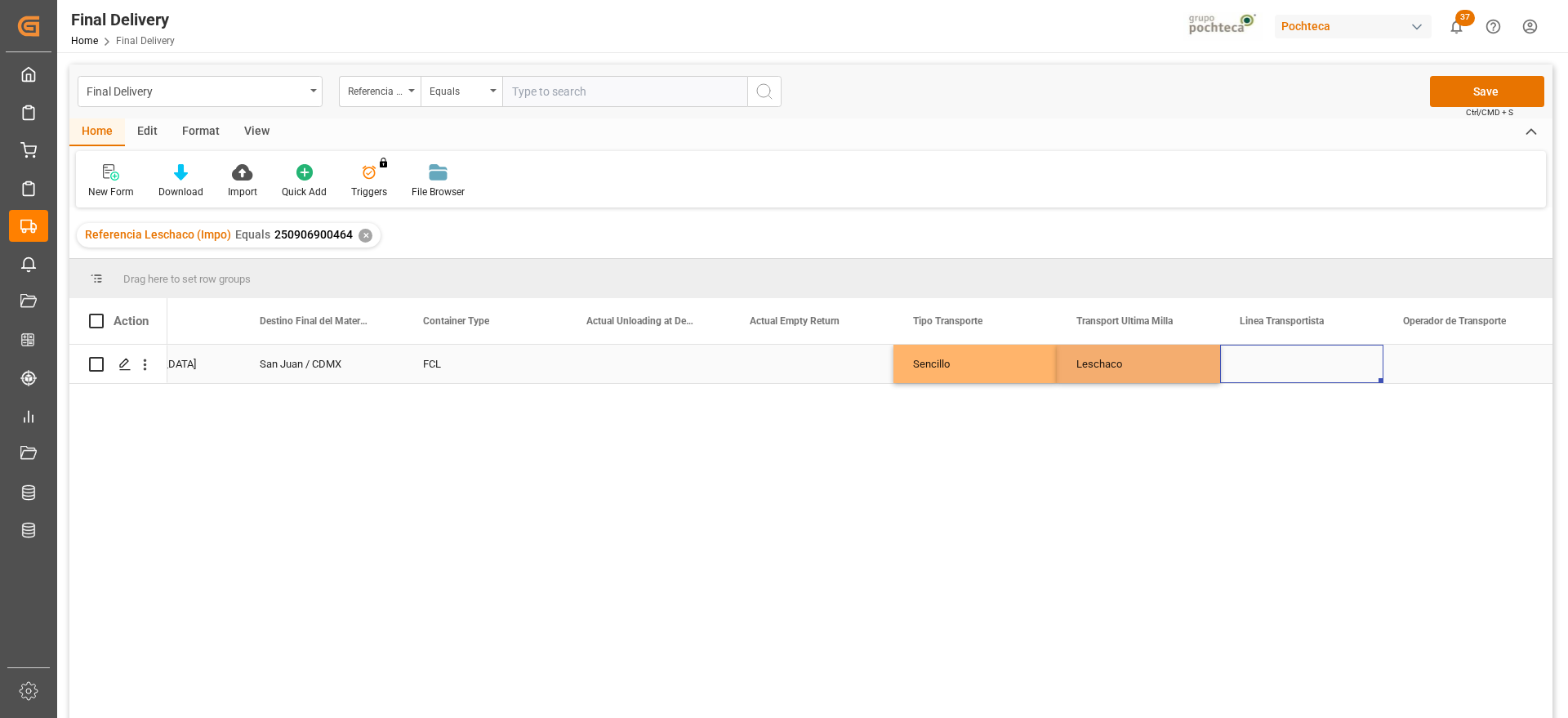
click at [1304, 367] on div "Press SPACE to select this row." at bounding box center [1302, 364] width 163 height 39
click at [866, 367] on div "Press SPACE to select this row." at bounding box center [812, 364] width 163 height 39
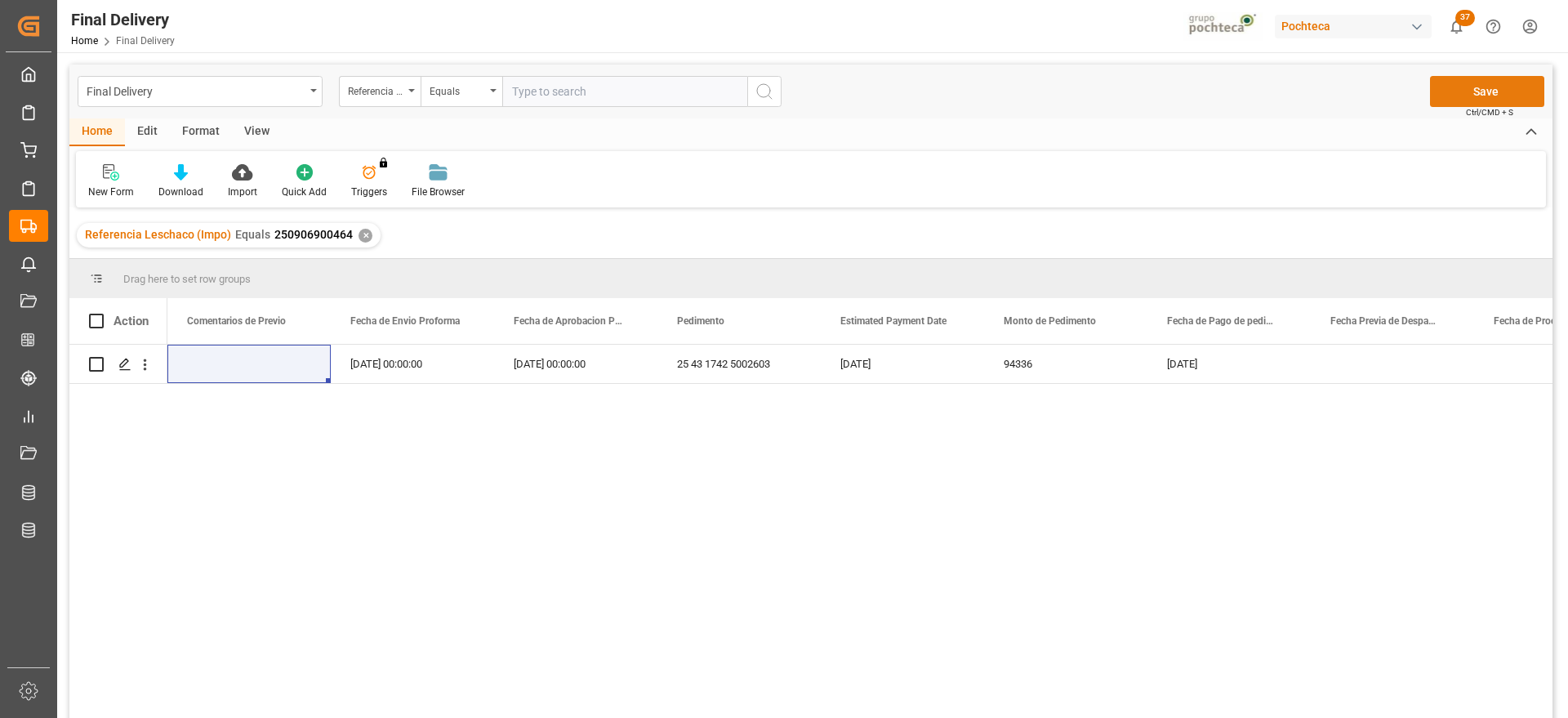
click at [1486, 94] on button "Save" at bounding box center [1487, 91] width 114 height 31
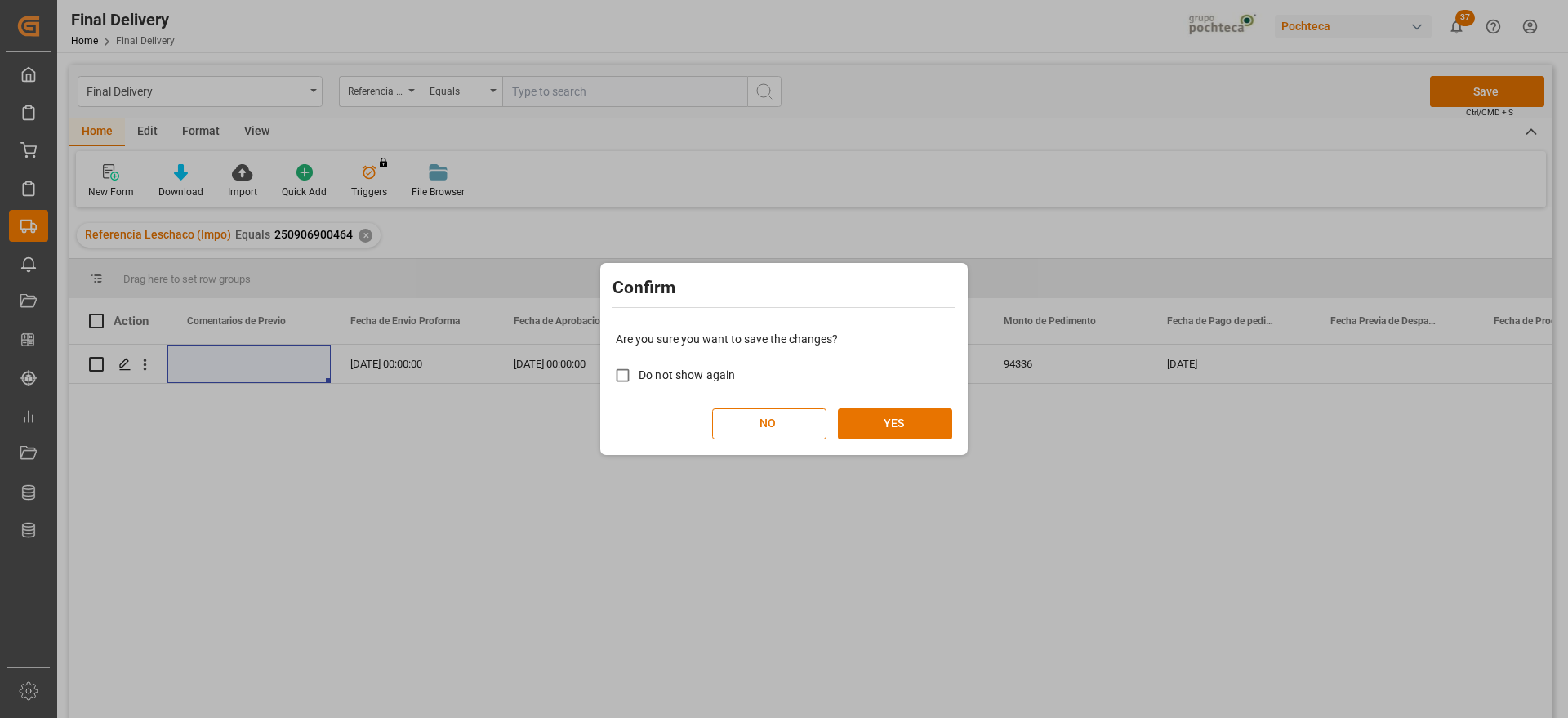
drag, startPoint x: 881, startPoint y: 414, endPoint x: 665, endPoint y: 636, distance: 309.7
click at [878, 414] on button "YES" at bounding box center [895, 424] width 114 height 31
